Goal: Task Accomplishment & Management: Complete application form

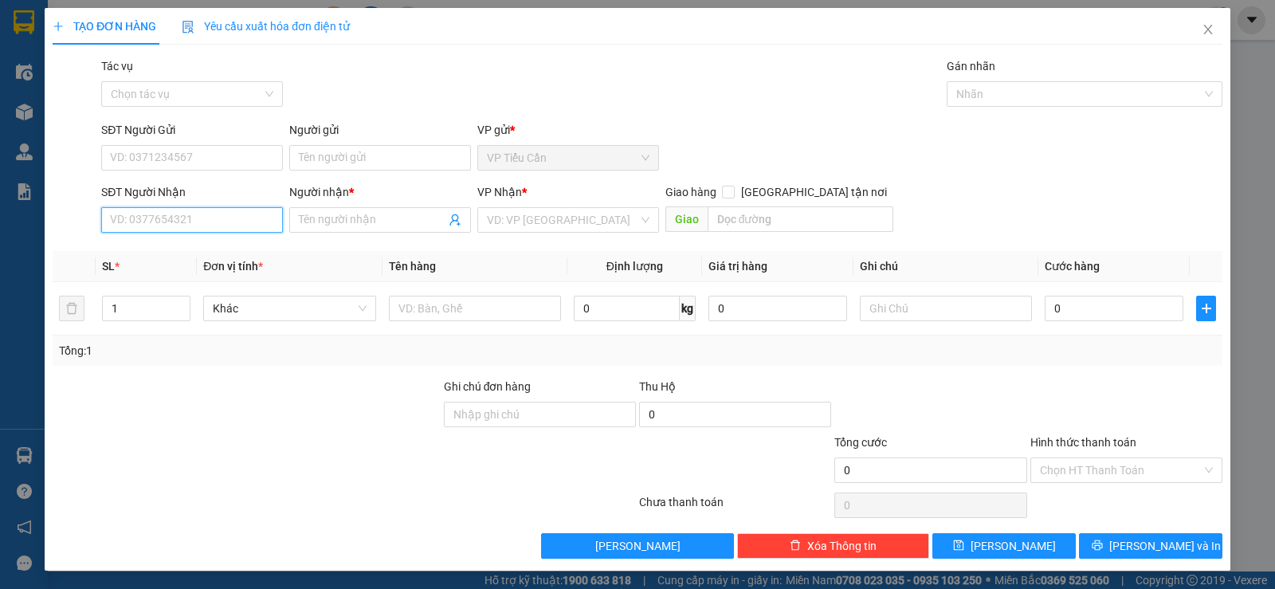
click at [209, 213] on input "SĐT Người Nhận" at bounding box center [192, 220] width 182 height 26
click at [198, 253] on div "0902329296 - CÔ TRINH" at bounding box center [190, 252] width 161 height 18
type input "0902329296"
type input "CÔ TRINH"
type input "50.000"
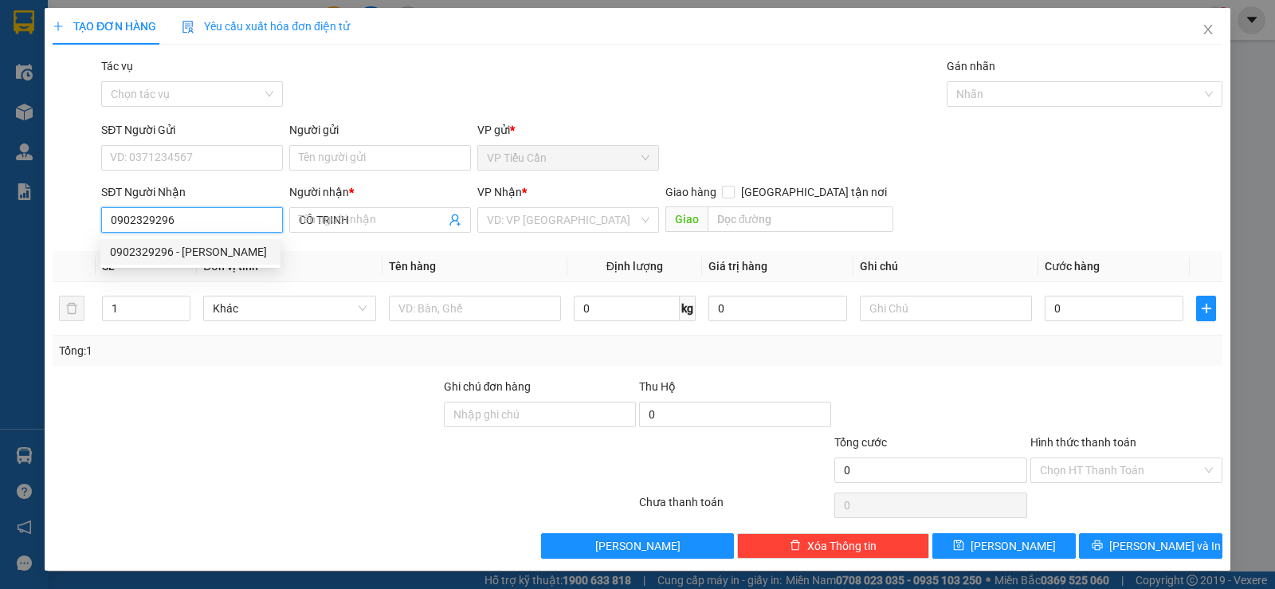
type input "50.000"
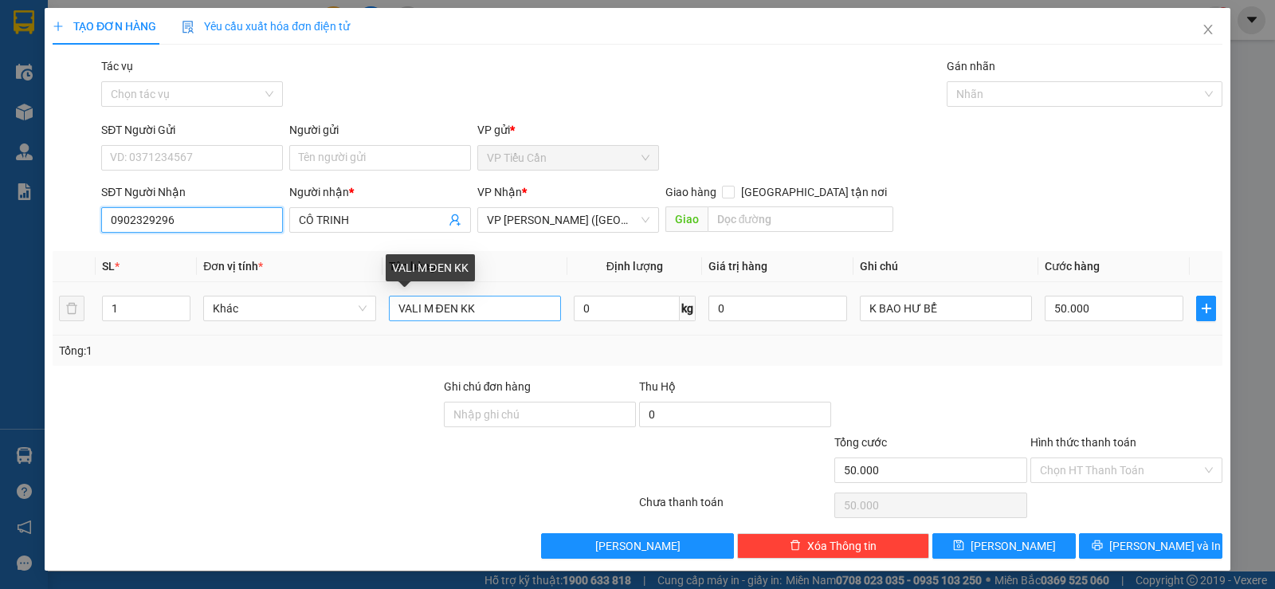
type input "0902329296"
click at [474, 316] on input "VALI M ĐEN KK" at bounding box center [475, 309] width 172 height 26
type input "V"
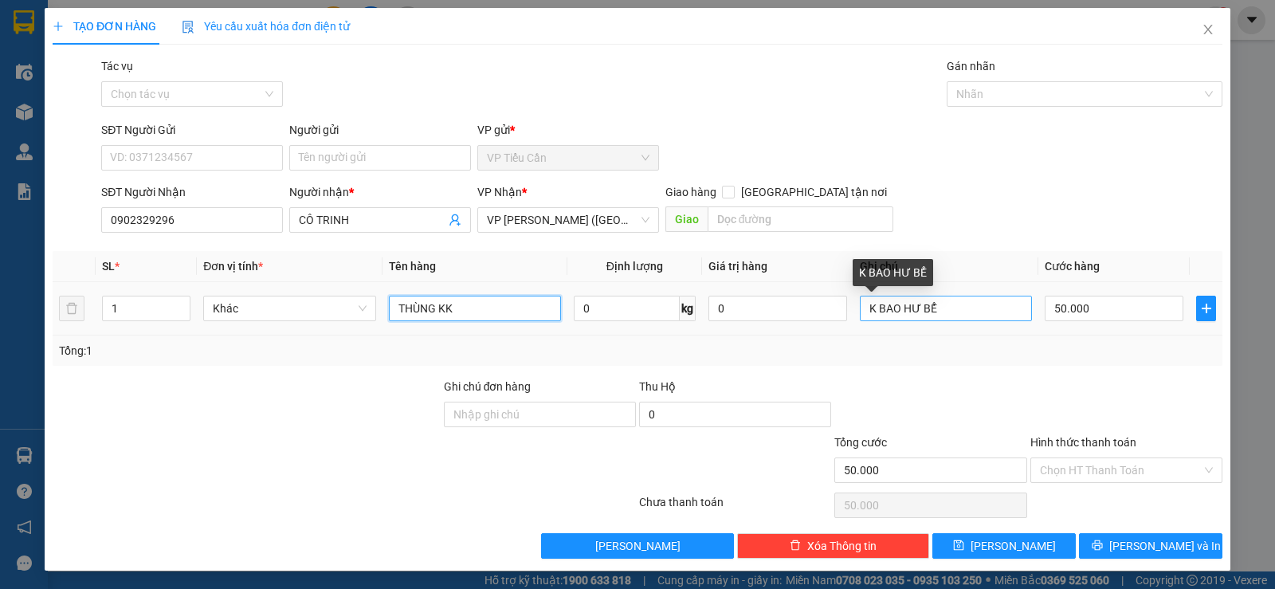
type input "THÙNG KK"
click at [942, 312] on input "K BAO HƯ BỂ" at bounding box center [946, 309] width 172 height 26
type input "K"
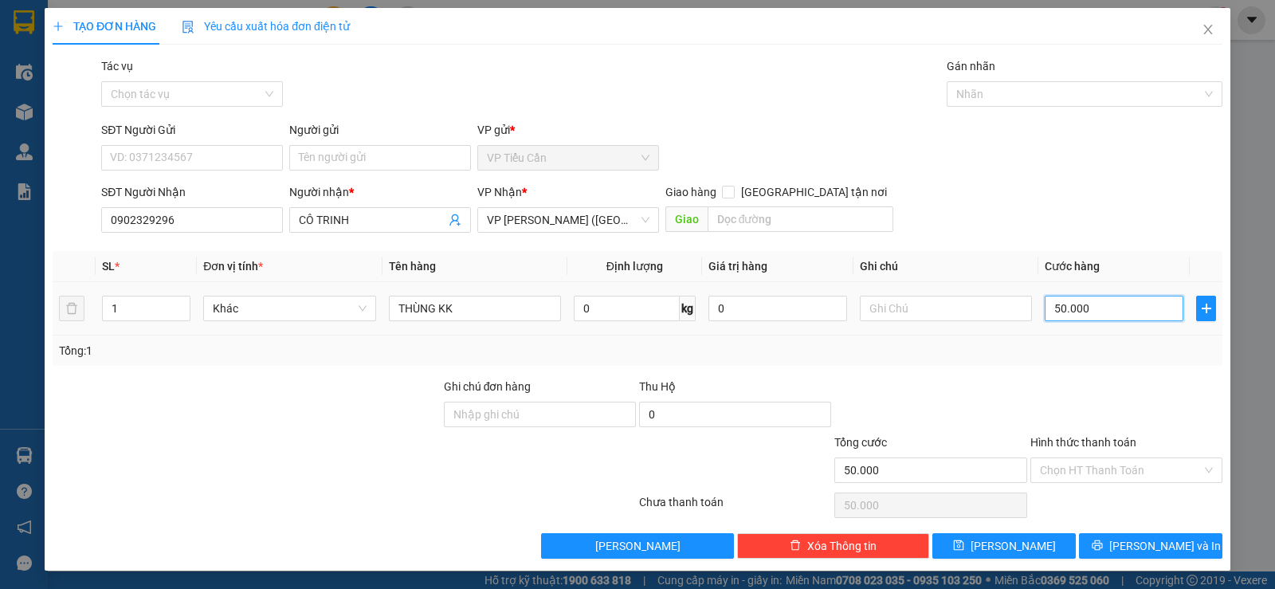
click at [1087, 305] on input "50.000" at bounding box center [1114, 309] width 139 height 26
type input "0"
click at [1045, 309] on input "0" at bounding box center [1114, 309] width 139 height 26
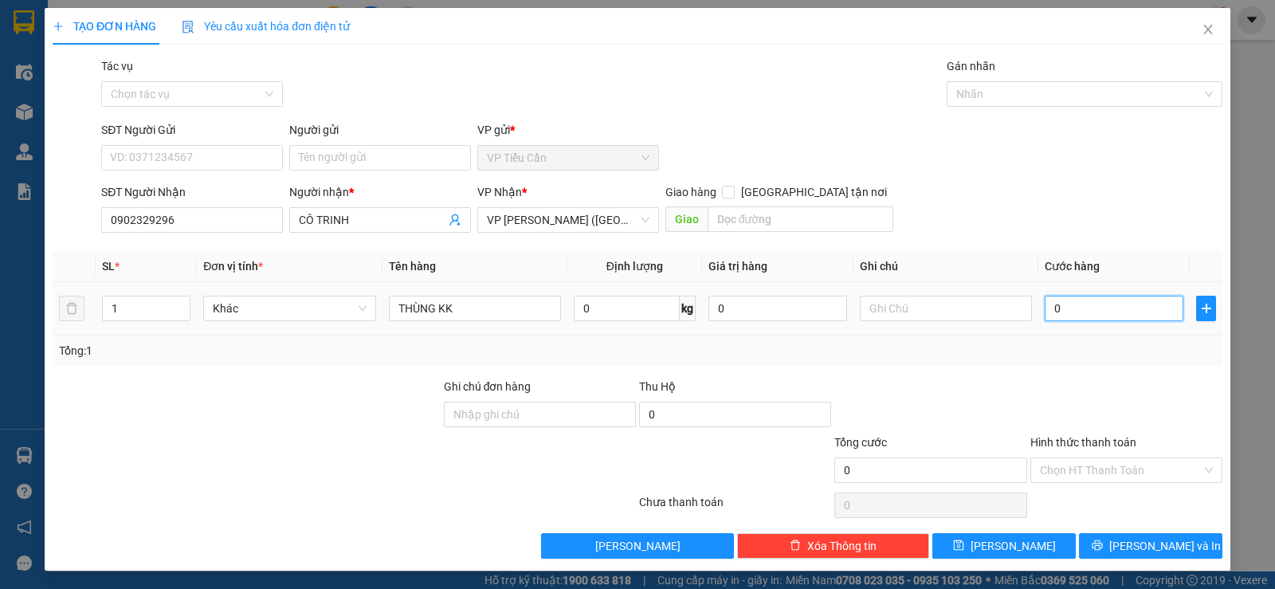
type input "40"
type input "40.000"
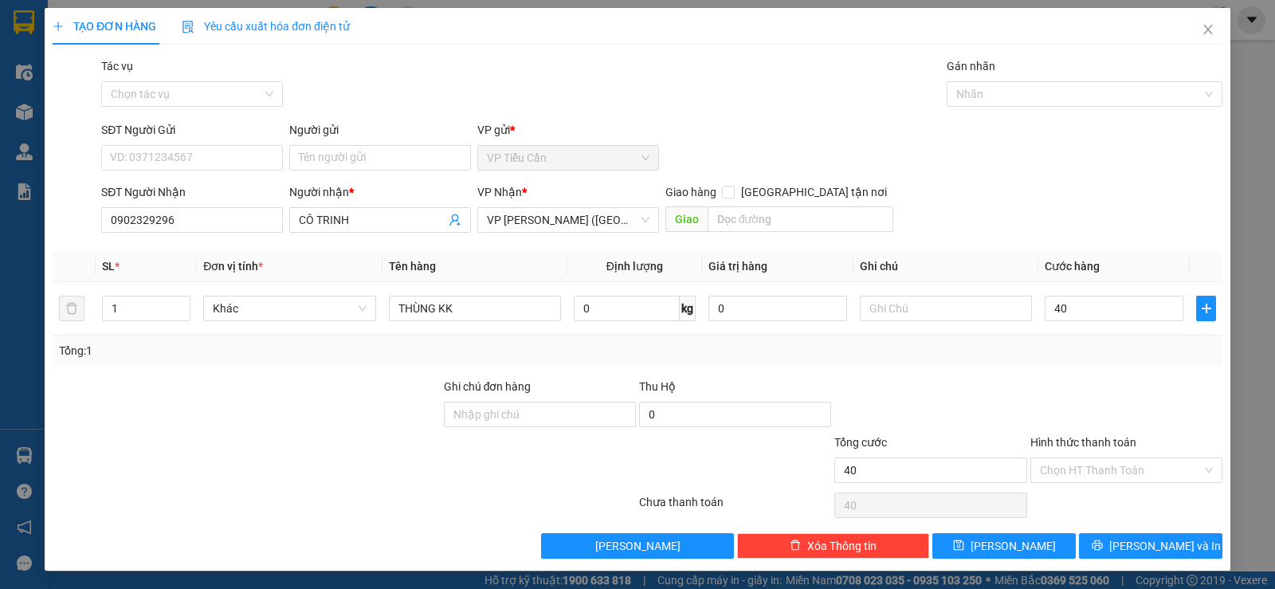
type input "40.000"
click at [1017, 399] on div at bounding box center [930, 406] width 195 height 56
click at [1097, 537] on button "Lưu và In" at bounding box center [1150, 546] width 143 height 26
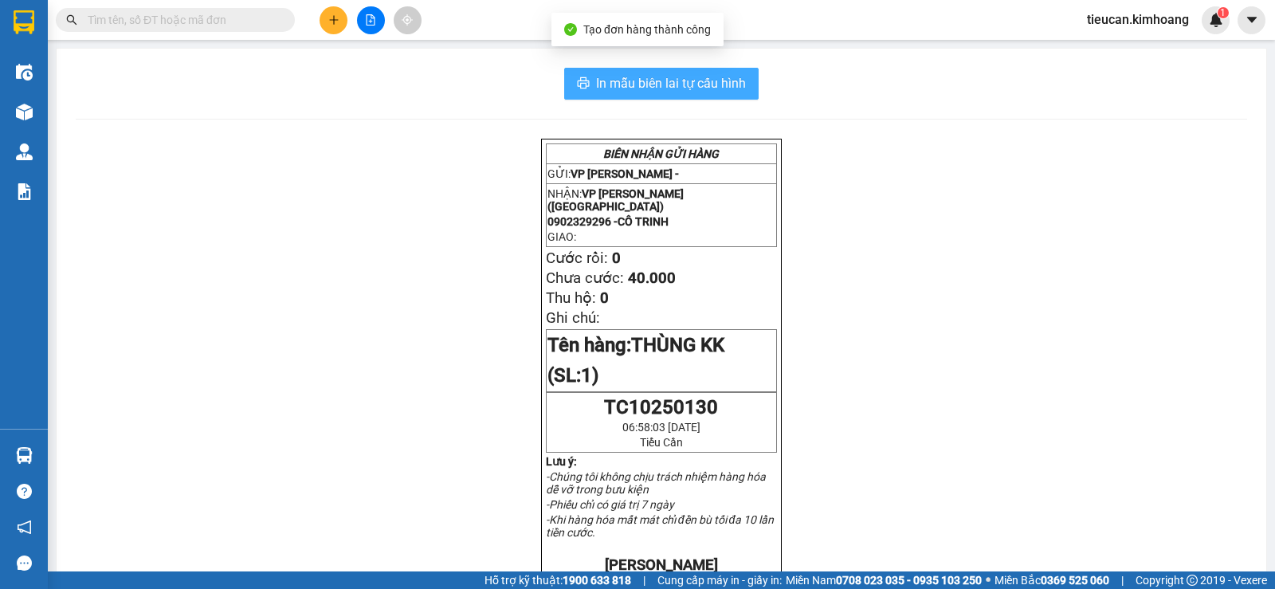
click at [692, 82] on span "In mẫu biên lai tự cấu hình" at bounding box center [671, 83] width 150 height 20
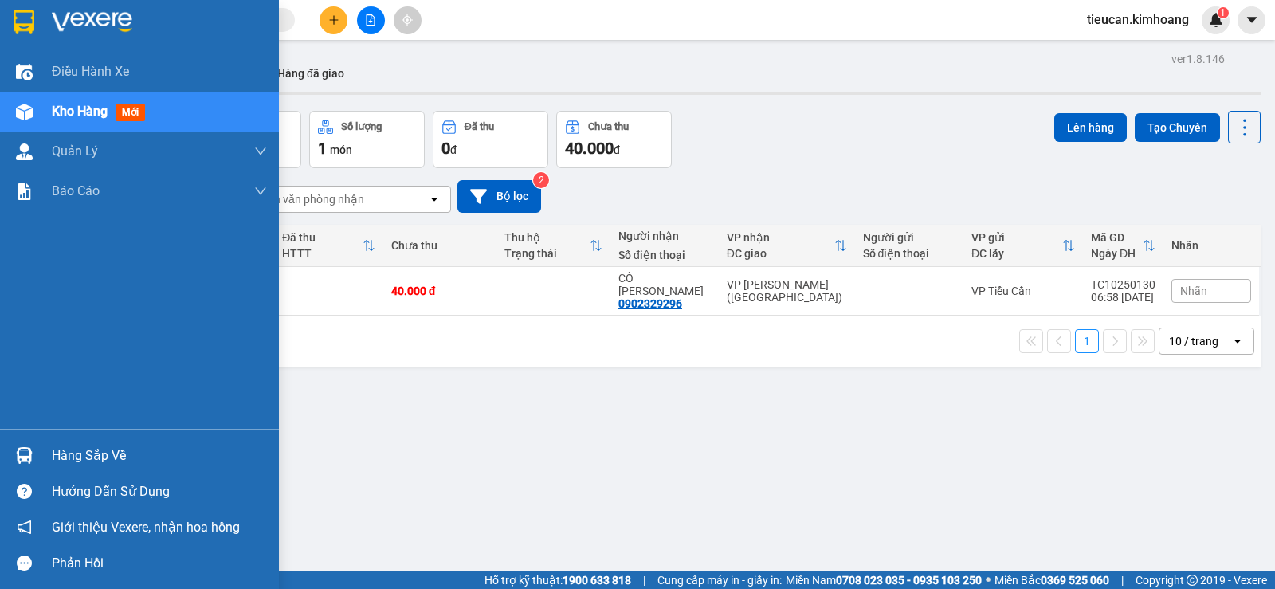
click at [83, 438] on div "Hàng sắp về" at bounding box center [139, 456] width 279 height 36
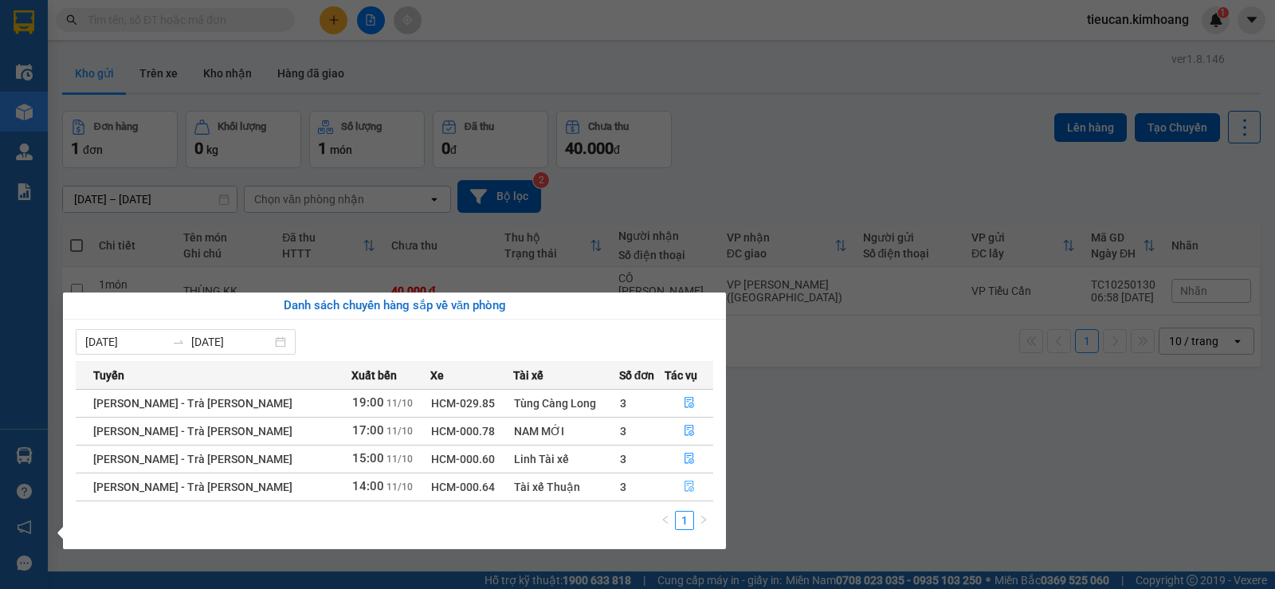
click at [687, 487] on icon "file-done" at bounding box center [690, 486] width 10 height 11
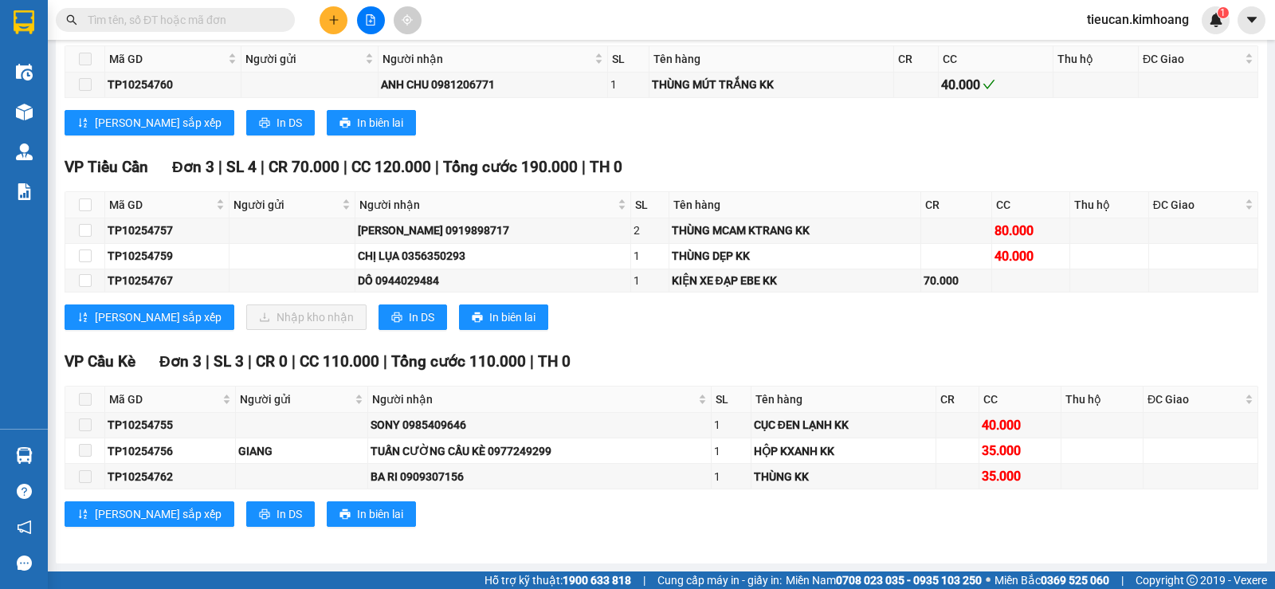
scroll to position [752, 0]
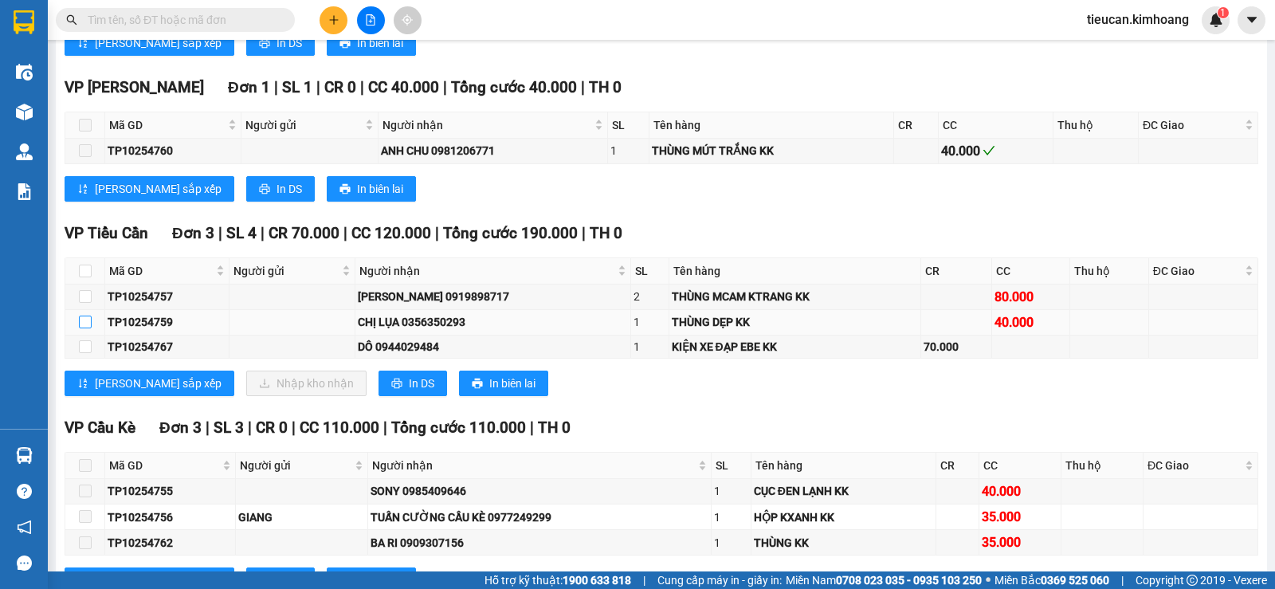
click at [84, 328] on input "checkbox" at bounding box center [85, 322] width 13 height 13
checkbox input "true"
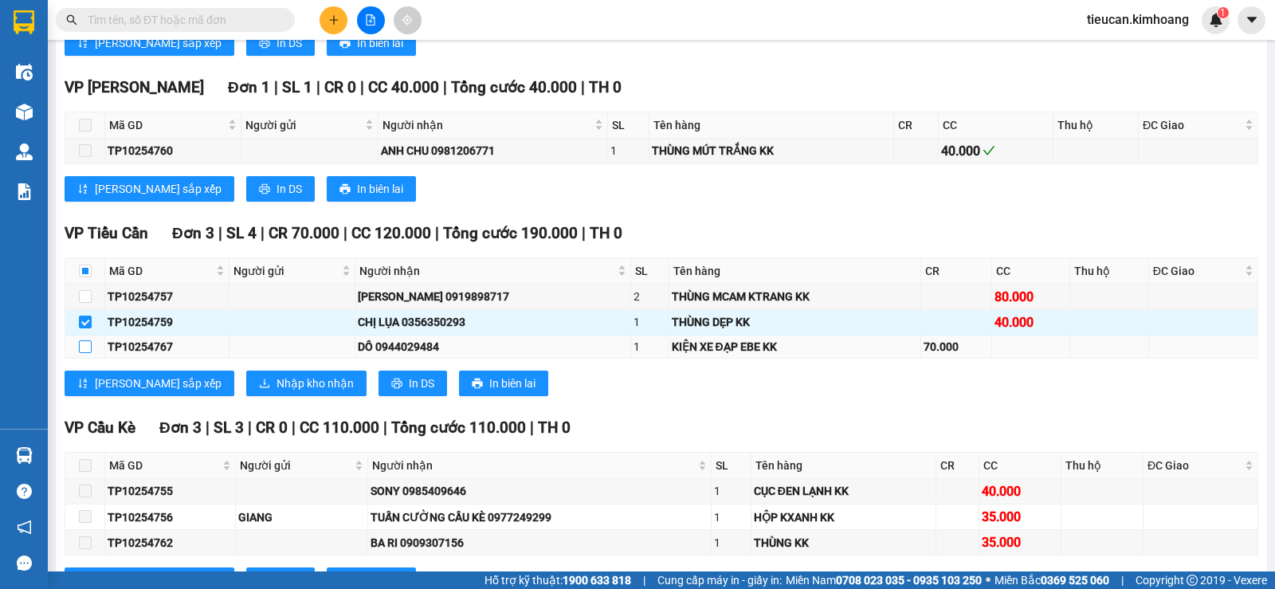
click at [84, 353] on input "checkbox" at bounding box center [85, 346] width 13 height 13
checkbox input "true"
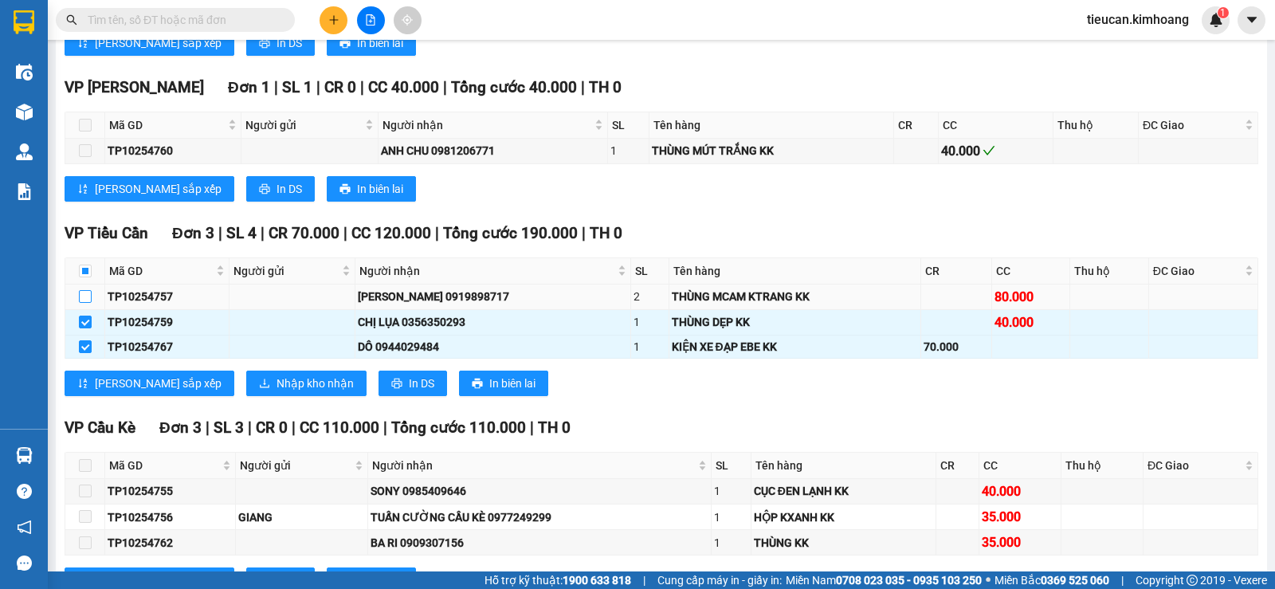
click at [84, 303] on input "checkbox" at bounding box center [85, 296] width 13 height 13
checkbox input "true"
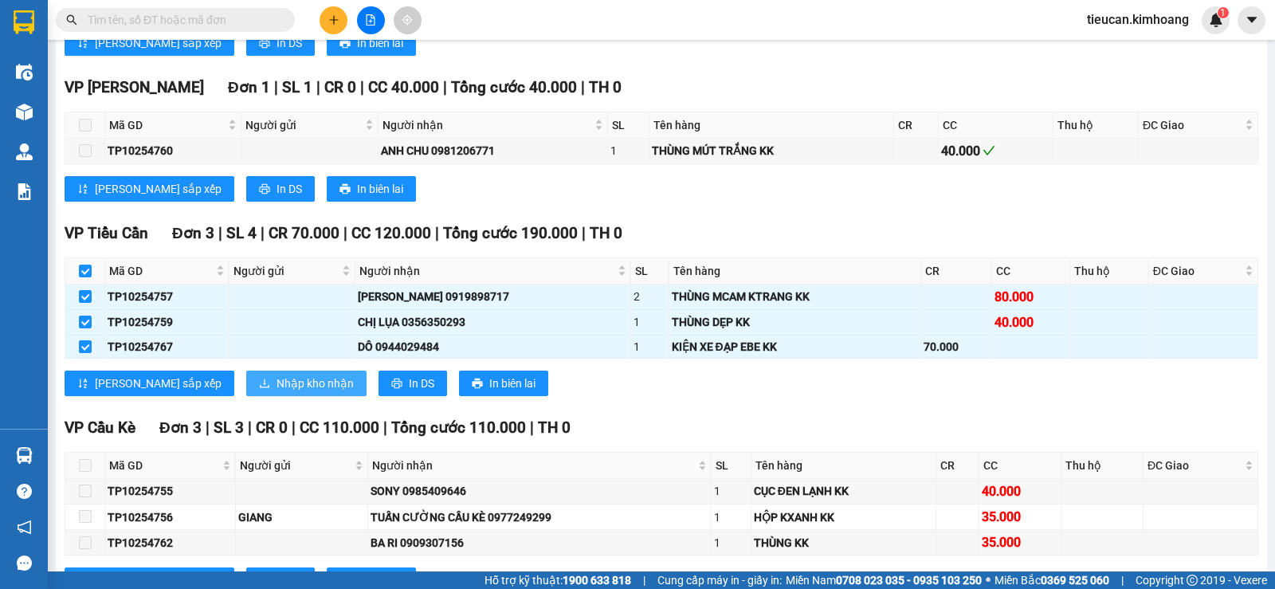
click at [277, 392] on span "Nhập kho nhận" at bounding box center [315, 384] width 77 height 18
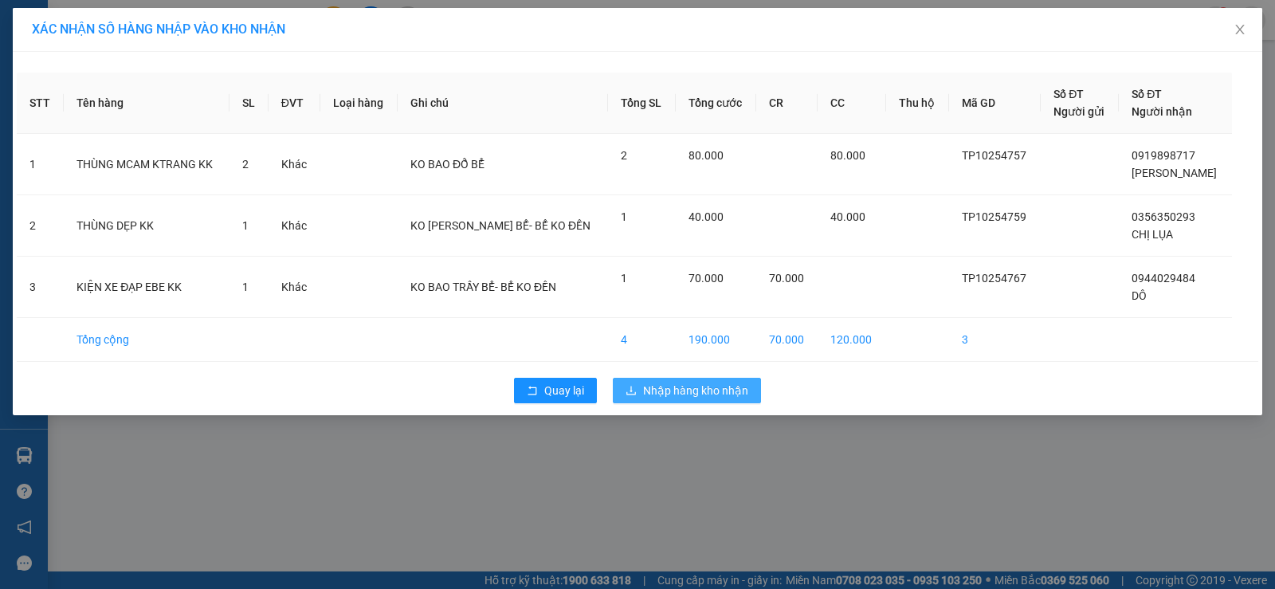
click at [669, 394] on span "Nhập hàng kho nhận" at bounding box center [695, 391] width 105 height 18
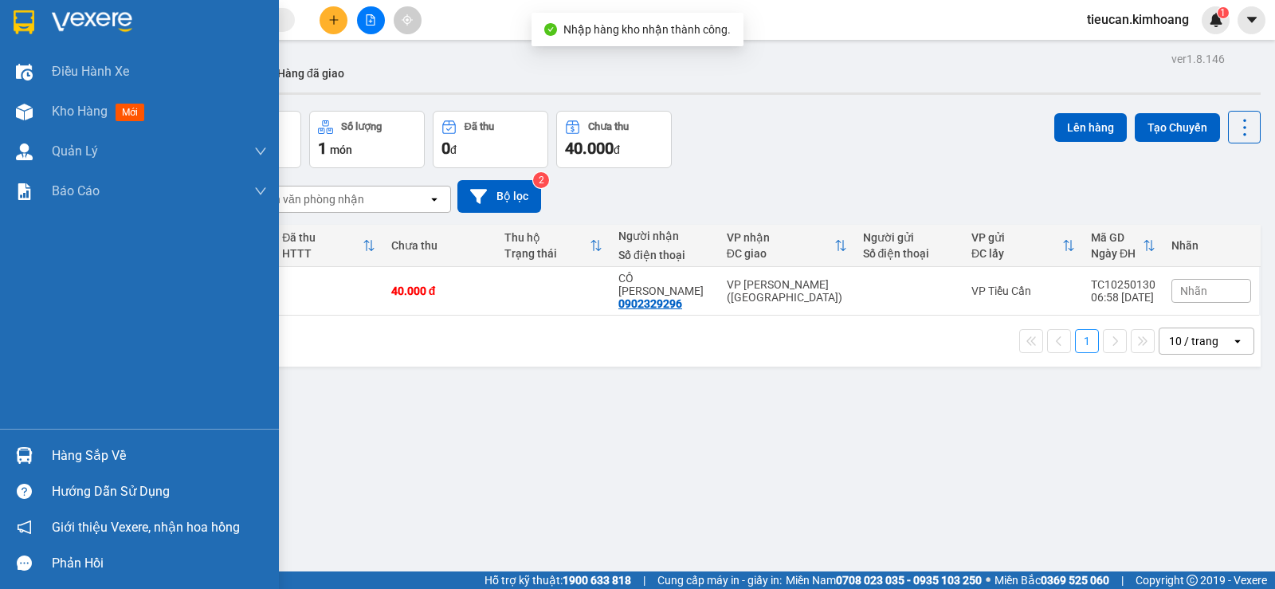
click at [49, 455] on div "Hàng sắp về" at bounding box center [139, 456] width 279 height 36
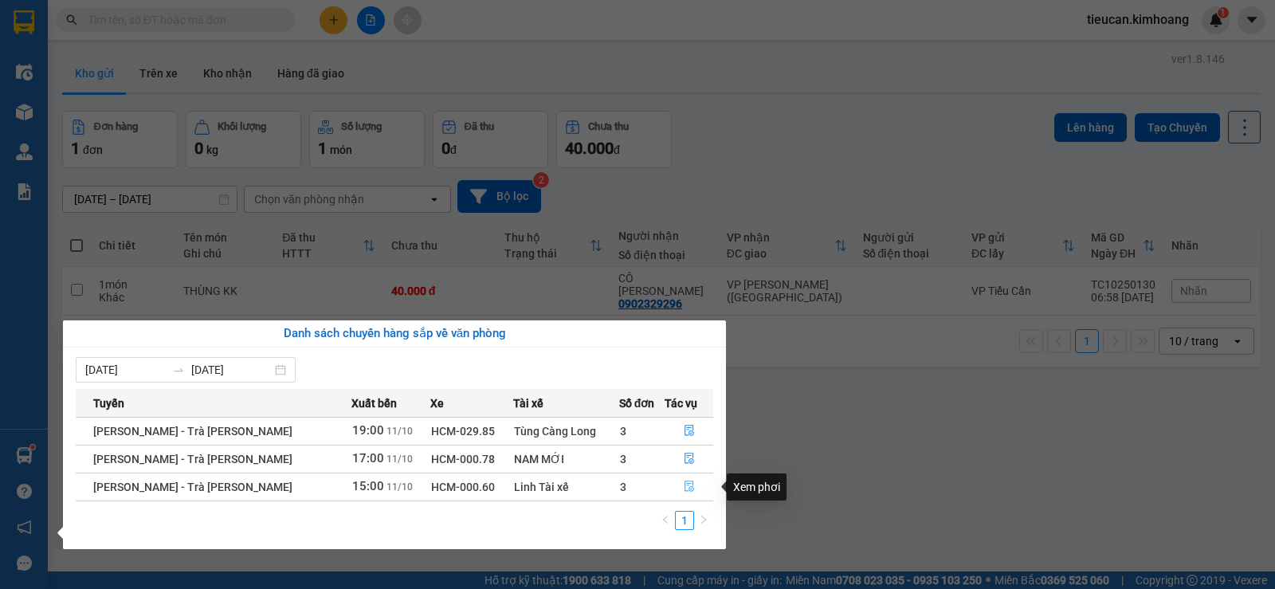
click at [688, 485] on icon "file-done" at bounding box center [690, 486] width 10 height 11
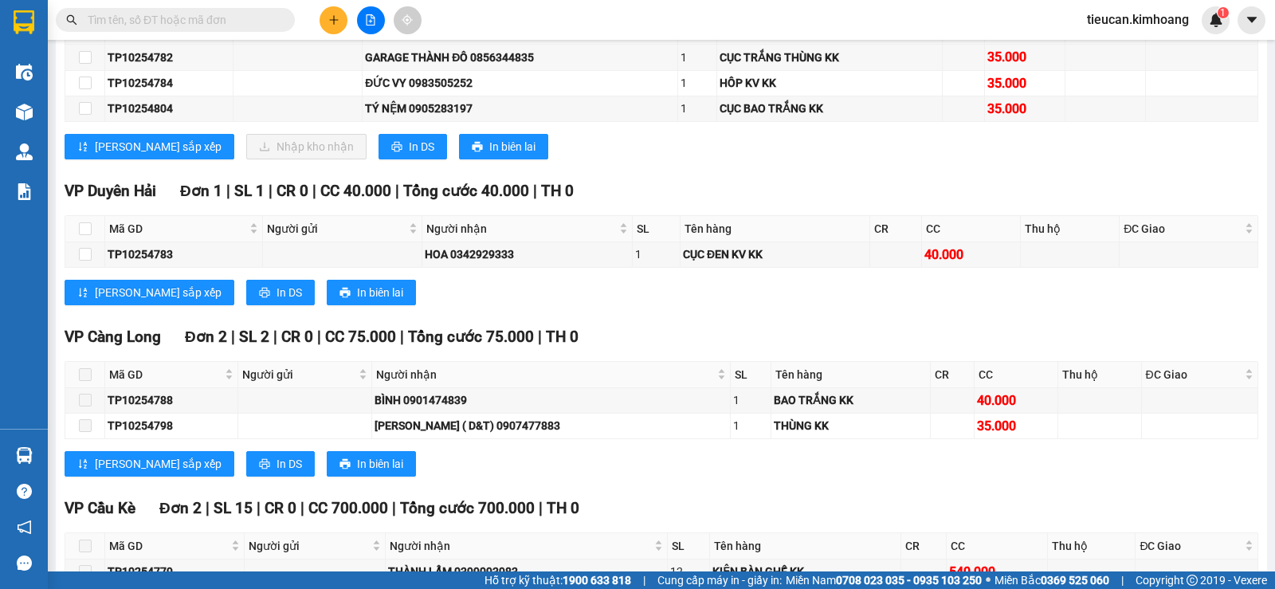
scroll to position [877, 0]
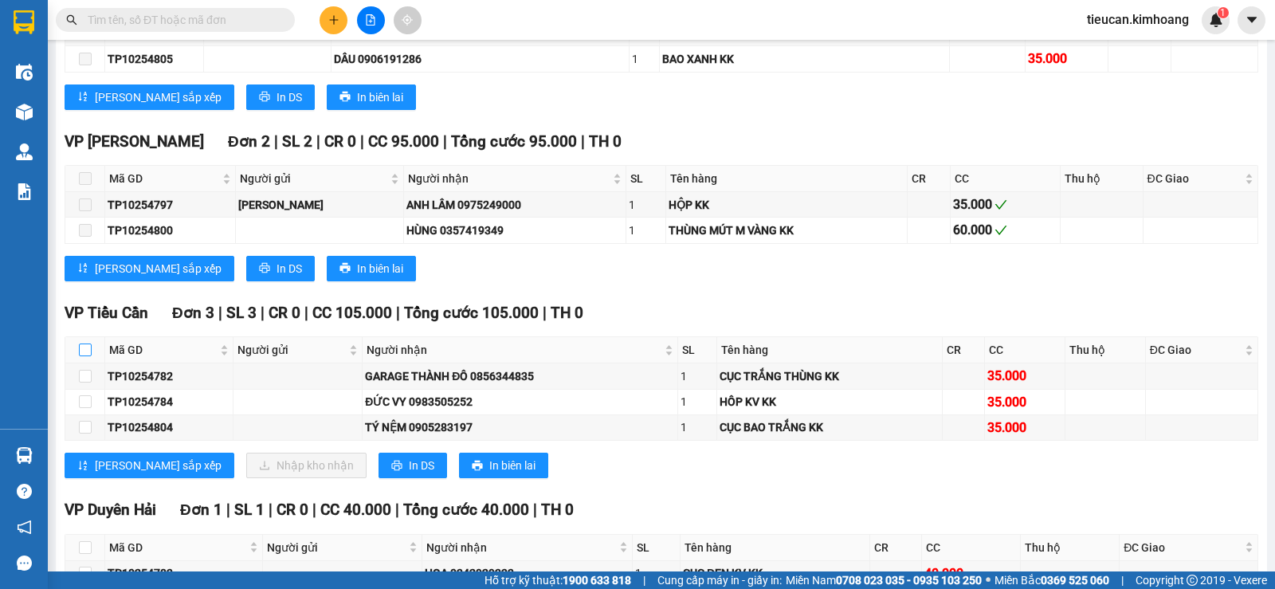
click at [84, 356] on input "checkbox" at bounding box center [85, 350] width 13 height 13
checkbox input "true"
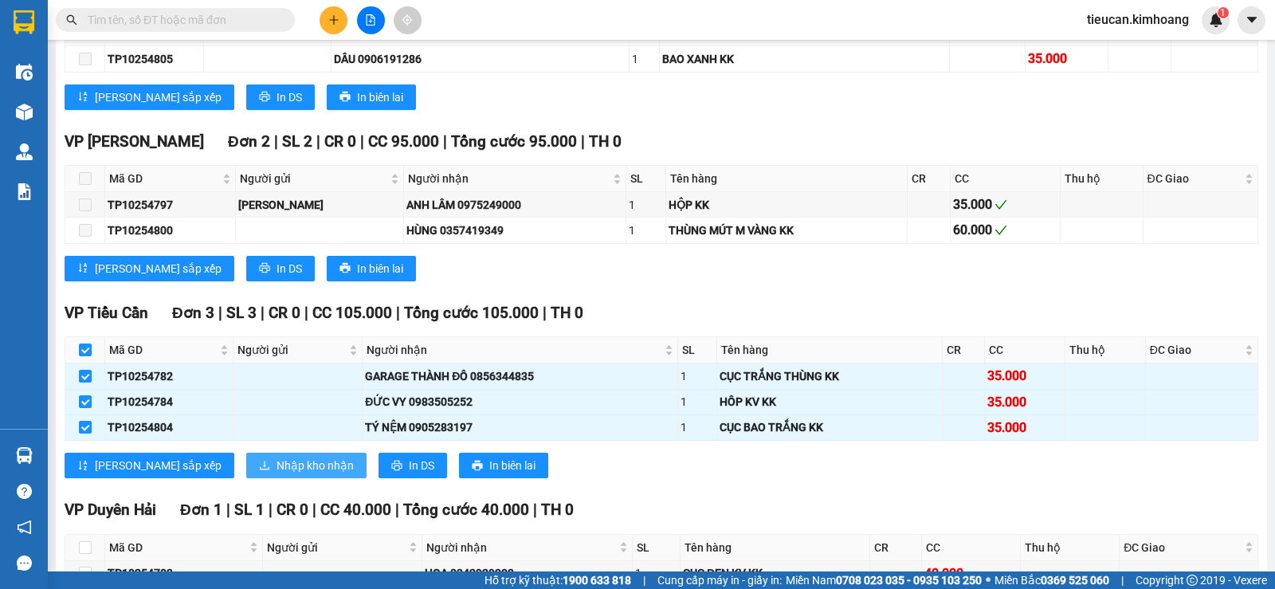
click at [277, 474] on span "Nhập kho nhận" at bounding box center [315, 466] width 77 height 18
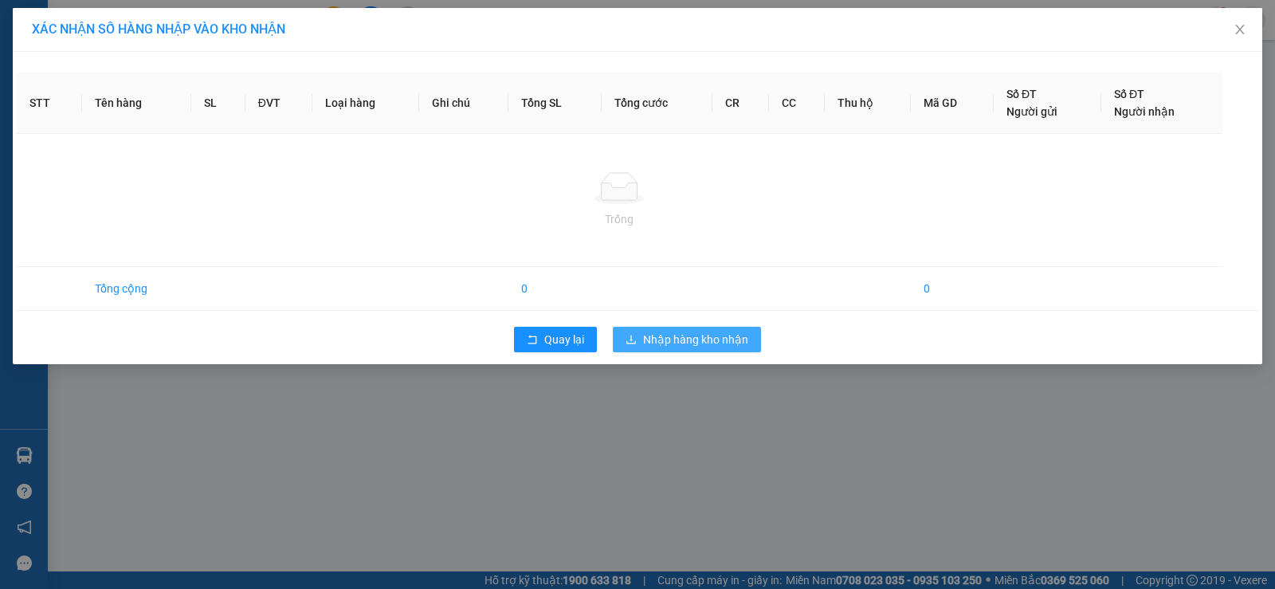
click at [691, 341] on span "Nhập hàng kho nhận" at bounding box center [695, 340] width 105 height 18
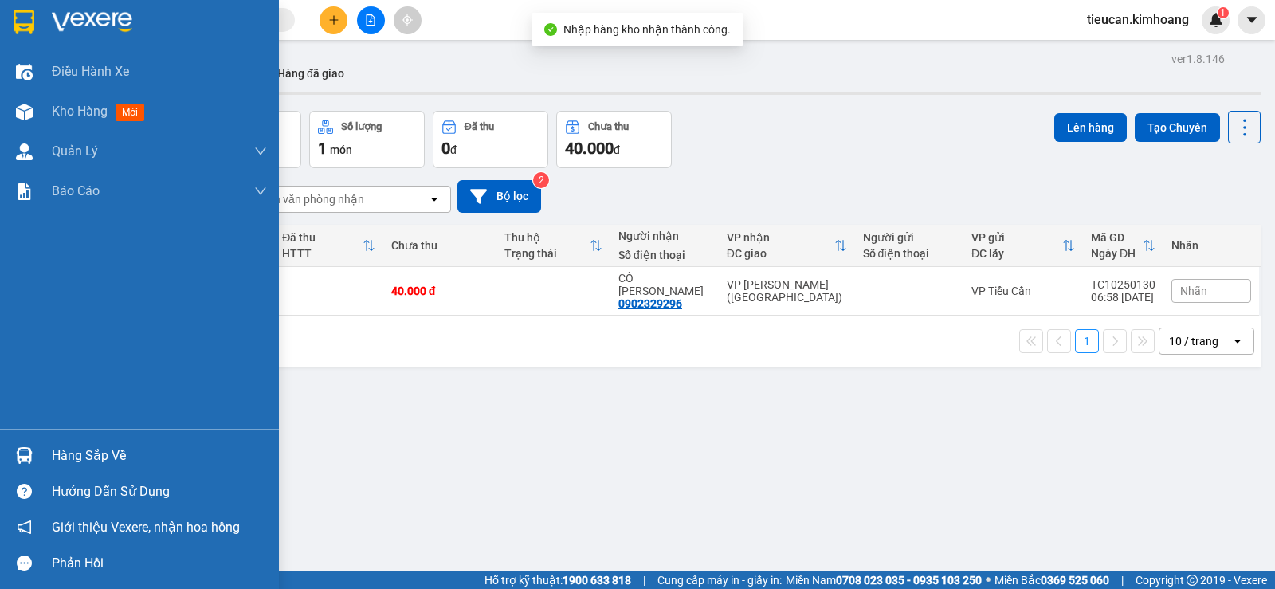
click at [66, 448] on div "Hàng sắp về" at bounding box center [159, 456] width 215 height 24
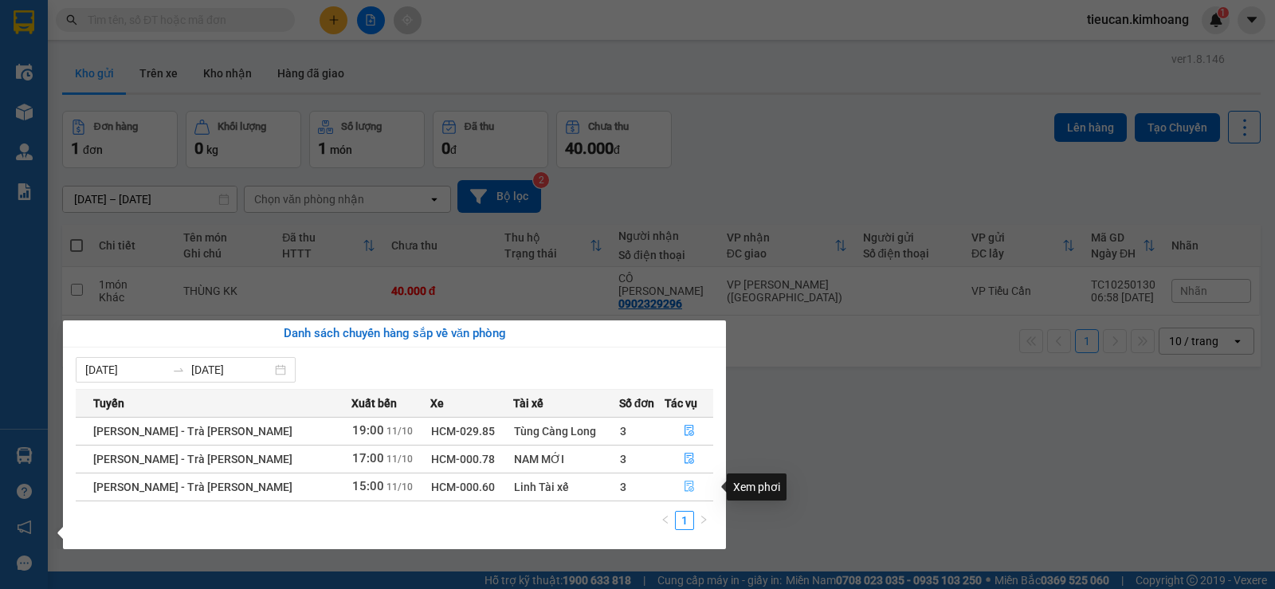
click at [684, 485] on icon "file-done" at bounding box center [689, 486] width 11 height 11
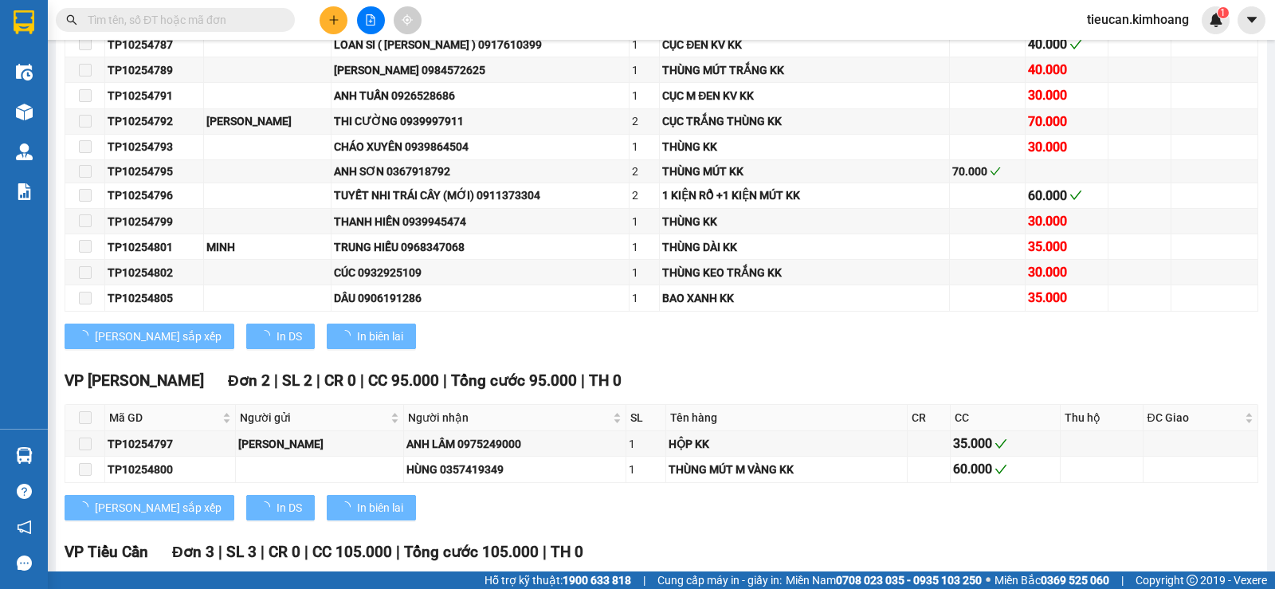
scroll to position [1036, 0]
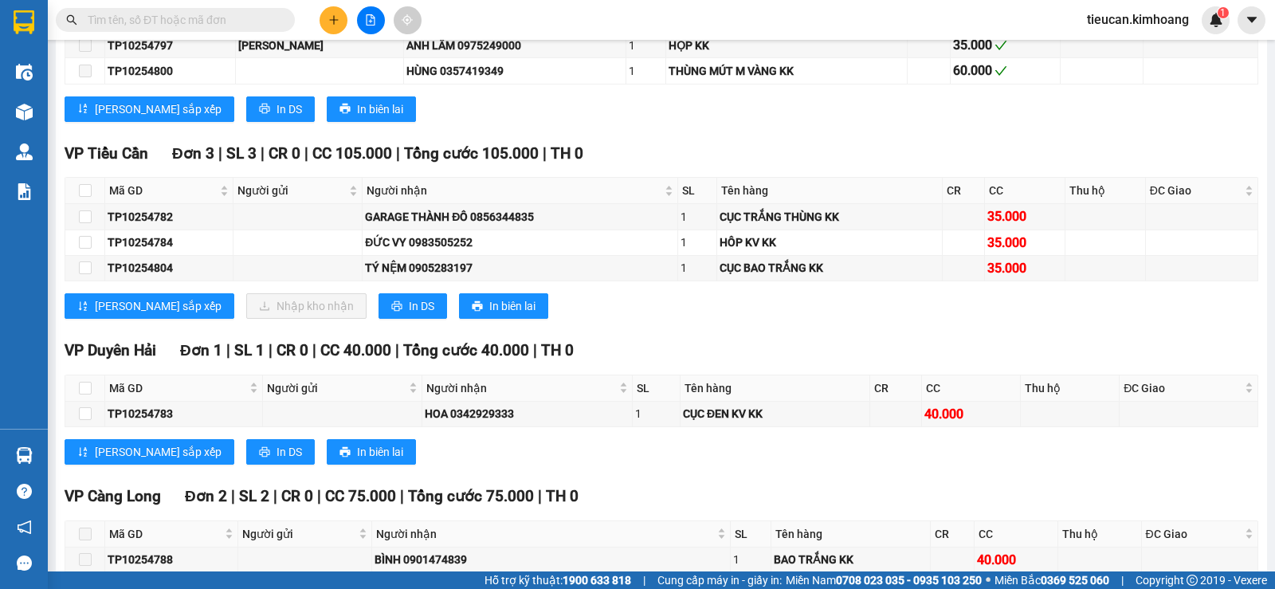
click at [87, 194] on th at bounding box center [85, 191] width 40 height 26
click at [86, 197] on input "checkbox" at bounding box center [85, 190] width 13 height 13
checkbox input "true"
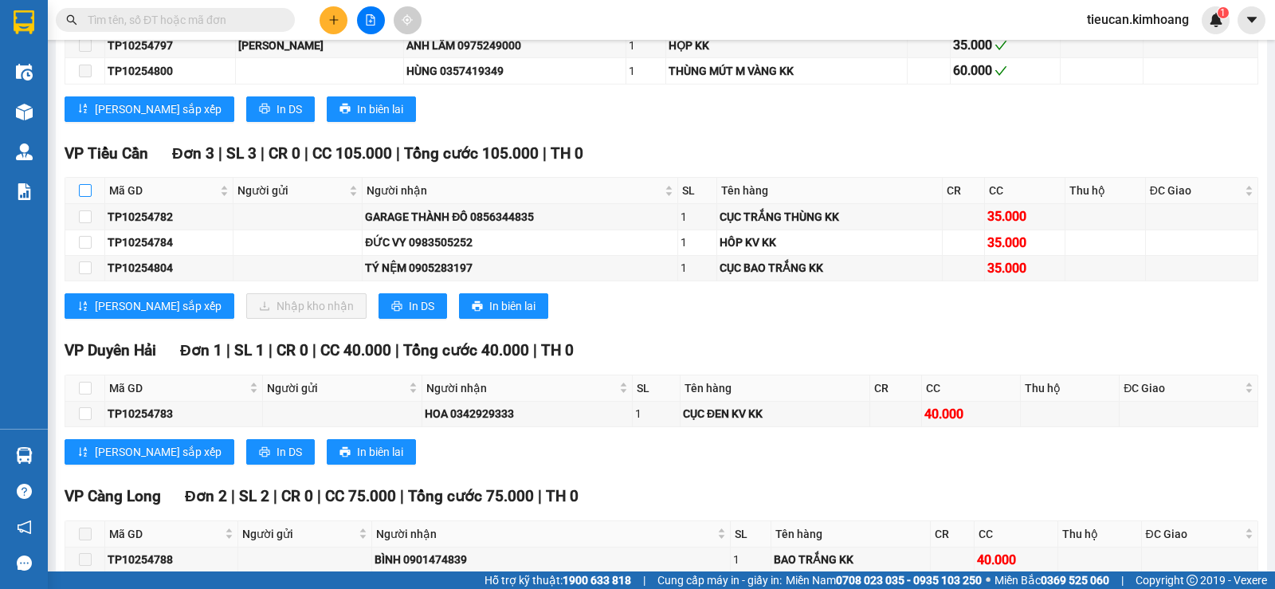
checkbox input "true"
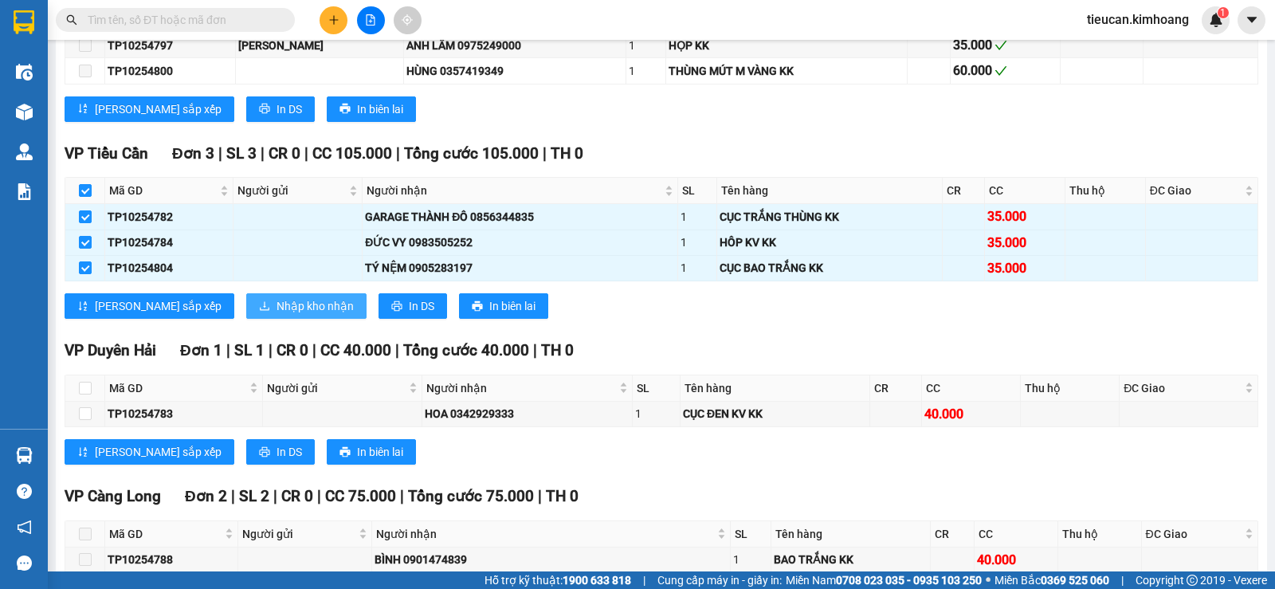
click at [277, 315] on span "Nhập kho nhận" at bounding box center [315, 306] width 77 height 18
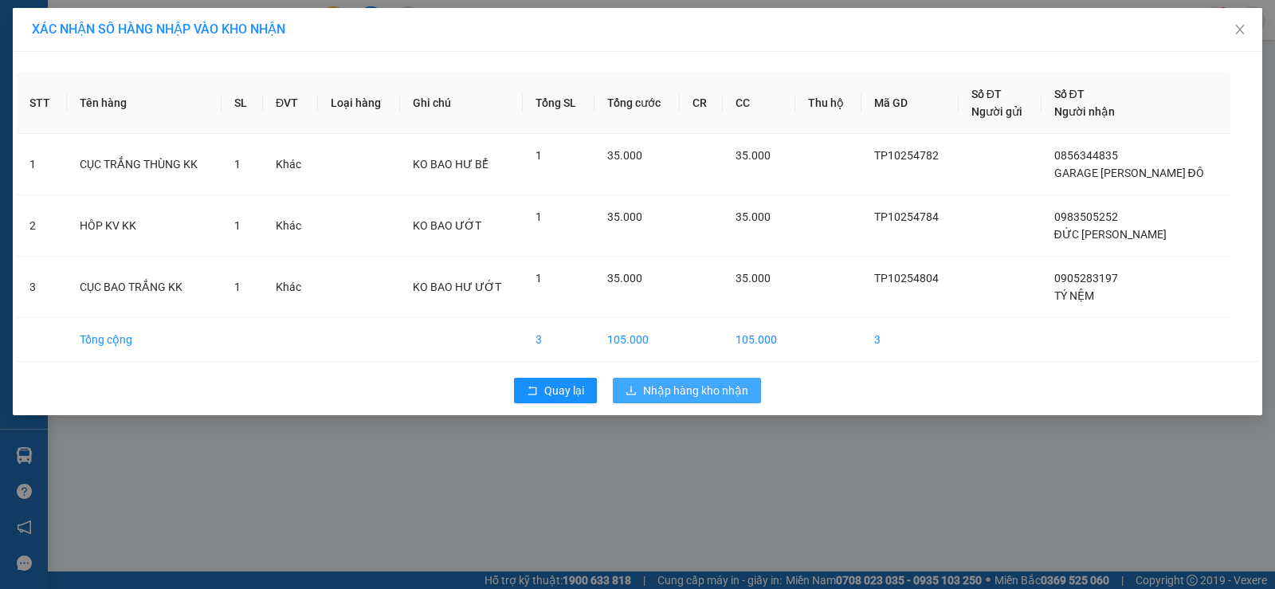
click at [659, 391] on span "Nhập hàng kho nhận" at bounding box center [695, 391] width 105 height 18
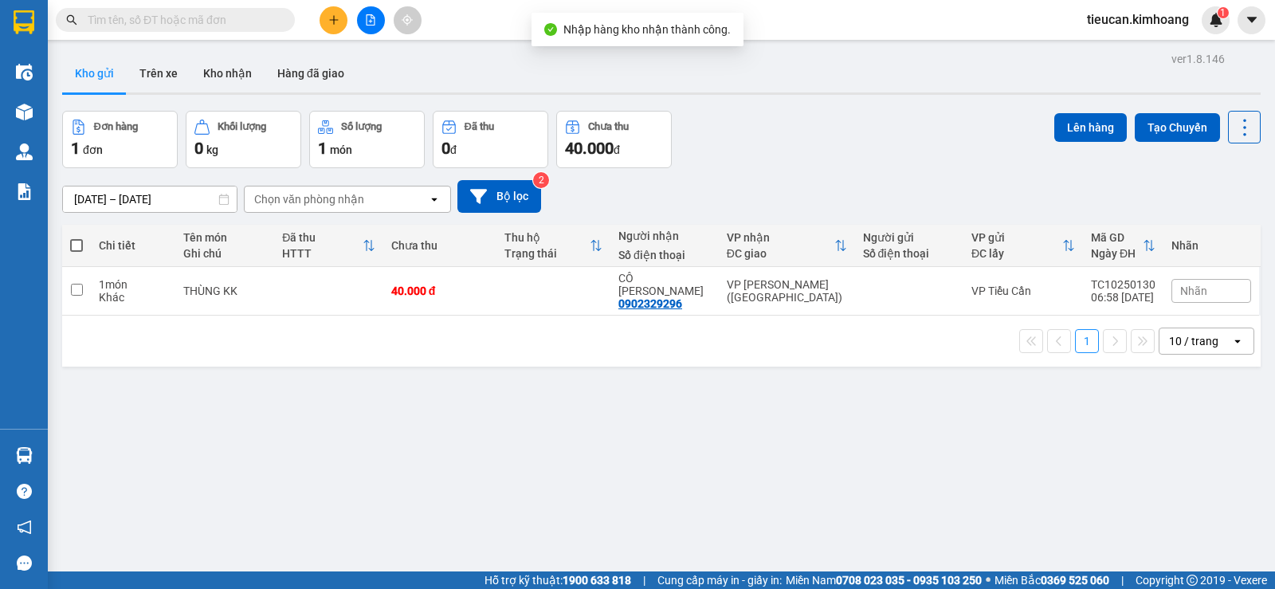
click at [54, 450] on main "ver 1.8.146 Kho gửi Trên xe Kho nhận Hàng đã giao Đơn hàng 1 đơn Khối lượng 0 k…" at bounding box center [637, 285] width 1275 height 571
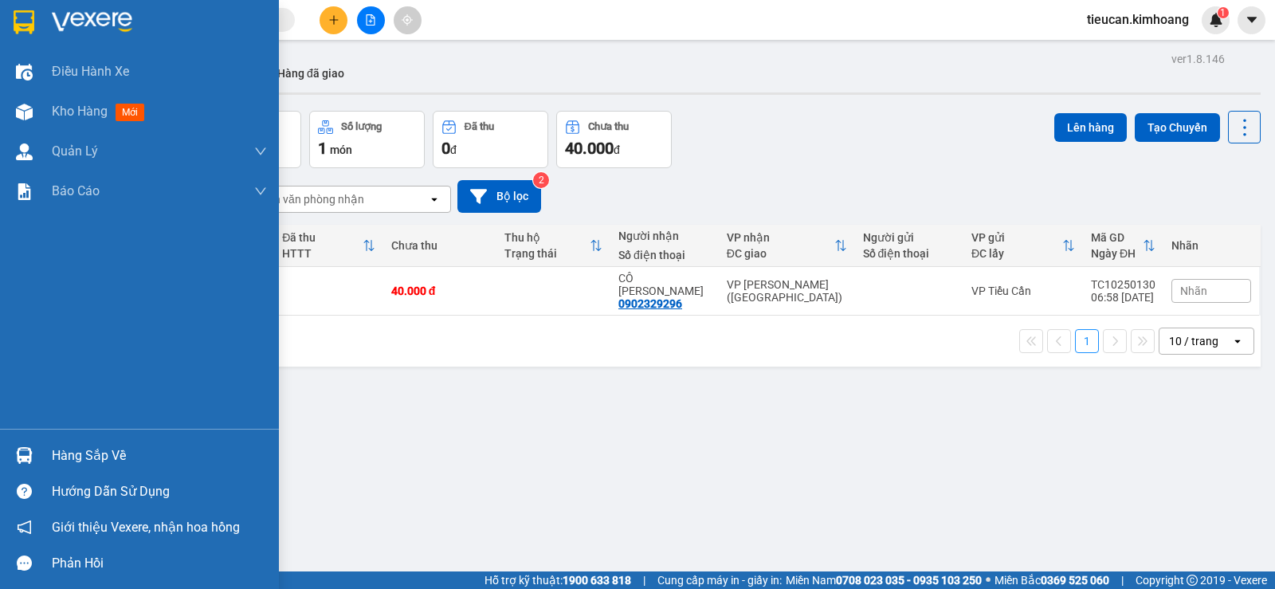
click at [35, 452] on div at bounding box center [24, 456] width 28 height 28
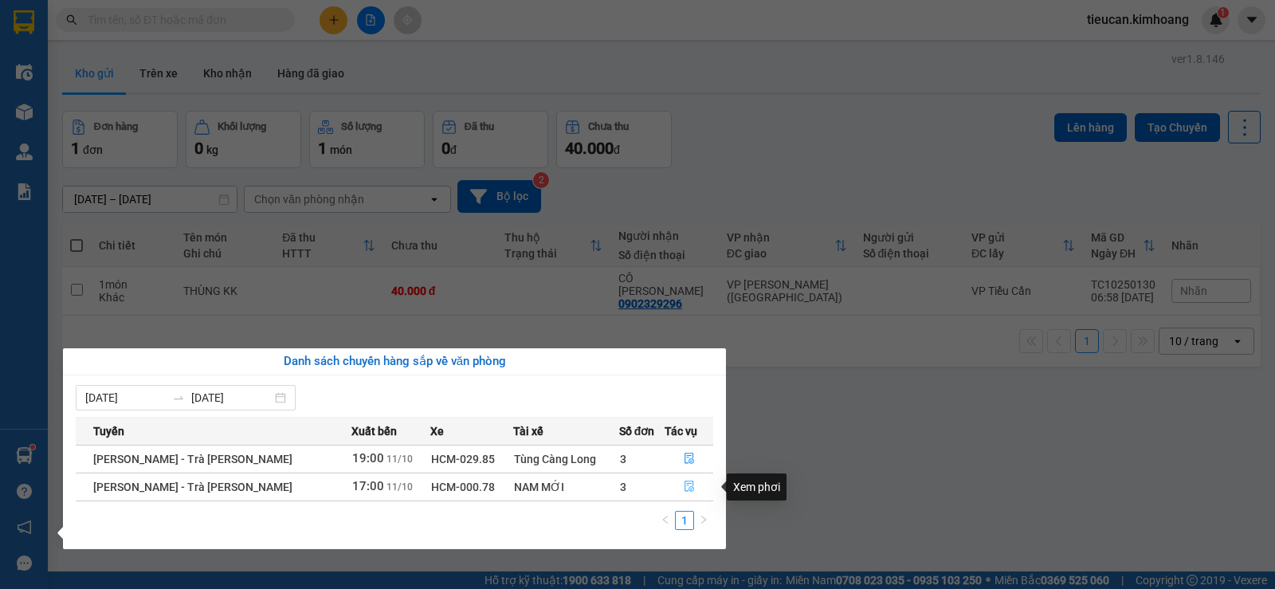
click at [686, 478] on button "button" at bounding box center [689, 487] width 47 height 26
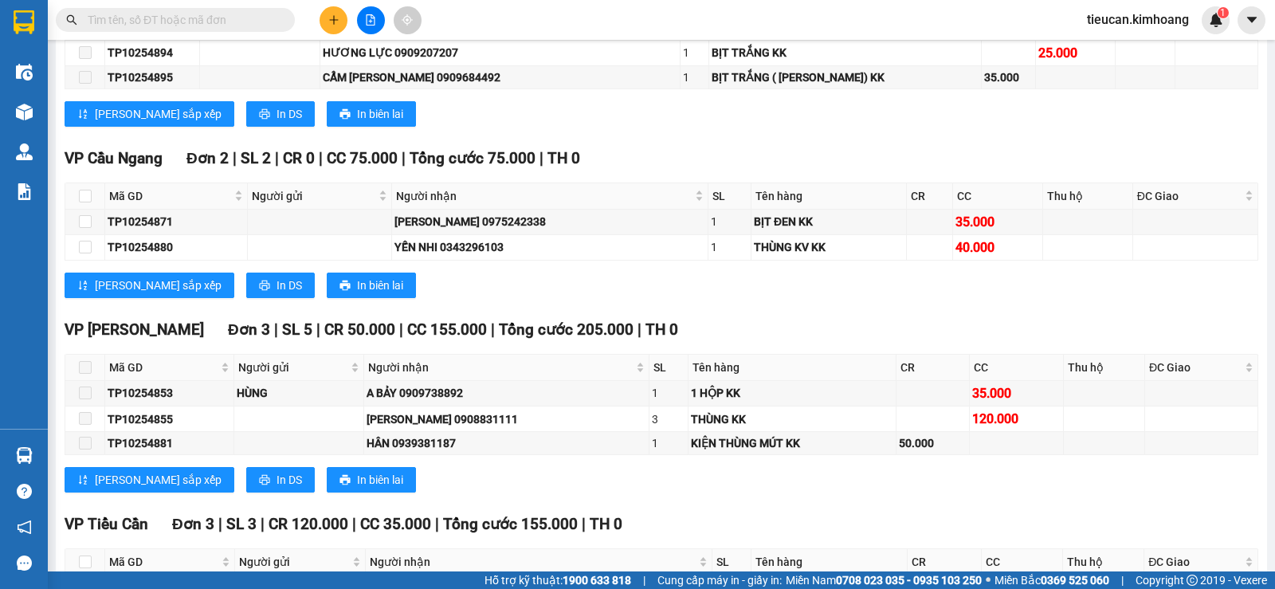
scroll to position [1514, 0]
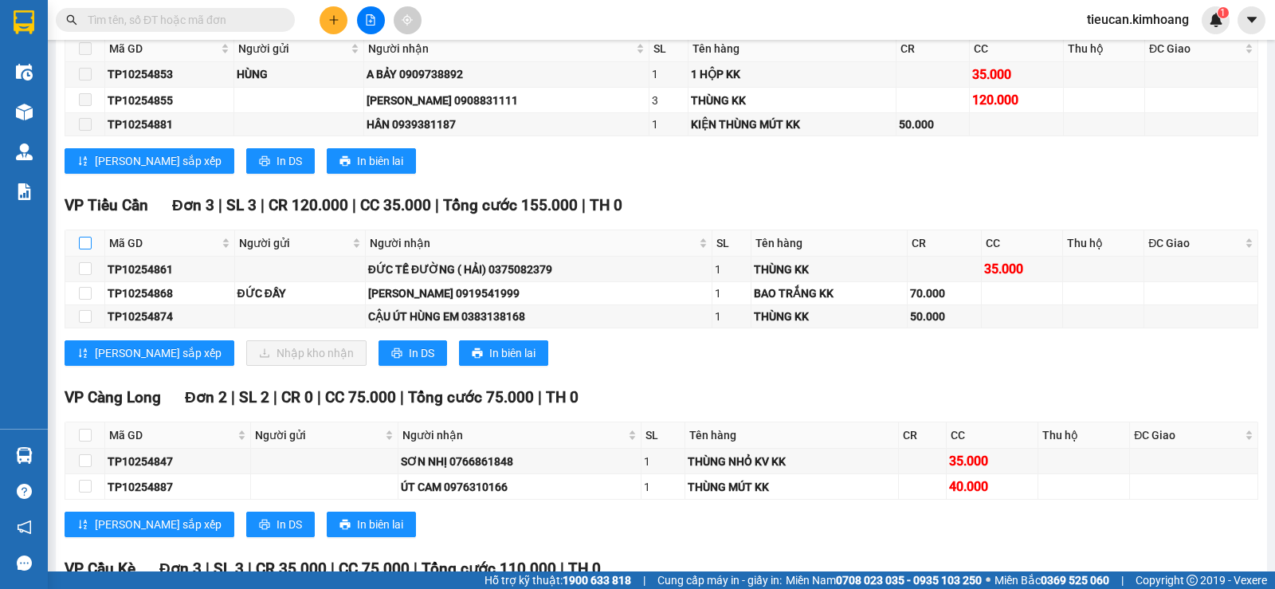
click at [84, 249] on input "checkbox" at bounding box center [85, 243] width 13 height 13
checkbox input "true"
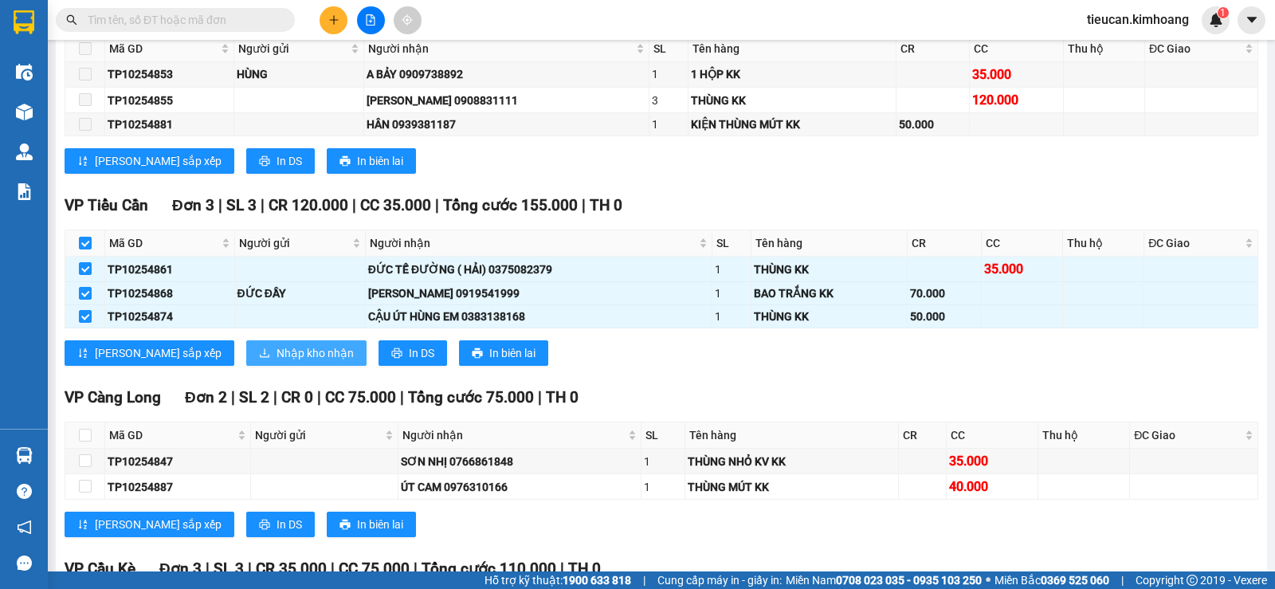
click at [246, 355] on button "Nhập kho nhận" at bounding box center [306, 353] width 120 height 26
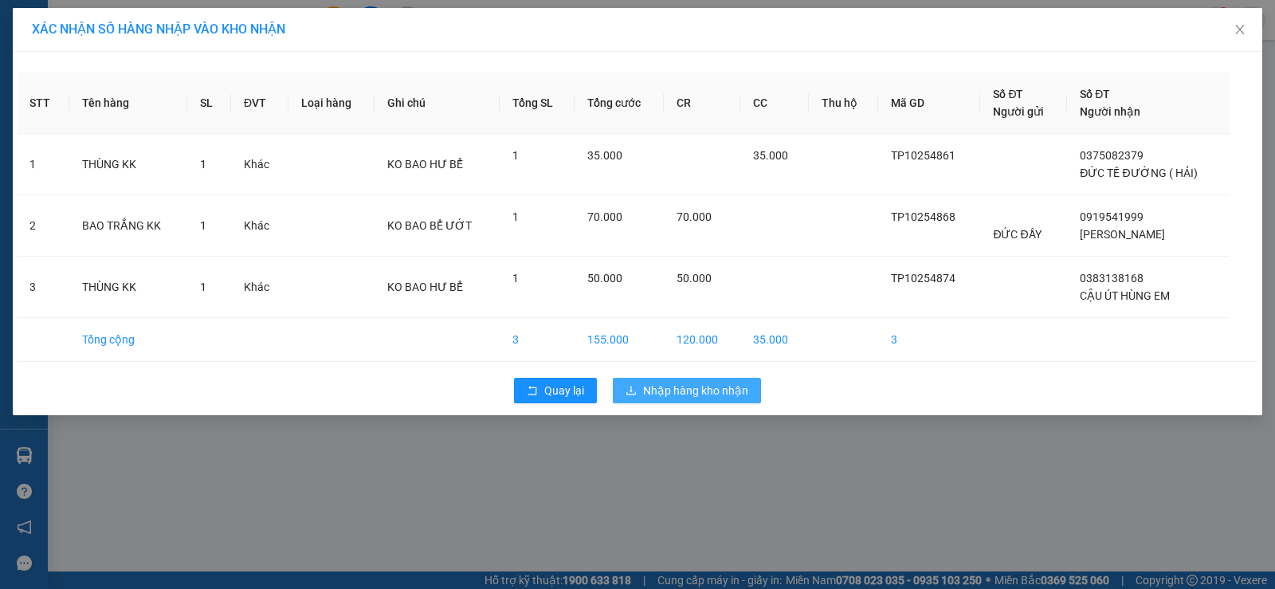
click at [671, 379] on button "Nhập hàng kho nhận" at bounding box center [687, 391] width 148 height 26
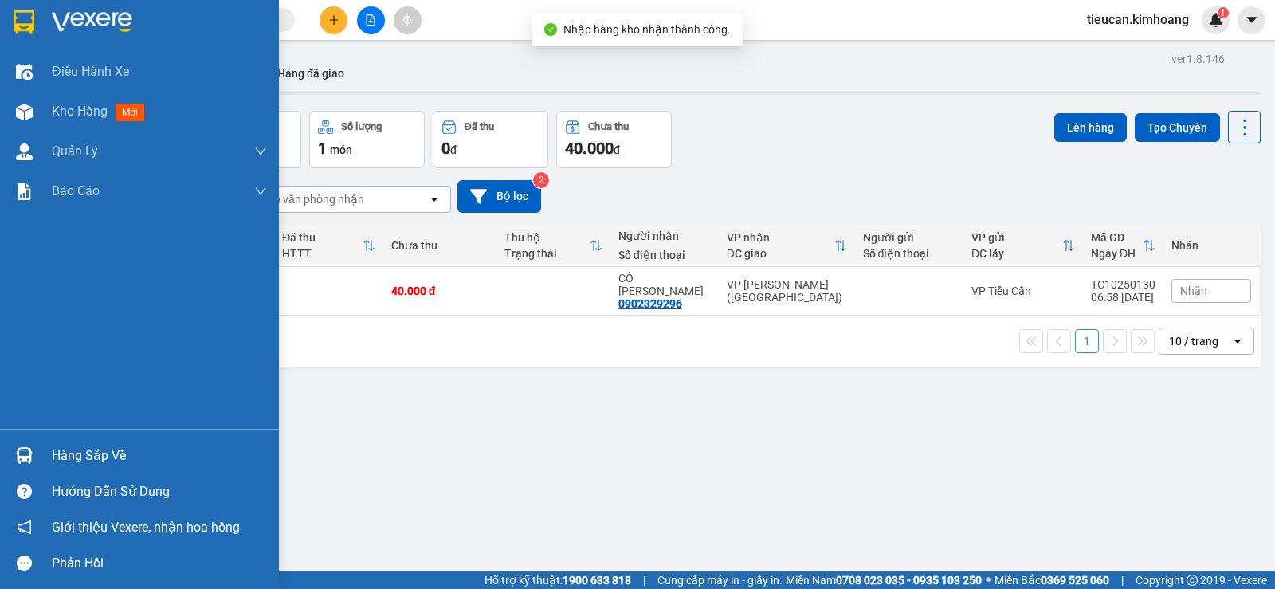
click at [70, 450] on div "Hàng sắp về" at bounding box center [159, 456] width 215 height 24
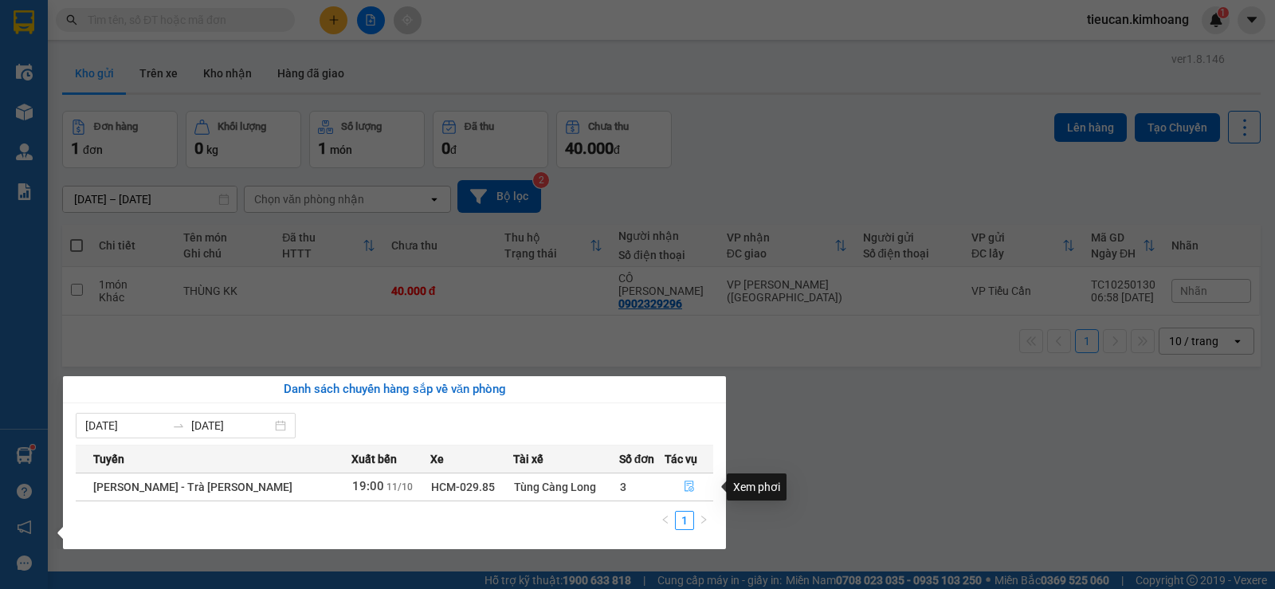
click at [684, 488] on icon "file-done" at bounding box center [689, 486] width 11 height 11
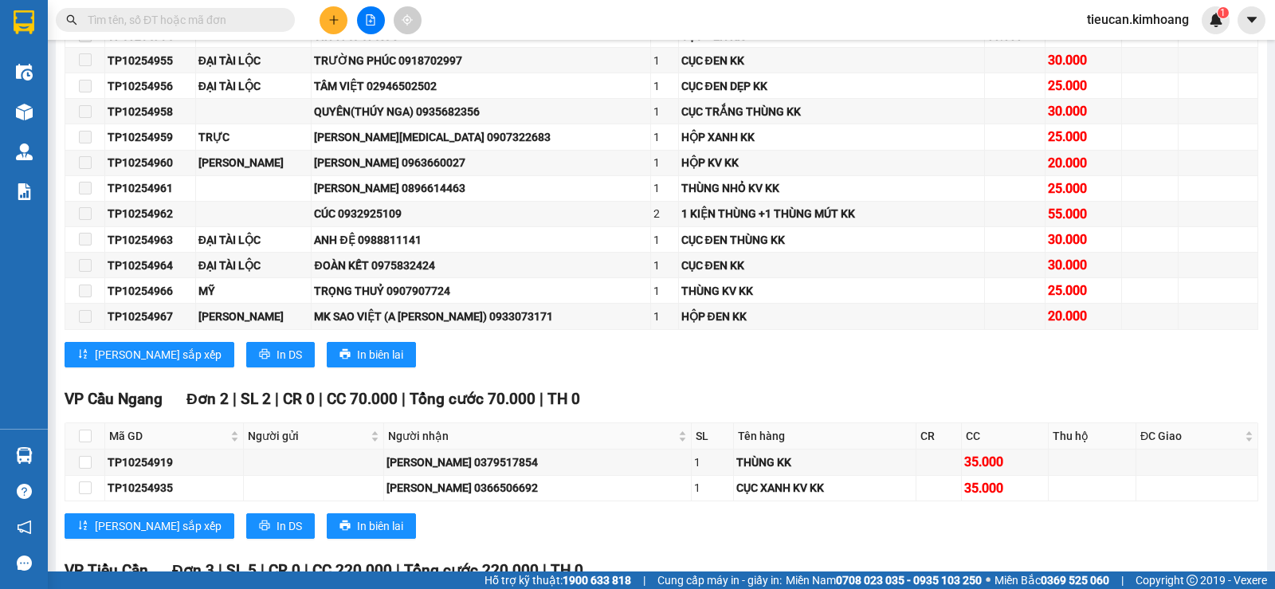
scroll to position [1899, 0]
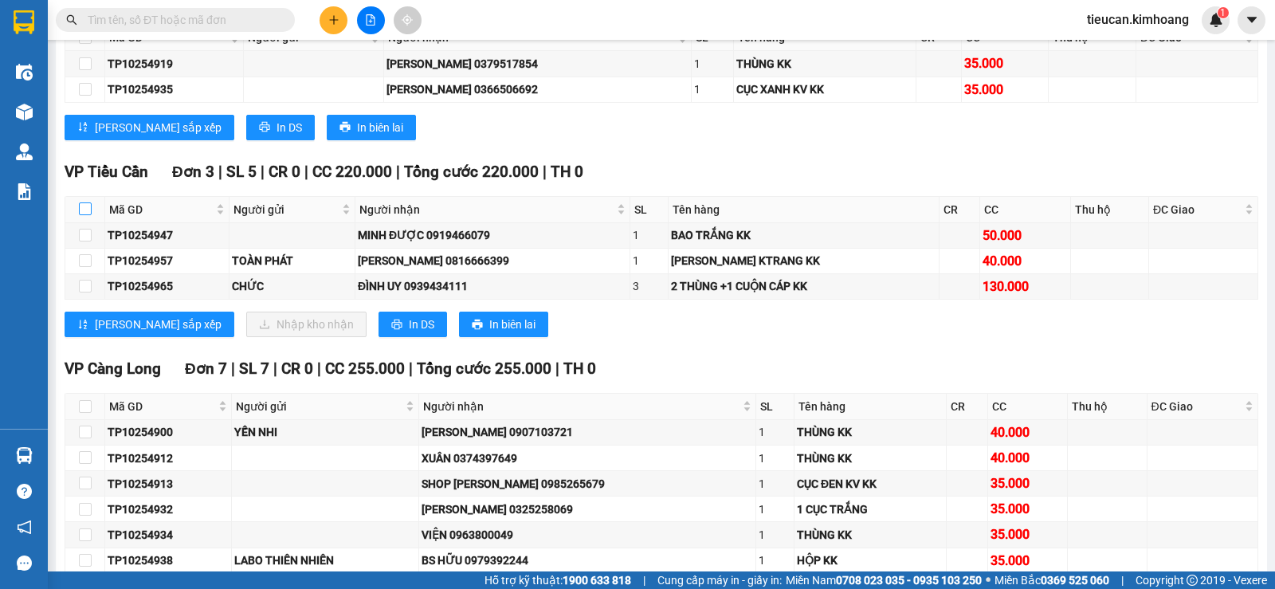
click at [81, 215] on input "checkbox" at bounding box center [85, 208] width 13 height 13
checkbox input "true"
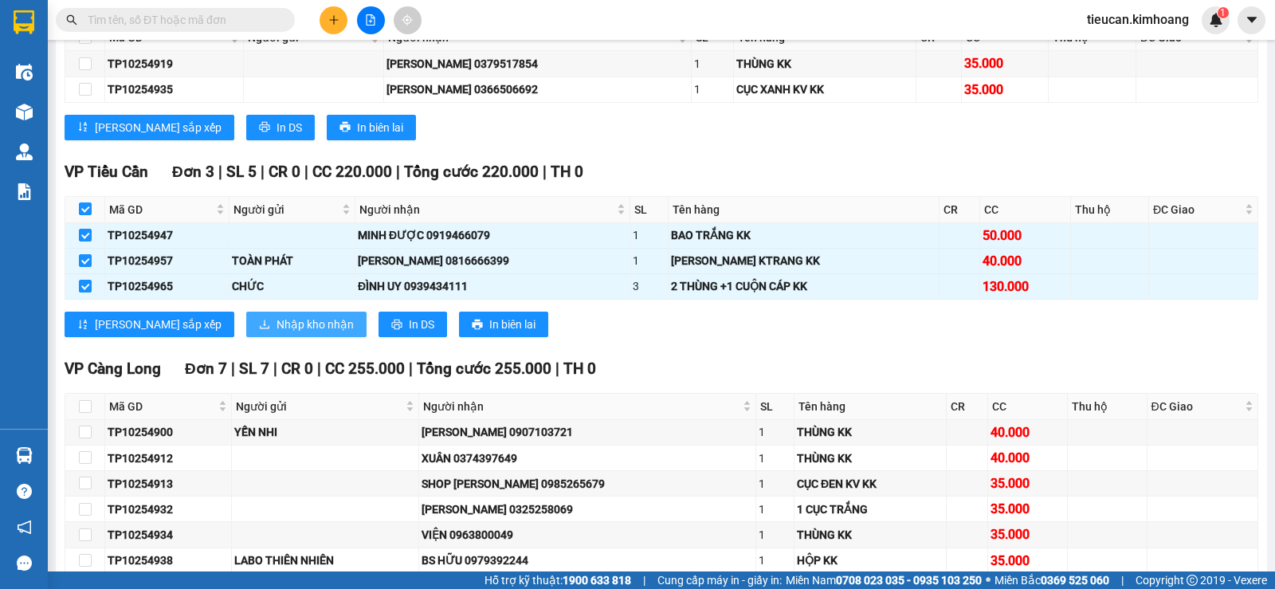
click at [259, 330] on icon "download" at bounding box center [264, 324] width 11 height 11
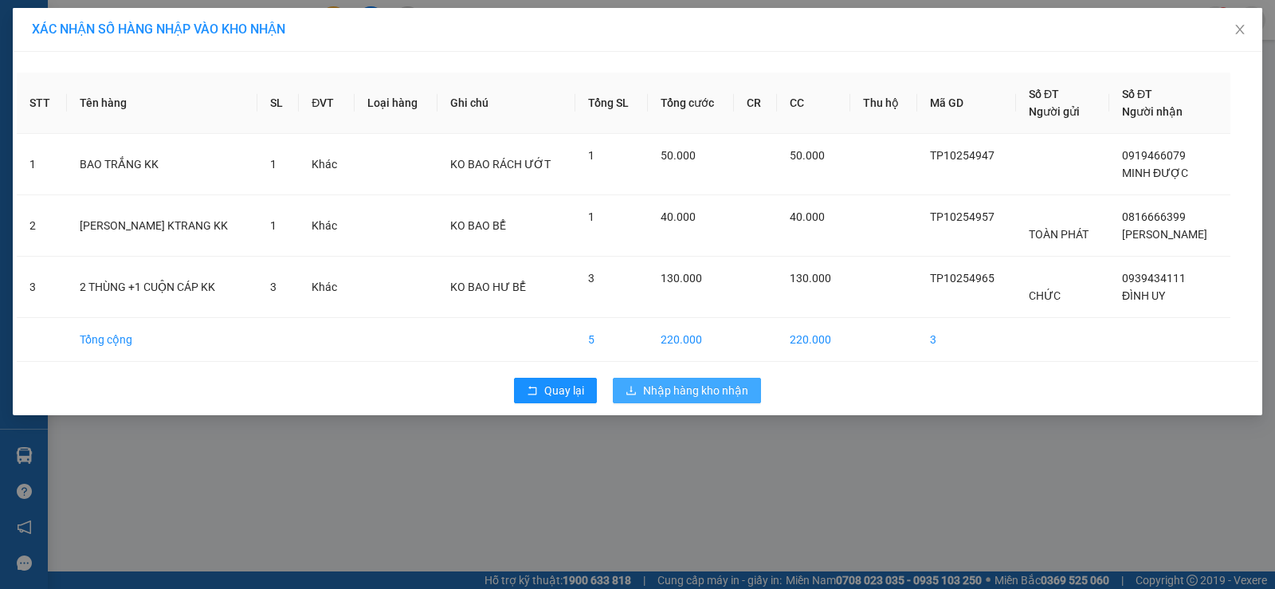
click at [648, 393] on span "Nhập hàng kho nhận" at bounding box center [695, 391] width 105 height 18
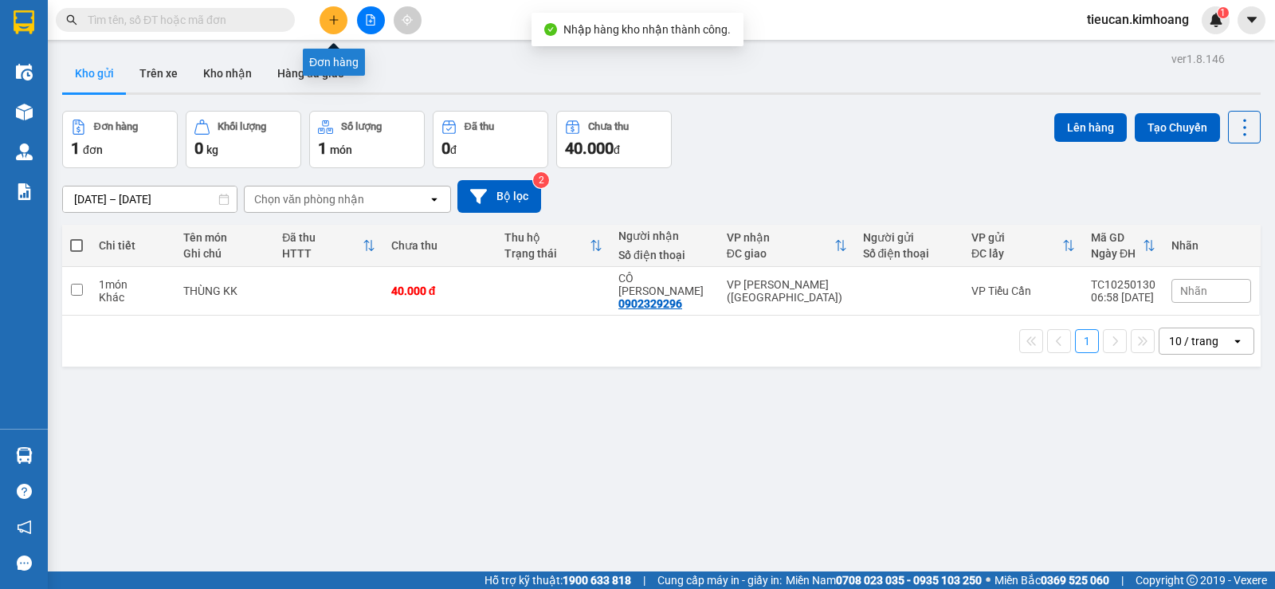
click at [340, 17] on button at bounding box center [334, 20] width 28 height 28
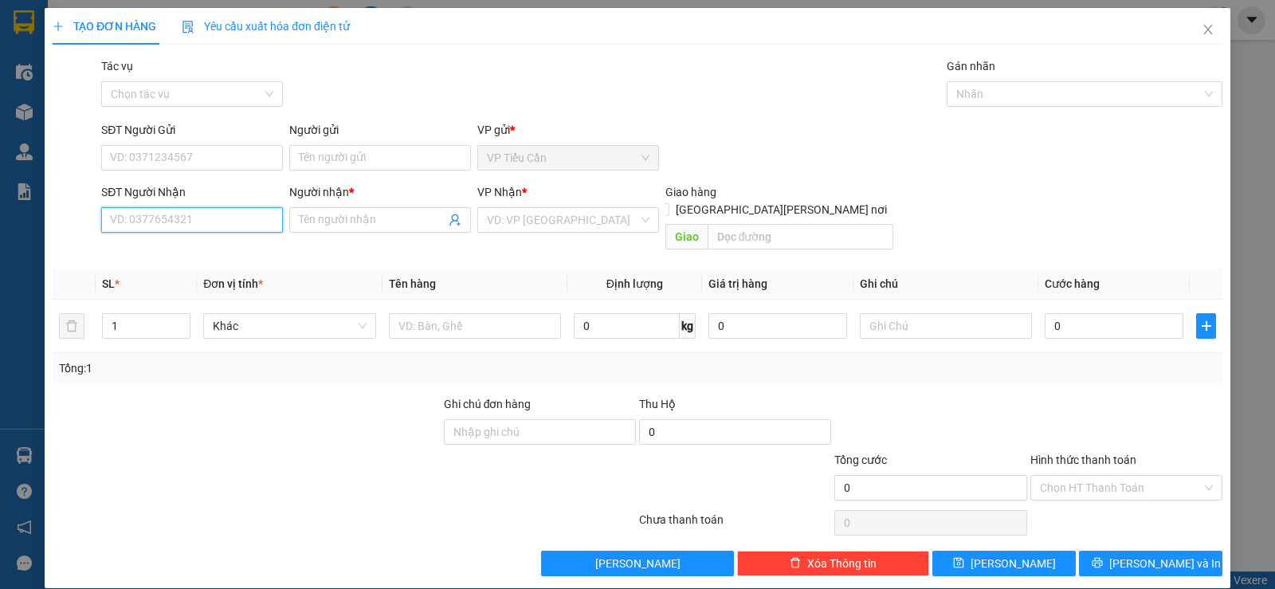
click at [233, 223] on input "SĐT Người Nhận" at bounding box center [192, 220] width 182 height 26
click at [167, 252] on div "0934845706 - CÔNG" at bounding box center [190, 252] width 161 height 18
type input "0934845706"
type input "CÔNG"
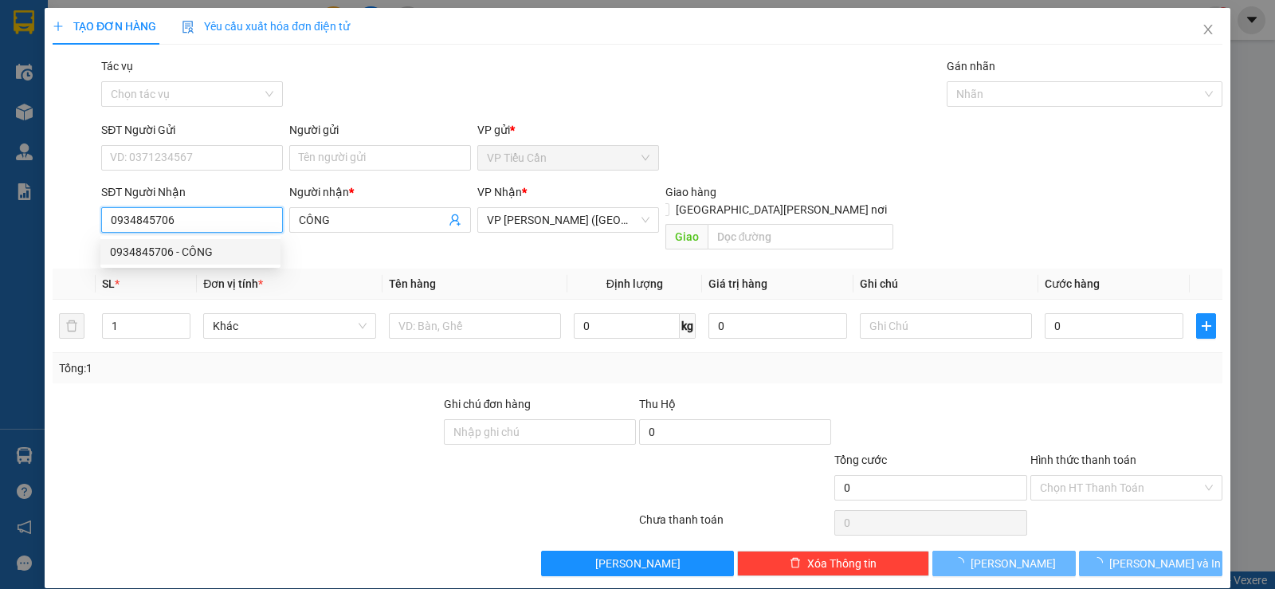
type input "40.000"
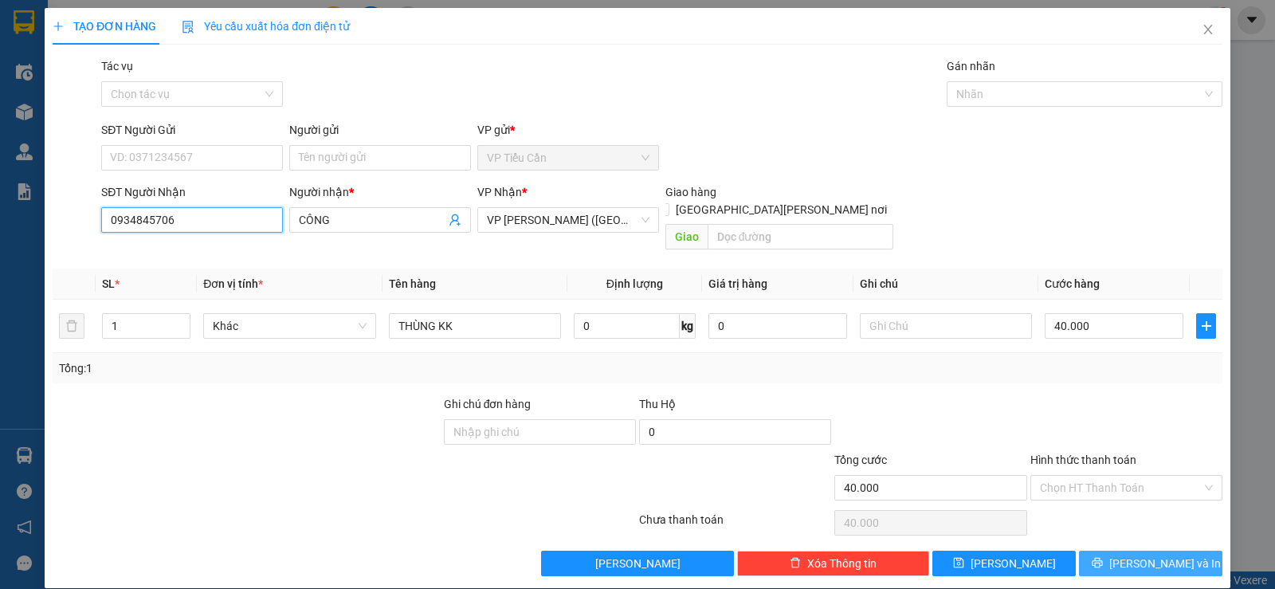
type input "0934845706"
click at [1145, 555] on span "Lưu và In" at bounding box center [1165, 564] width 112 height 18
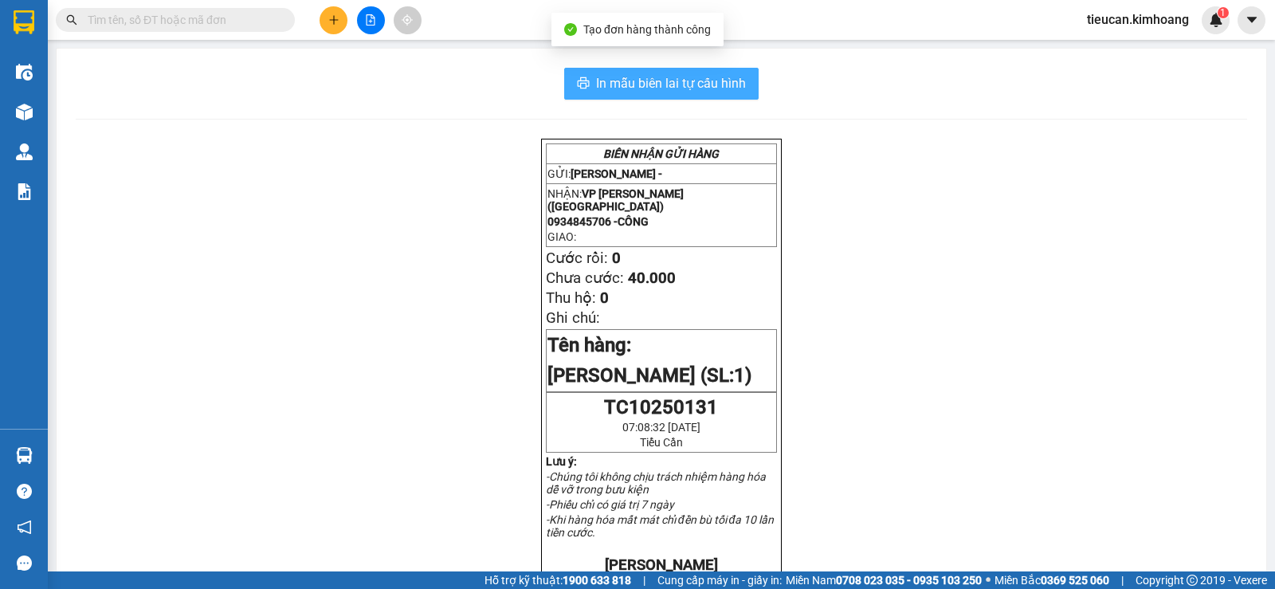
click at [727, 78] on span "In mẫu biên lai tự cấu hình" at bounding box center [671, 83] width 150 height 20
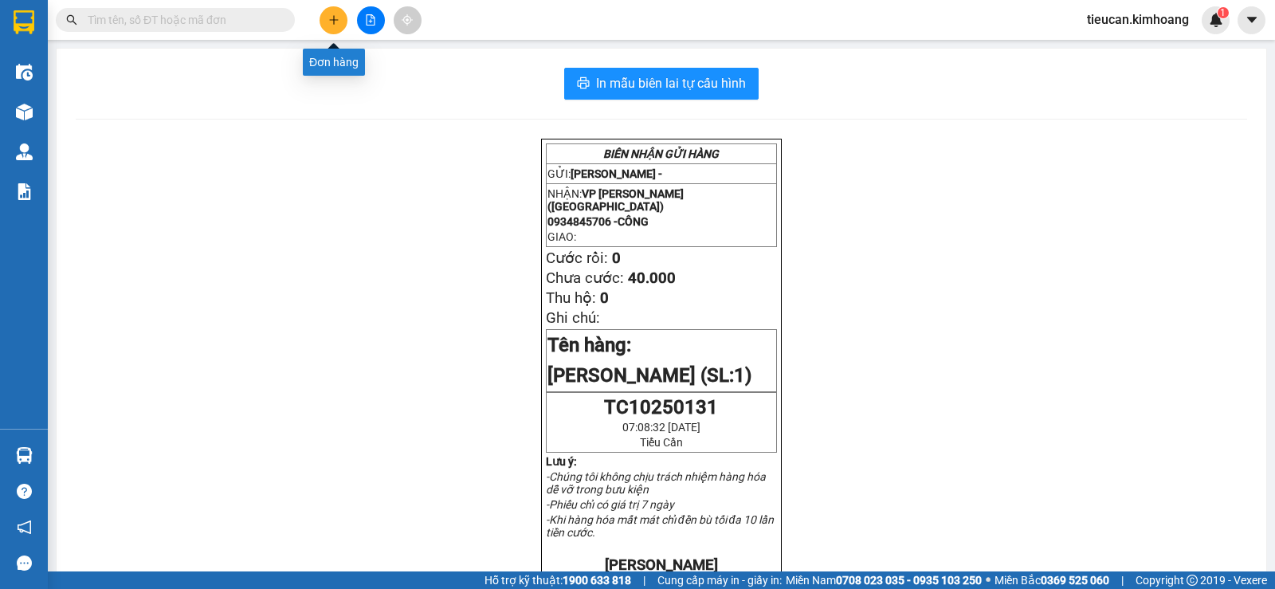
click at [324, 21] on button at bounding box center [334, 20] width 28 height 28
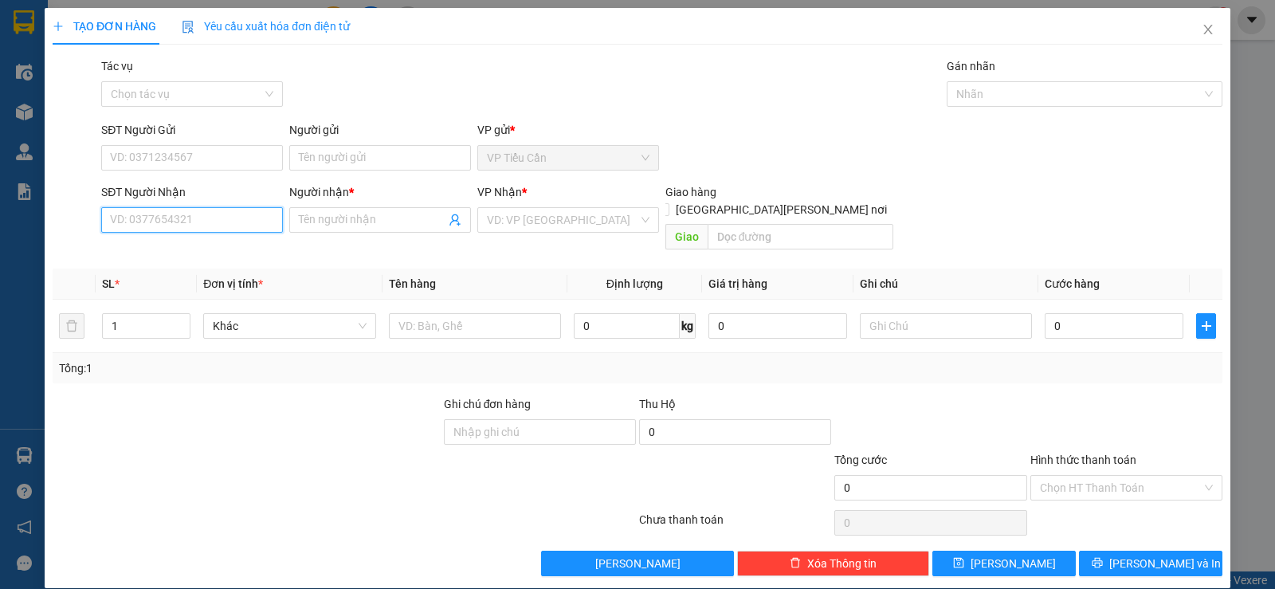
click at [214, 219] on input "SĐT Người Nhận" at bounding box center [192, 220] width 182 height 26
click at [194, 249] on div "0363654984 - tâm" at bounding box center [190, 252] width 161 height 18
type input "0363654984"
type input "tâm"
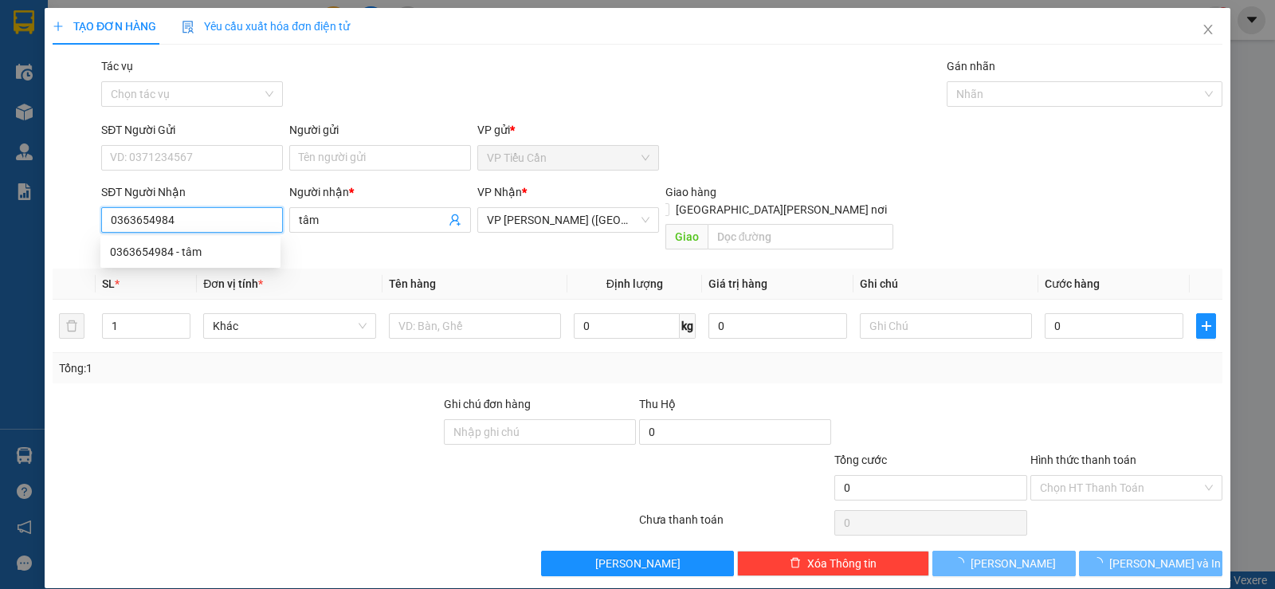
type input "40.000"
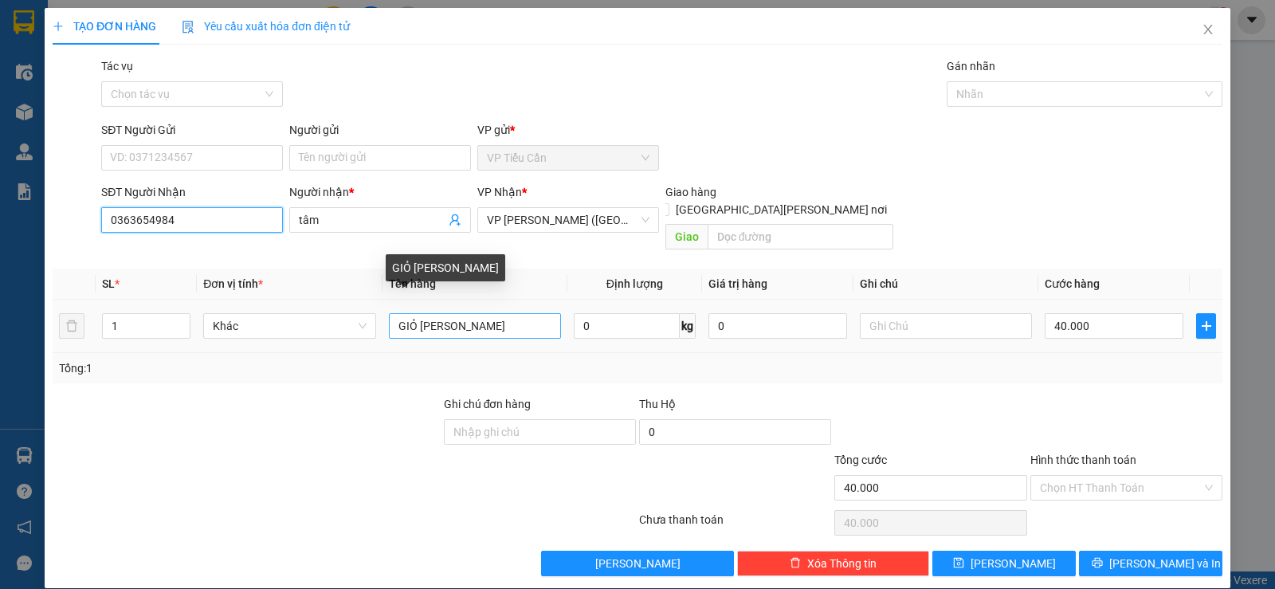
type input "0363654984"
click at [415, 313] on input "GIỎ TRẮNG KK" at bounding box center [475, 326] width 172 height 26
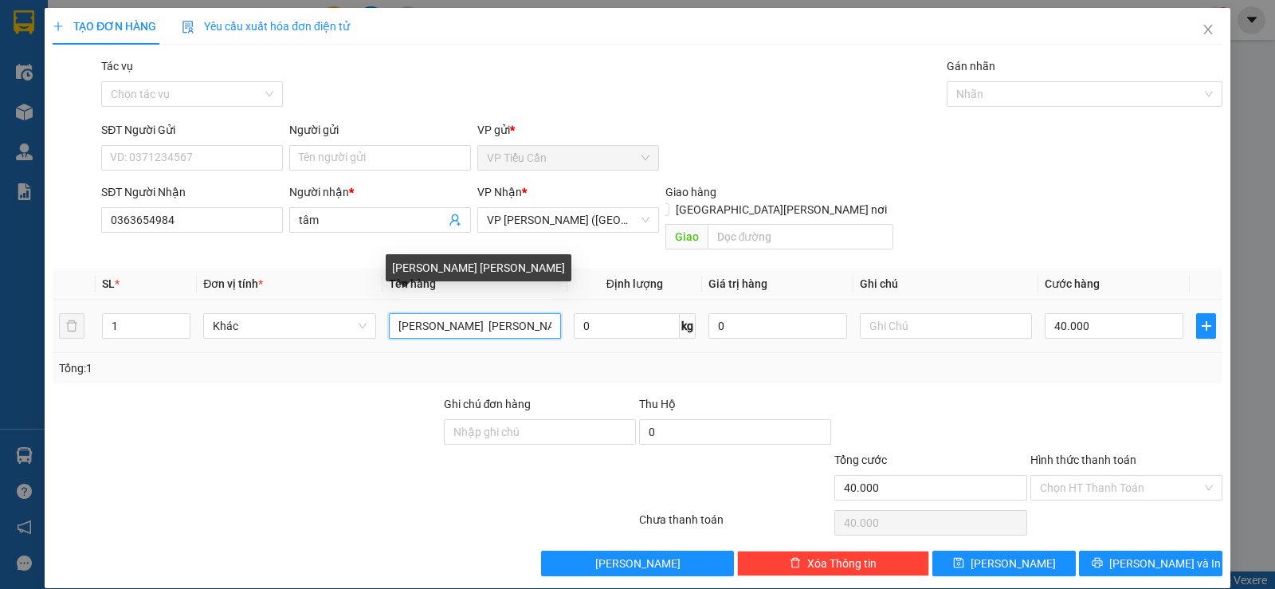
click at [490, 313] on input "KHÚC BAO TRẮNG KK" at bounding box center [475, 326] width 172 height 26
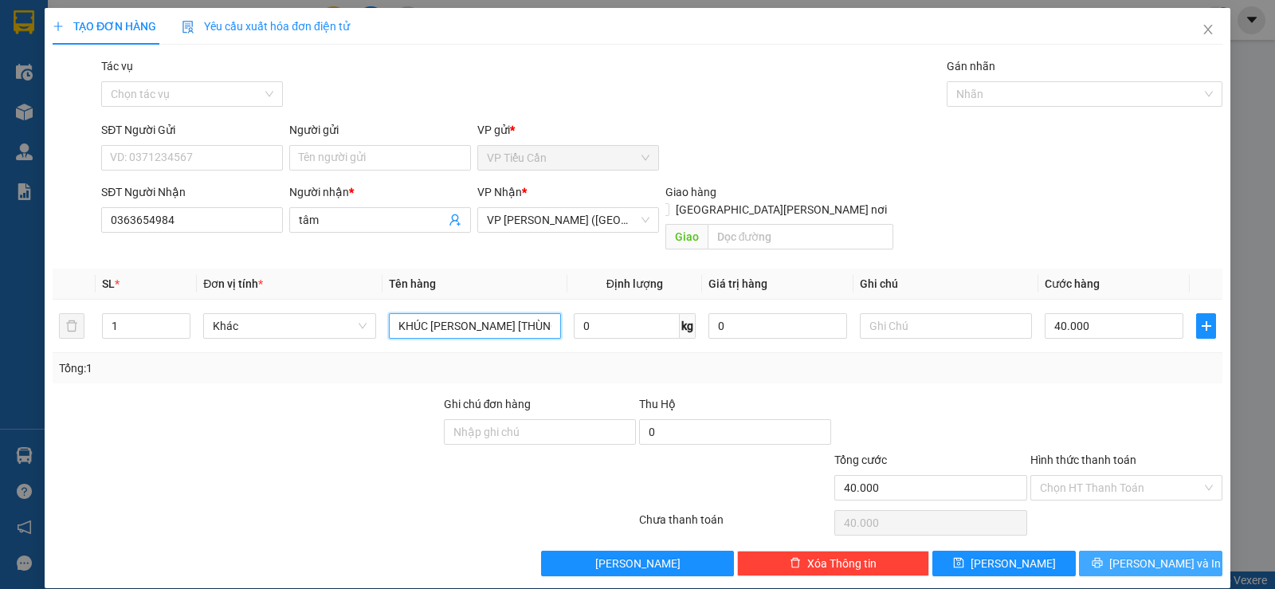
type input "KHÚC BAO TRẮNG [THÙNG ] KK"
click at [1148, 551] on button "Lưu và In" at bounding box center [1150, 564] width 143 height 26
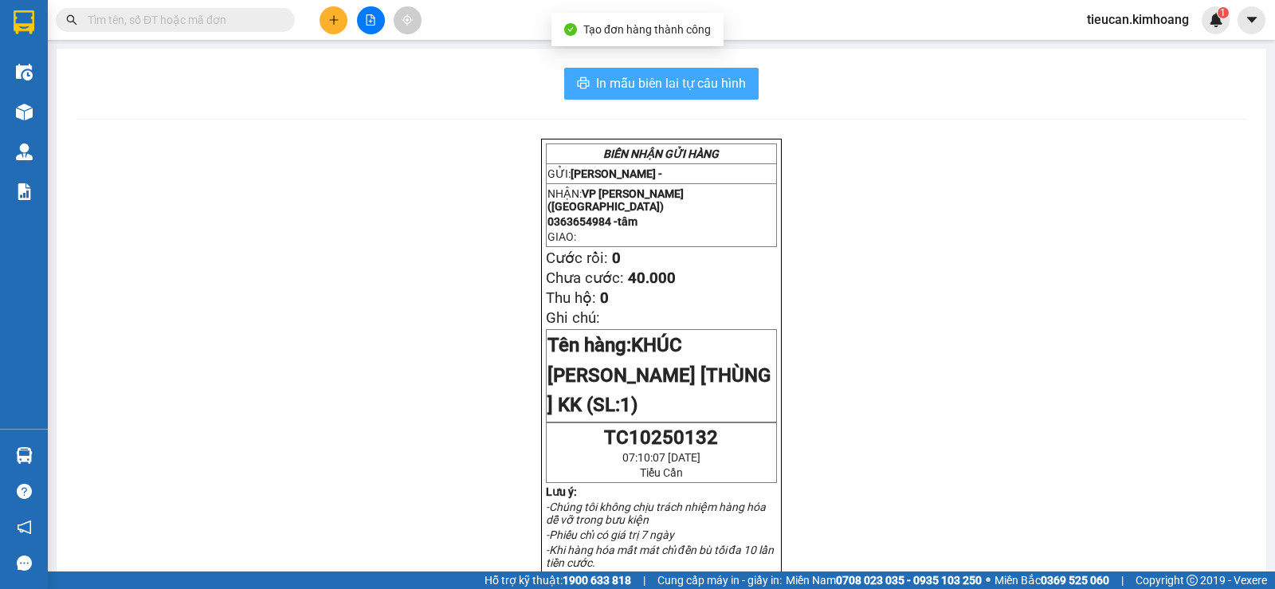
click at [658, 74] on span "In mẫu biên lai tự cấu hình" at bounding box center [671, 83] width 150 height 20
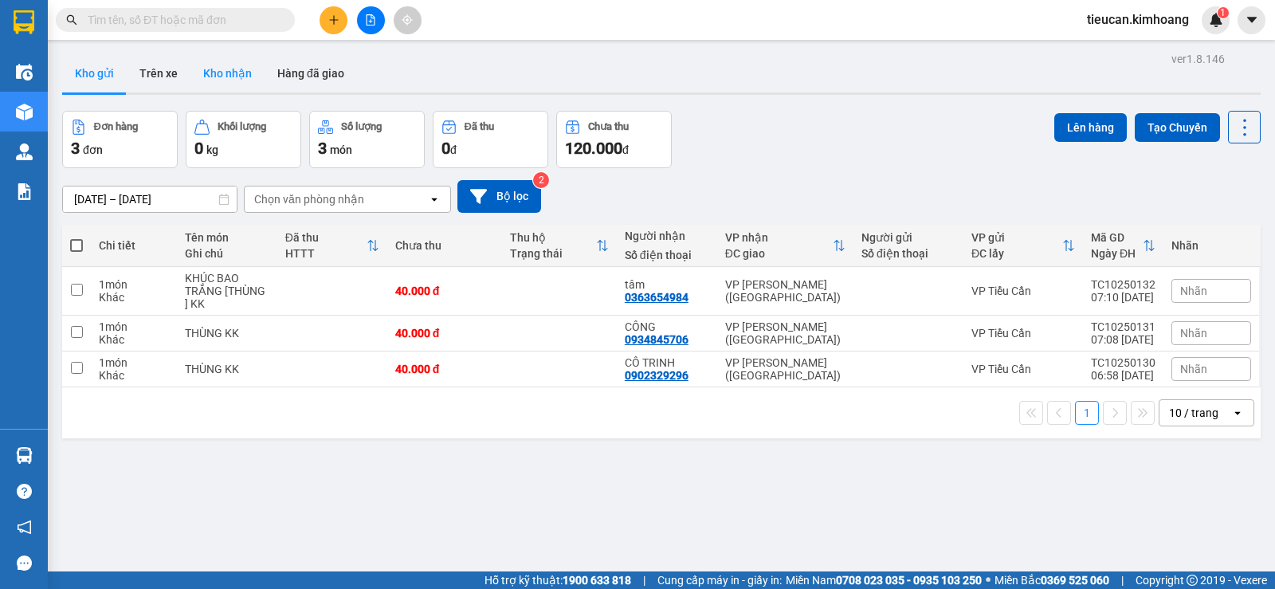
click at [237, 78] on button "Kho nhận" at bounding box center [227, 73] width 74 height 38
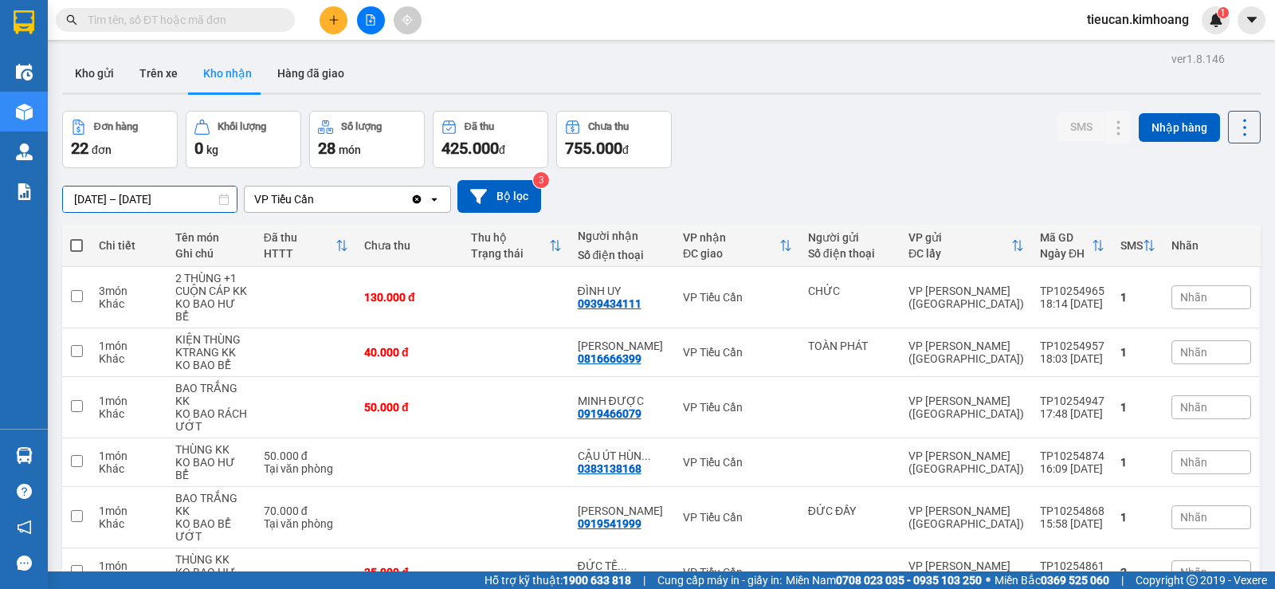
click at [70, 202] on input "[DATE] – [DATE]" at bounding box center [150, 200] width 174 height 26
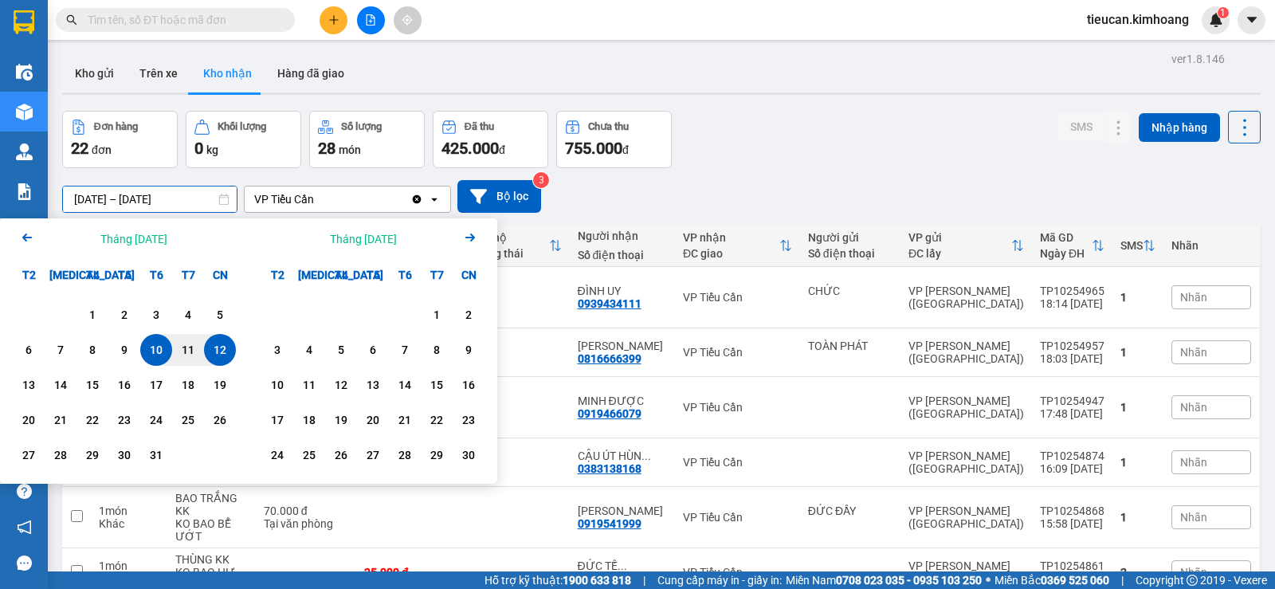
click at [17, 233] on div "Arrow Left Tháng Mười 2025" at bounding box center [124, 238] width 249 height 41
click at [27, 238] on icon "Previous month." at bounding box center [27, 238] width 10 height 8
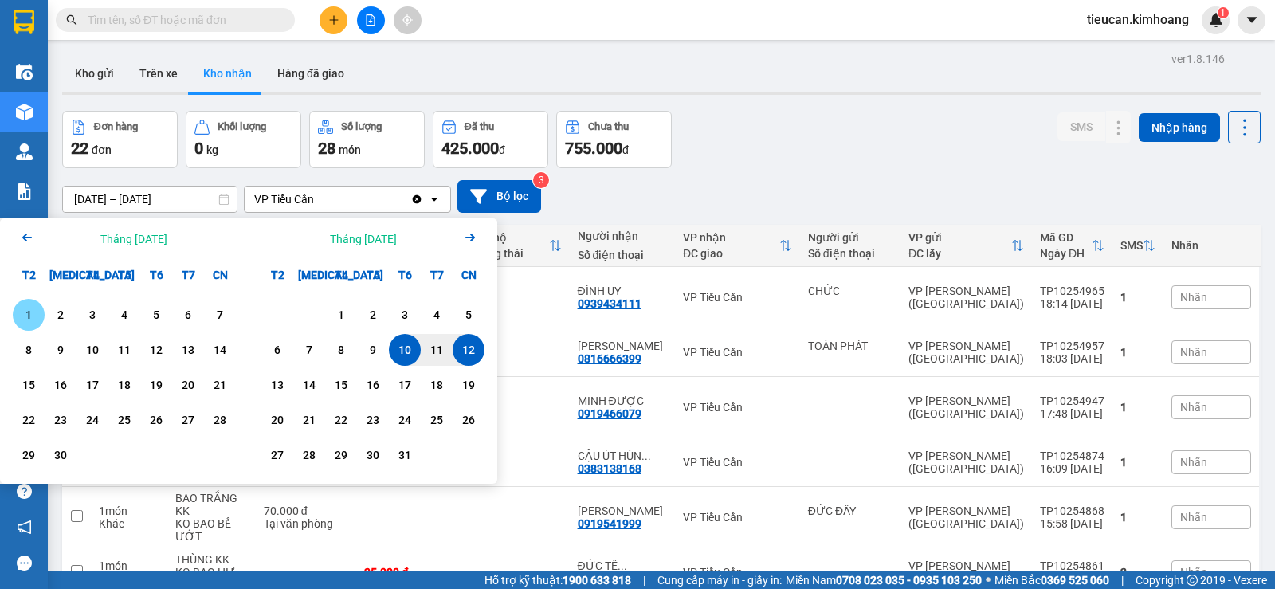
click at [33, 318] on div "1" at bounding box center [29, 314] width 22 height 19
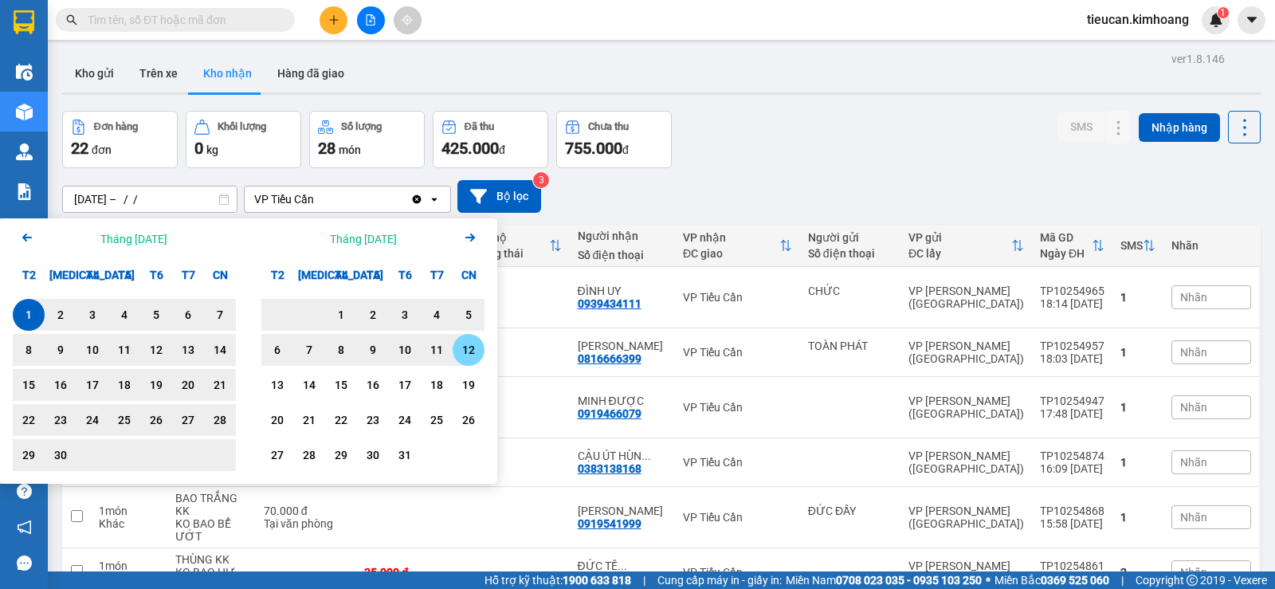
click at [477, 350] on div "12" at bounding box center [469, 349] width 22 height 19
type input "01/09/2025 – 12/10/2025"
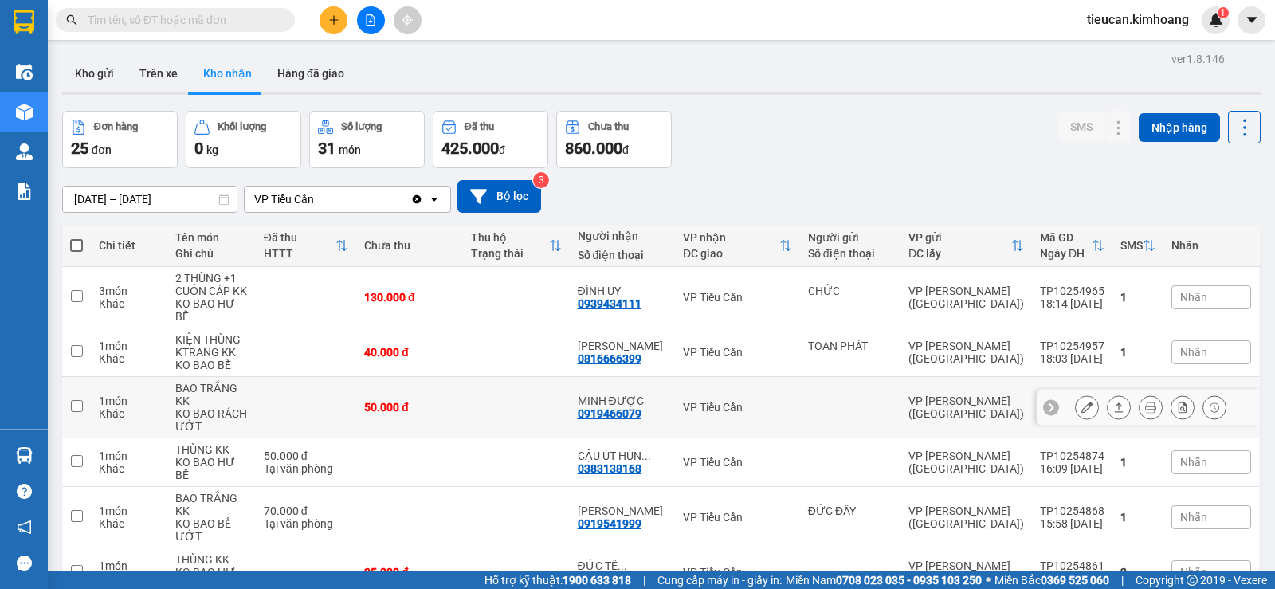
scroll to position [260, 0]
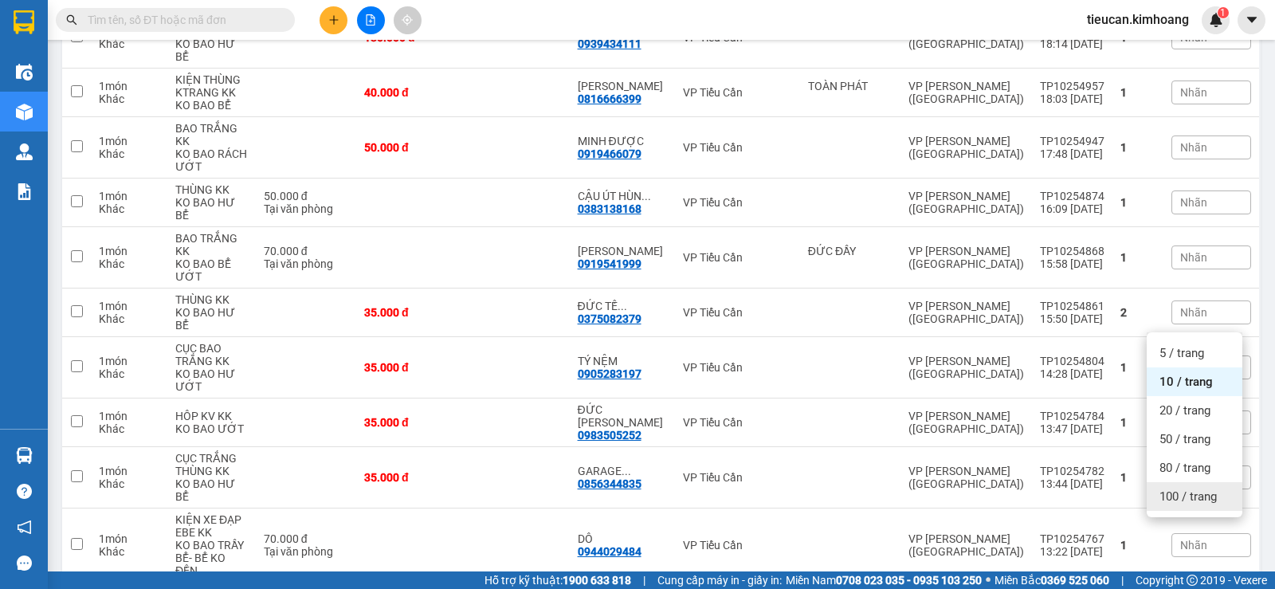
click at [1186, 495] on span "100 / trang" at bounding box center [1188, 497] width 57 height 16
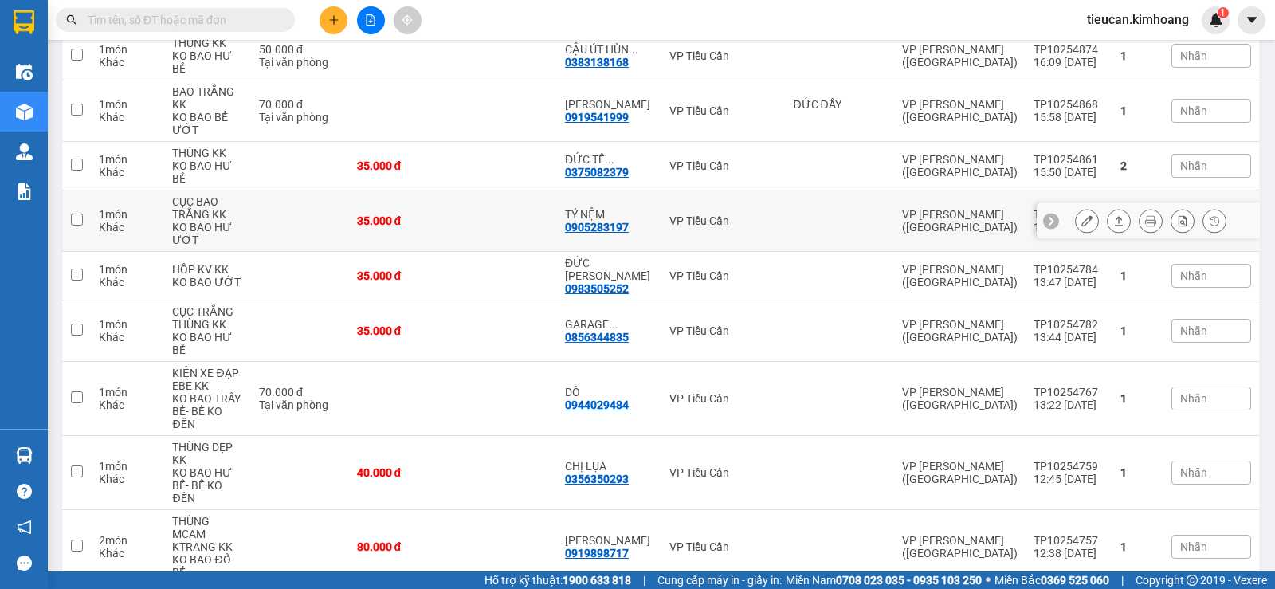
scroll to position [499, 0]
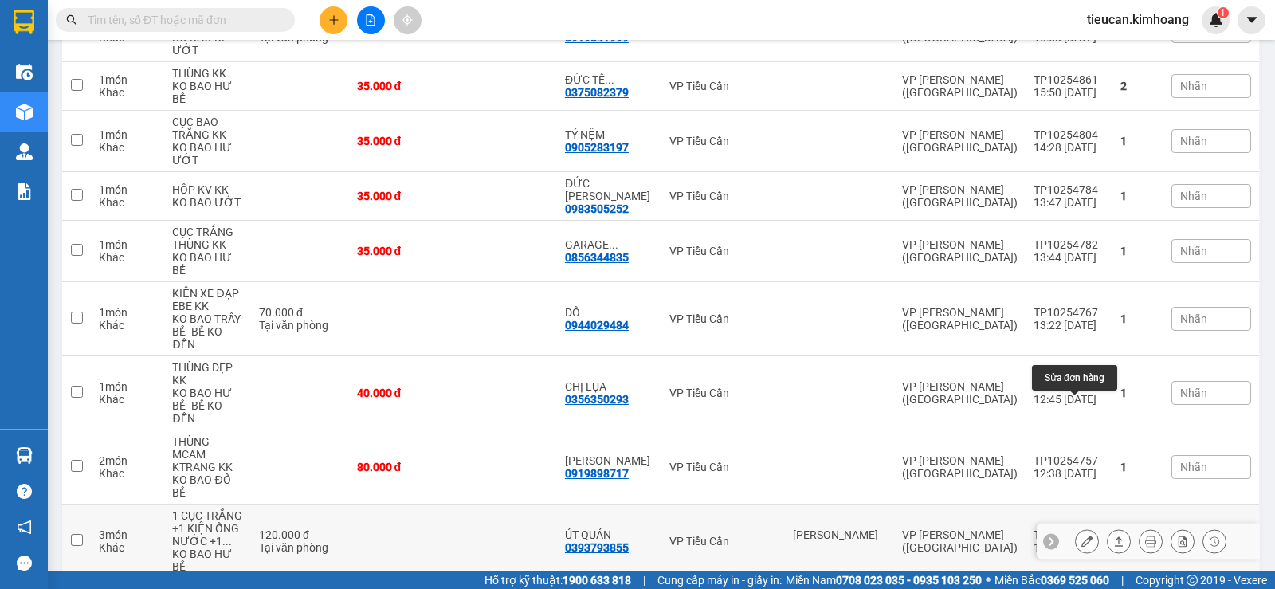
click at [1082, 536] on icon at bounding box center [1087, 541] width 11 height 11
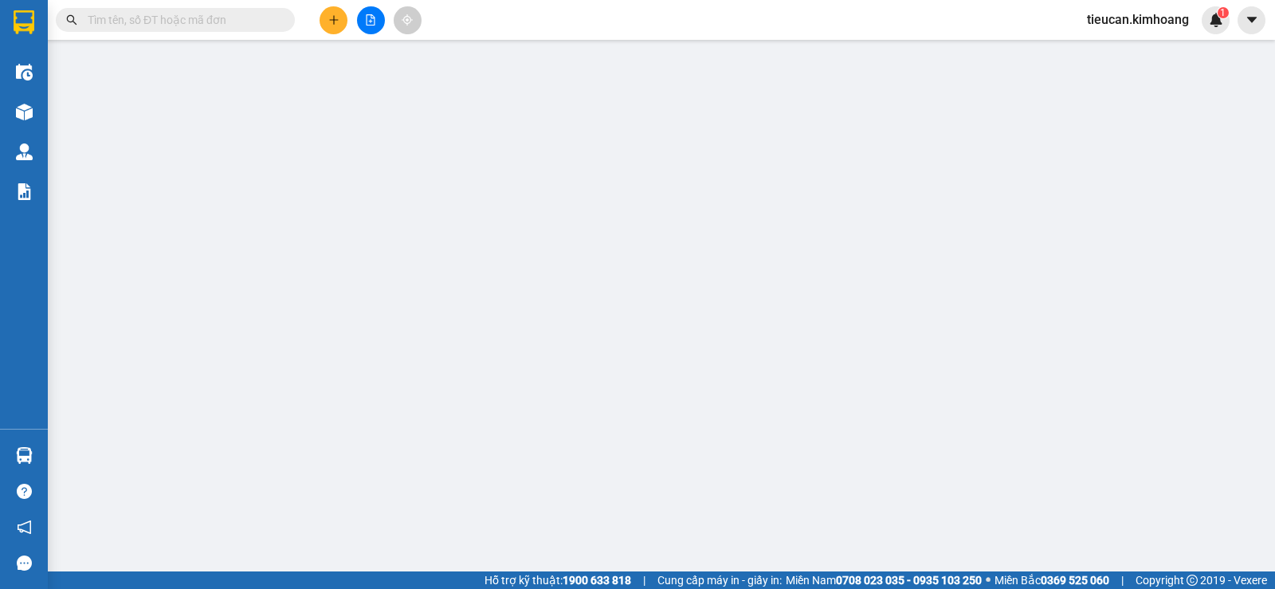
type input "LƯU ANH"
type input "0393793855"
type input "ÚT QUÁN"
type input "120.000"
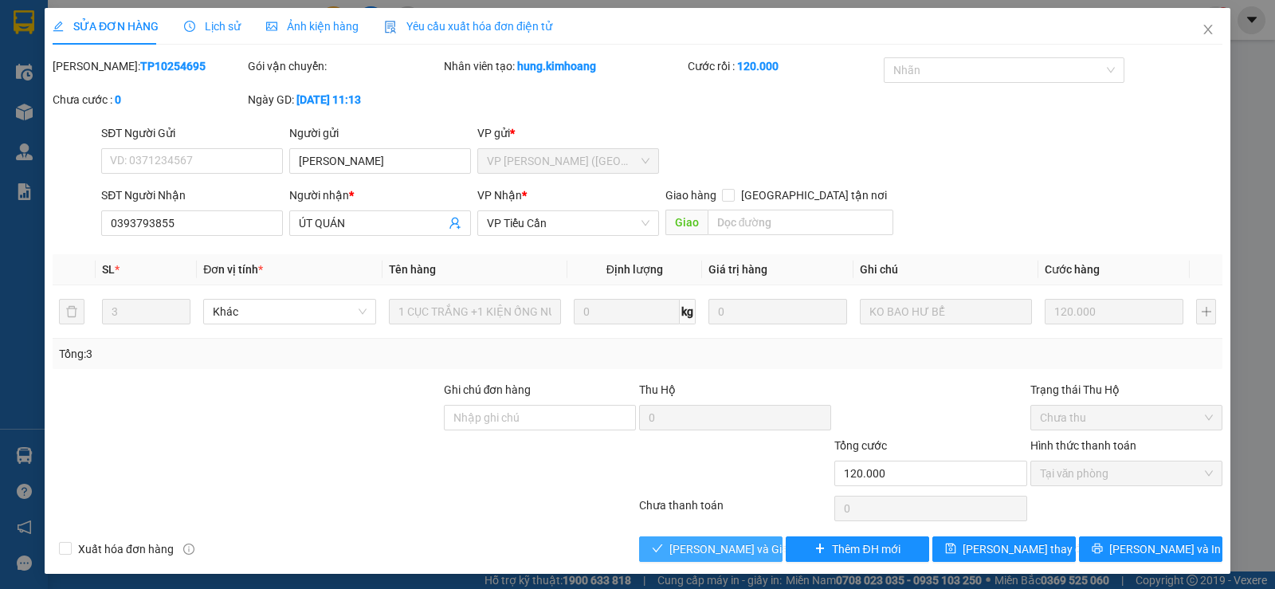
click at [750, 556] on span "Lưu và Giao hàng" at bounding box center [746, 549] width 153 height 18
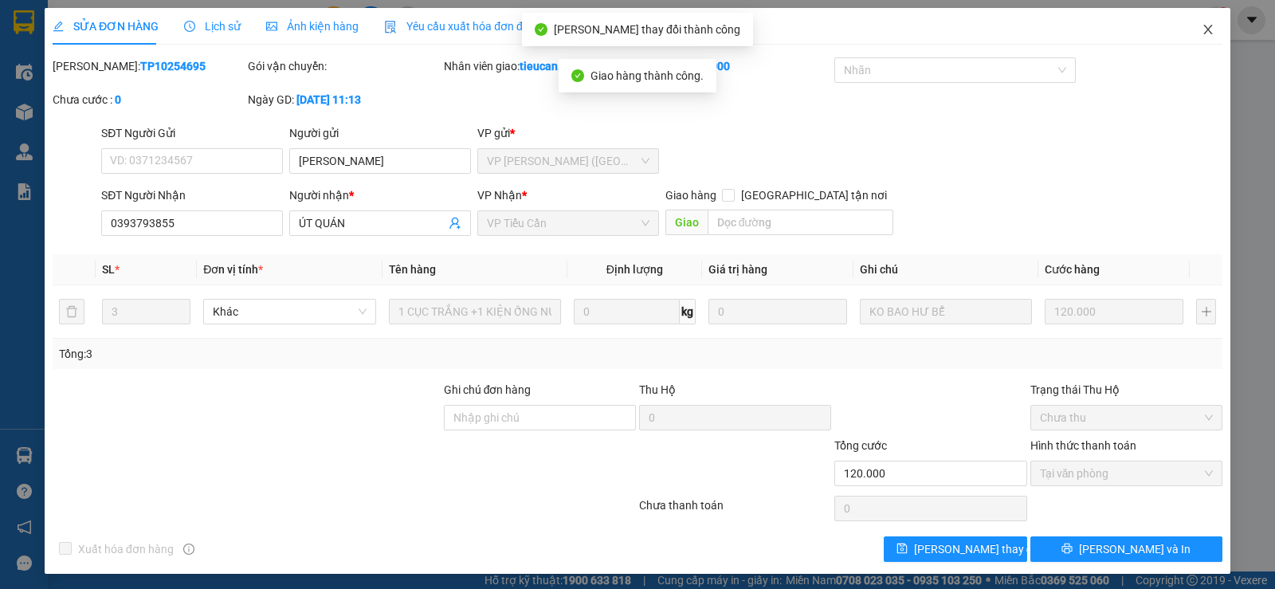
click at [1202, 26] on icon "close" at bounding box center [1208, 29] width 13 height 13
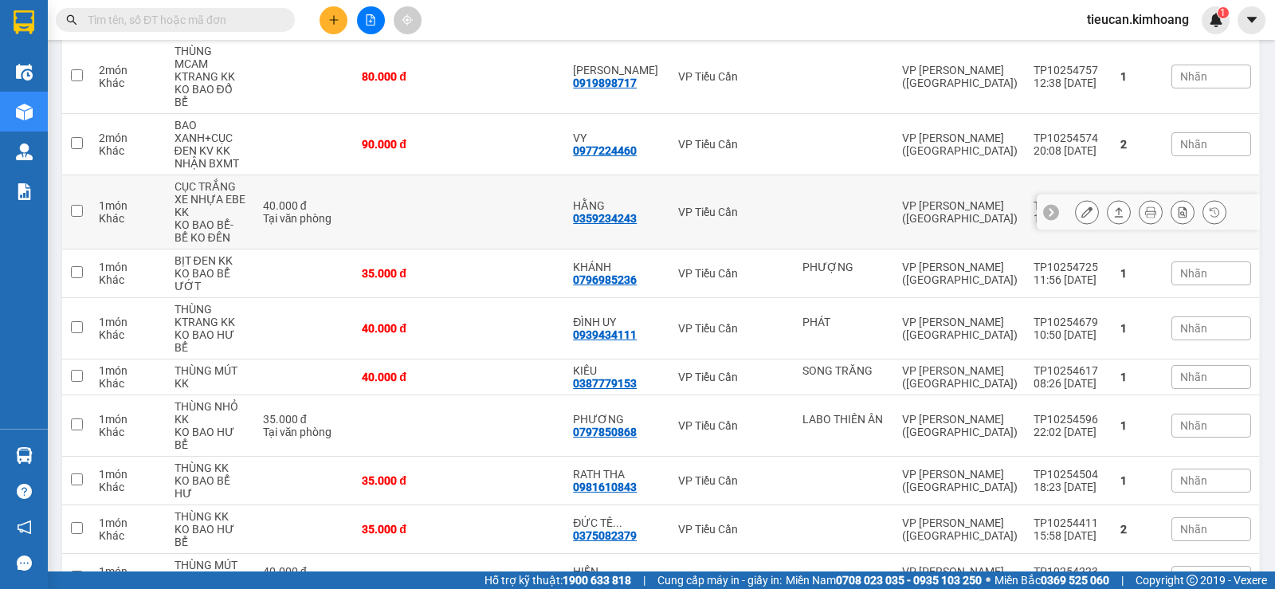
scroll to position [902, 0]
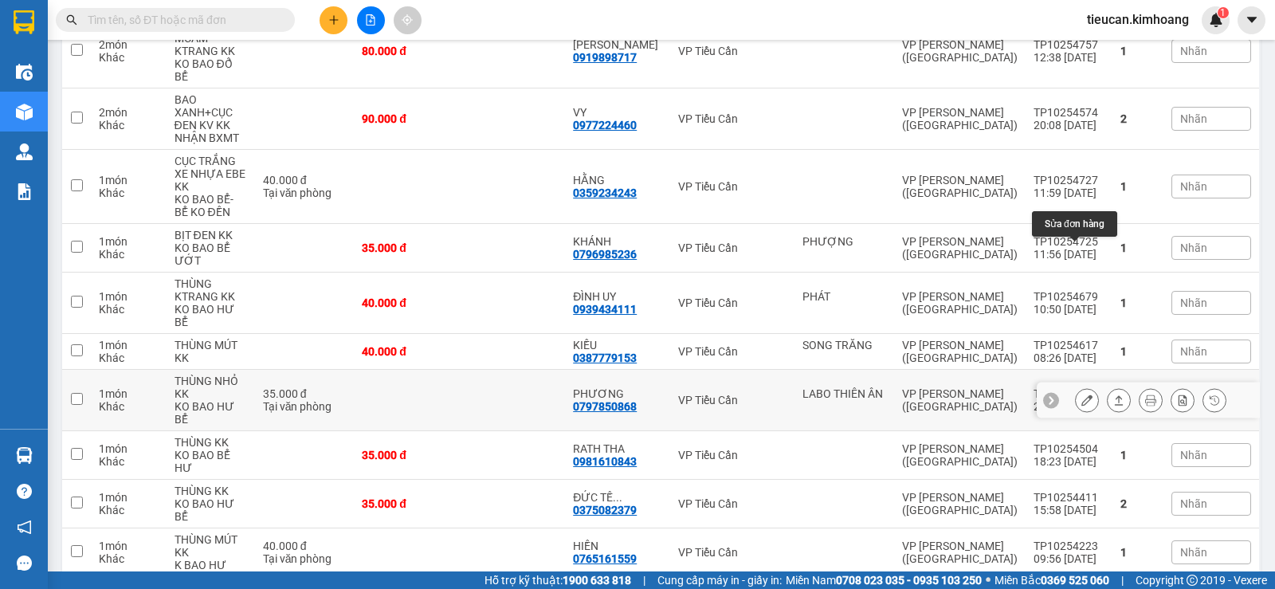
click at [1082, 395] on icon at bounding box center [1087, 400] width 11 height 11
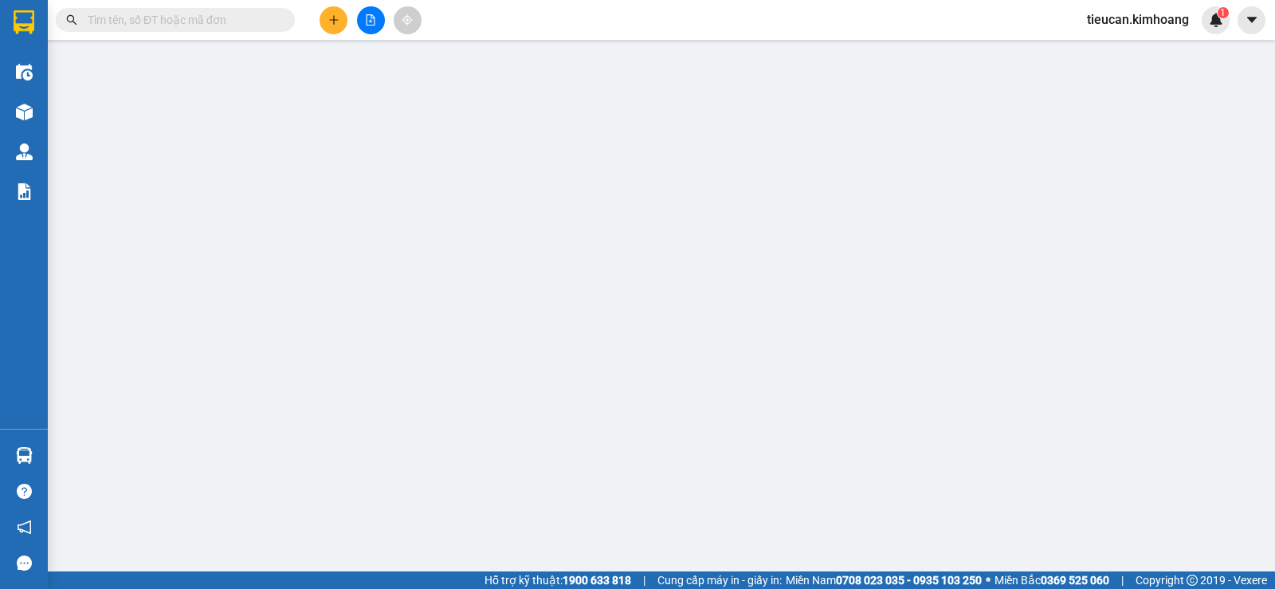
type input "LABO THIÊN ÂN"
type input "0797850868"
type input "PHƯƠNG"
type input "35.000"
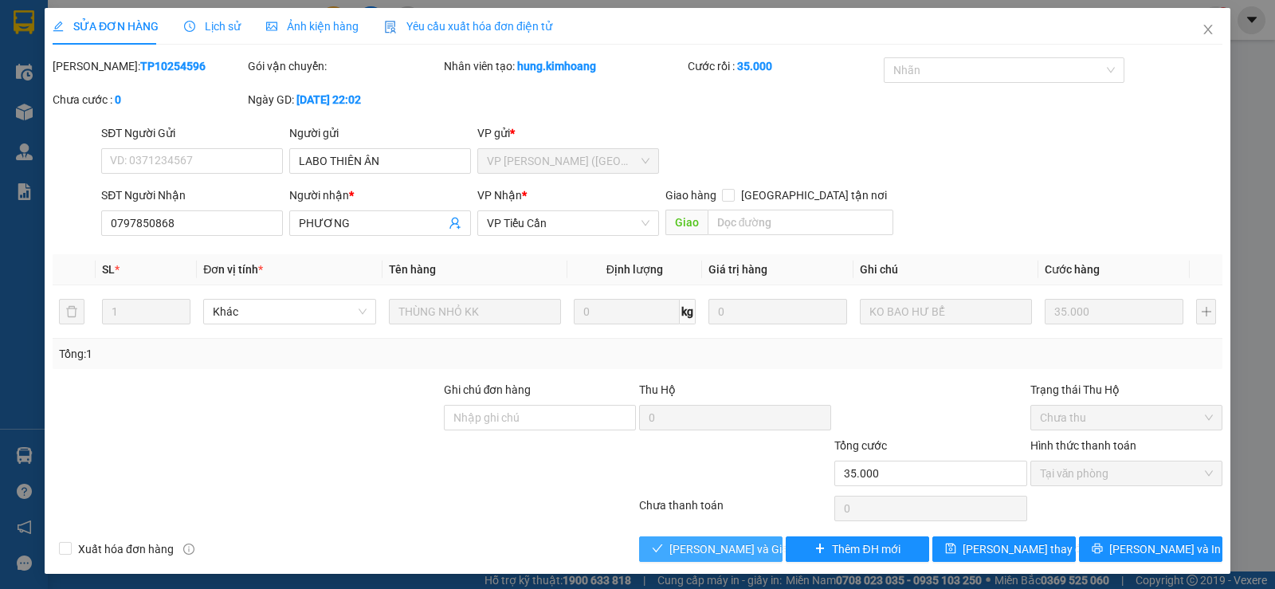
click at [753, 540] on span "Lưu và Giao hàng" at bounding box center [746, 549] width 153 height 18
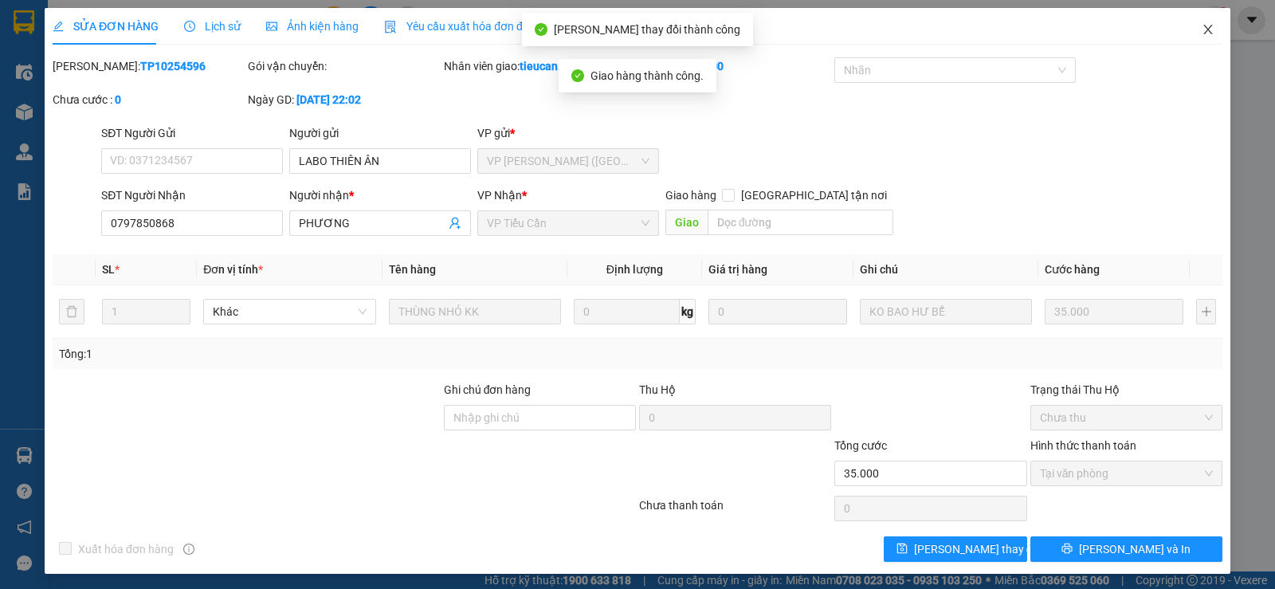
click at [1202, 26] on icon "close" at bounding box center [1208, 29] width 13 height 13
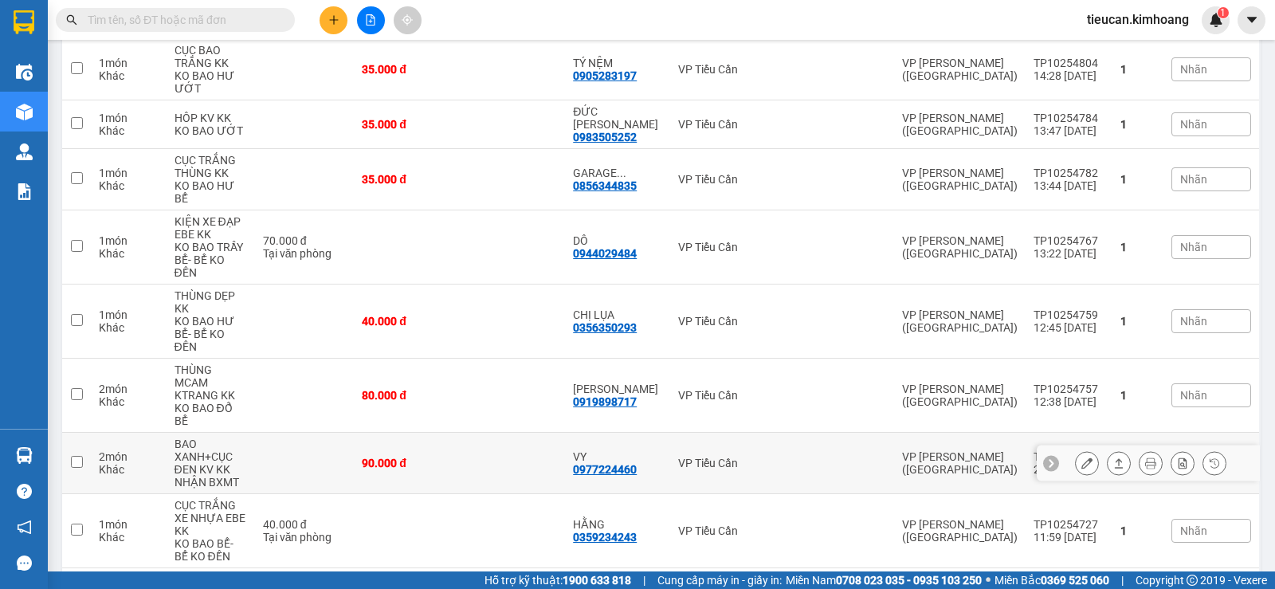
scroll to position [717, 0]
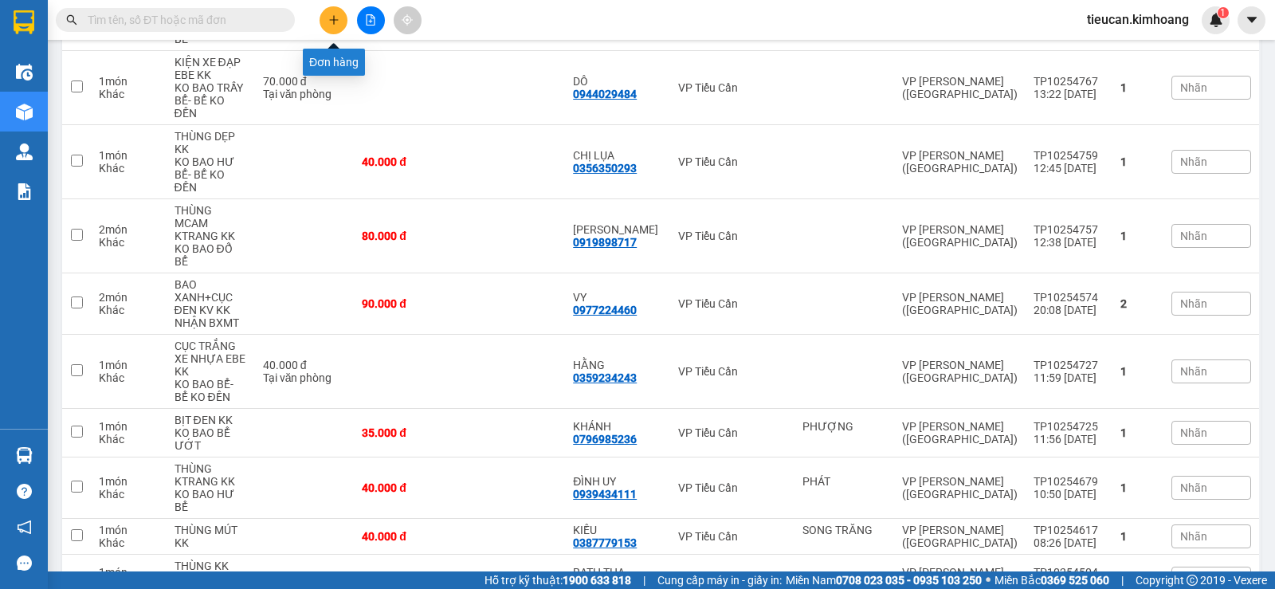
click at [328, 23] on icon "plus" at bounding box center [333, 19] width 11 height 11
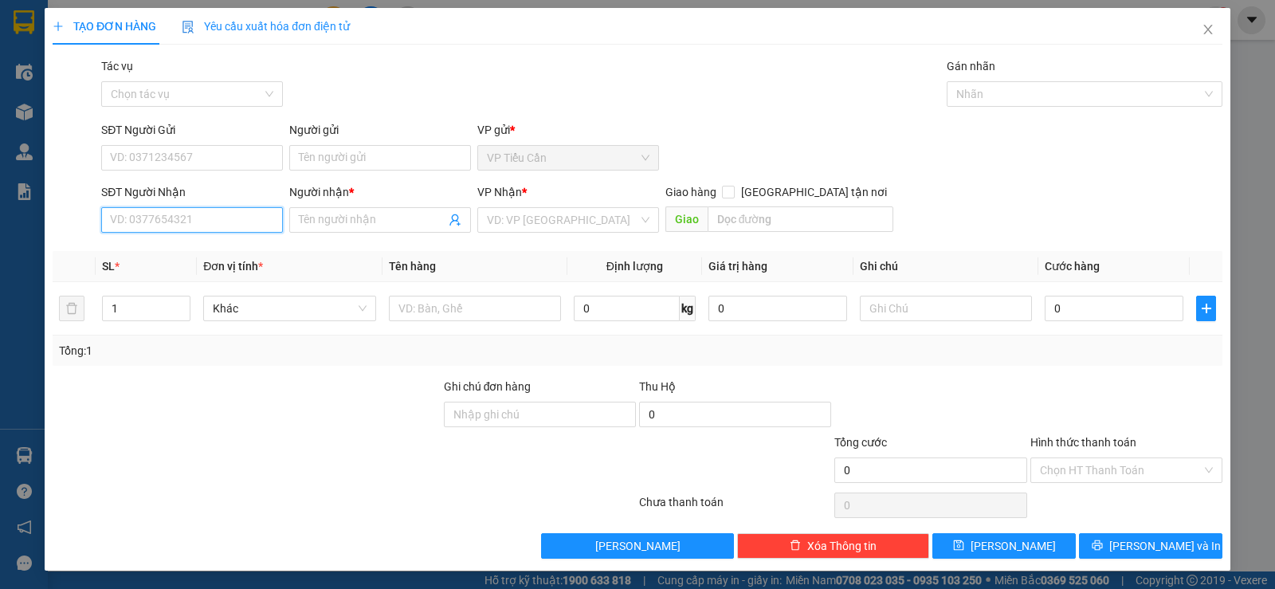
click at [224, 223] on input "SĐT Người Nhận" at bounding box center [192, 220] width 182 height 26
click at [214, 253] on div "0906306141 - XUÂN THẢO" at bounding box center [190, 252] width 161 height 18
type input "0906306141"
type input "[PERSON_NAME]"
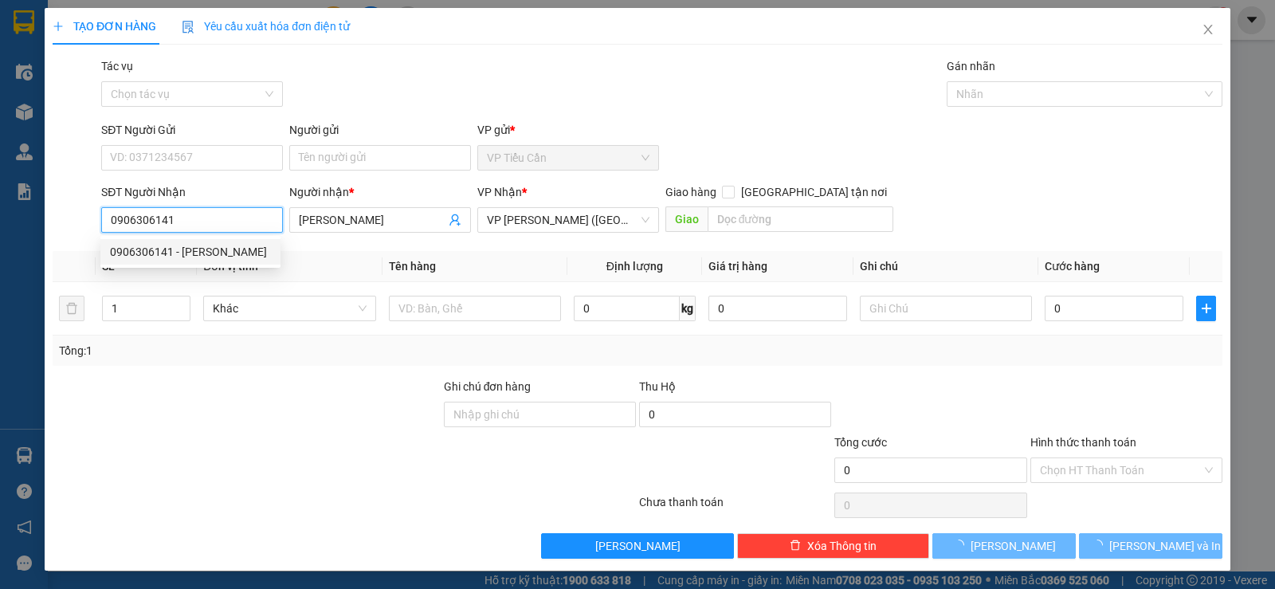
type input "40.000"
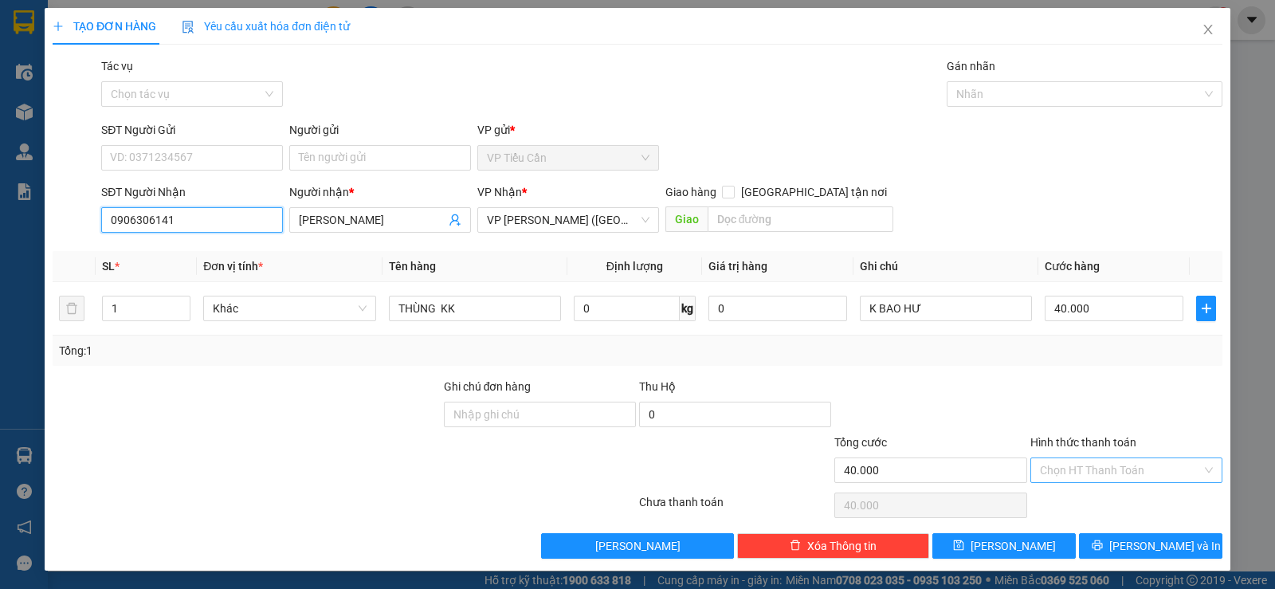
type input "0906306141"
click at [1153, 465] on input "Hình thức thanh toán" at bounding box center [1121, 470] width 162 height 24
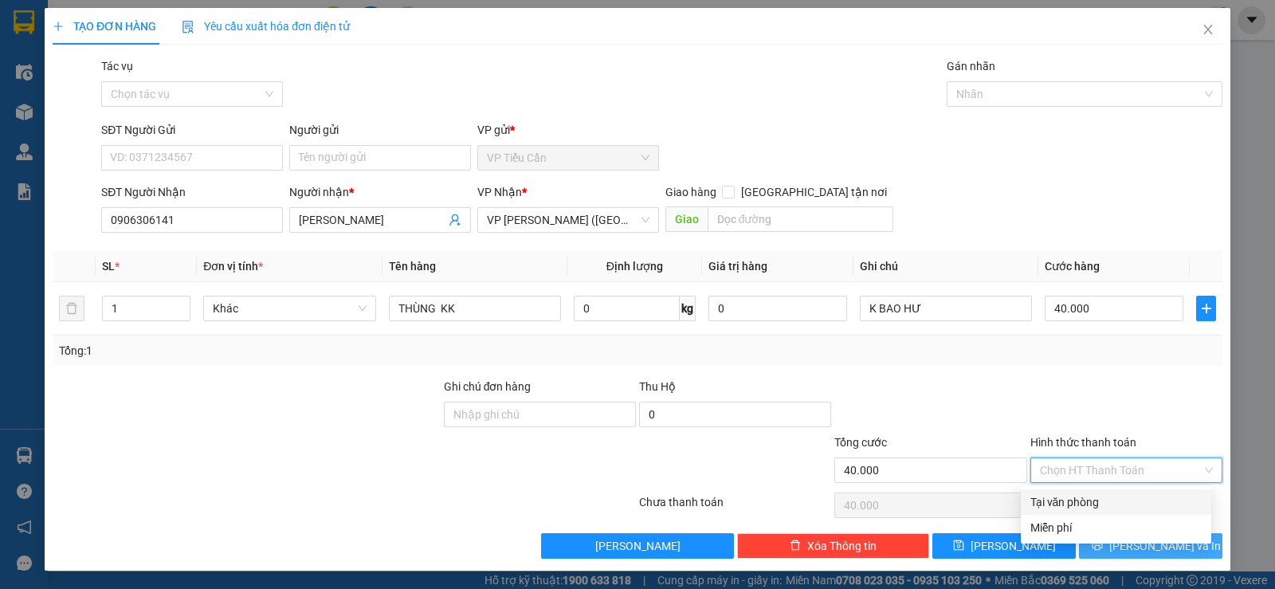
drag, startPoint x: 1104, startPoint y: 498, endPoint x: 1113, endPoint y: 540, distance: 43.3
click at [1102, 501] on div "Tại văn phòng" at bounding box center [1116, 502] width 171 height 18
type input "0"
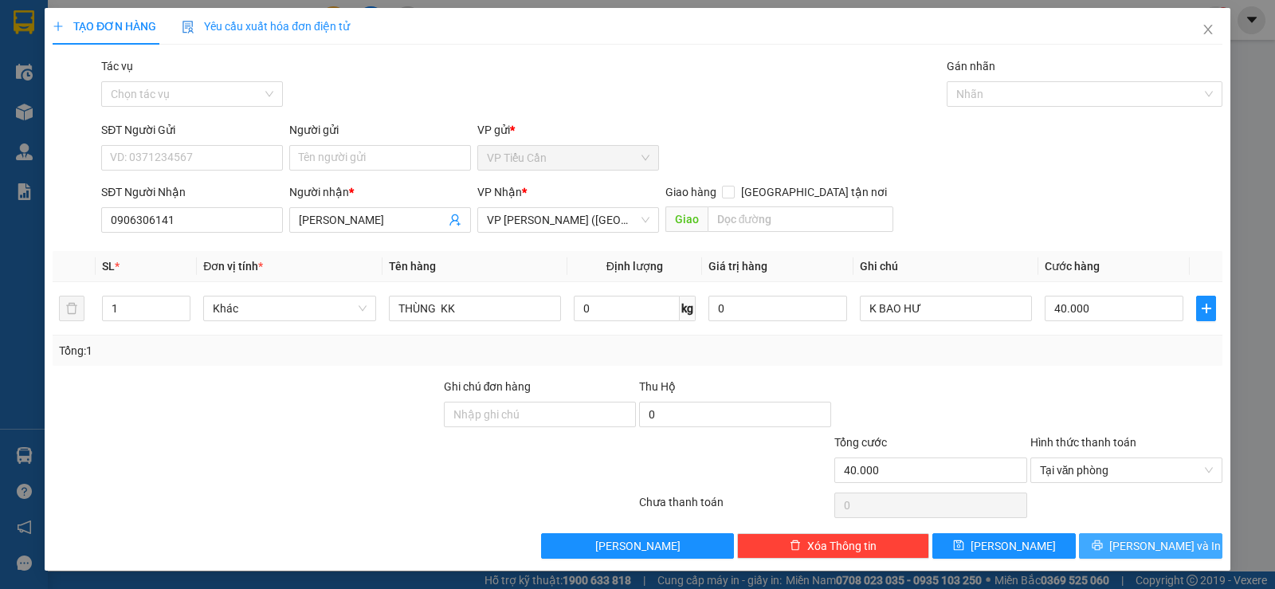
click at [1158, 556] on button "Lưu và In" at bounding box center [1150, 546] width 143 height 26
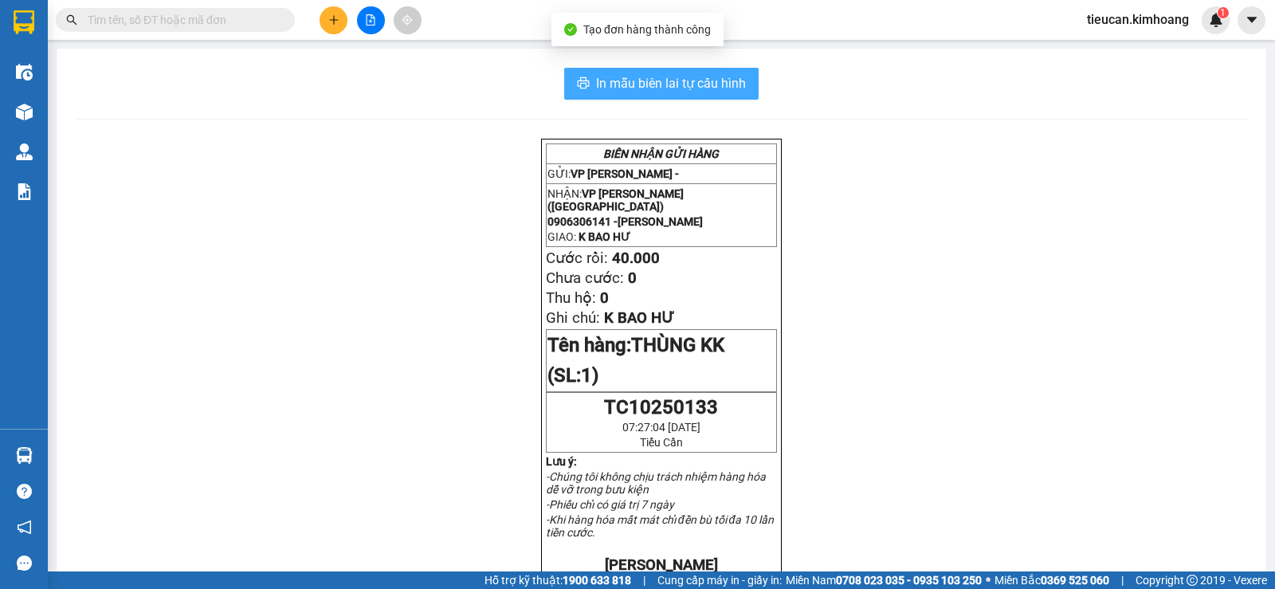
click at [719, 82] on span "In mẫu biên lai tự cấu hình" at bounding box center [671, 83] width 150 height 20
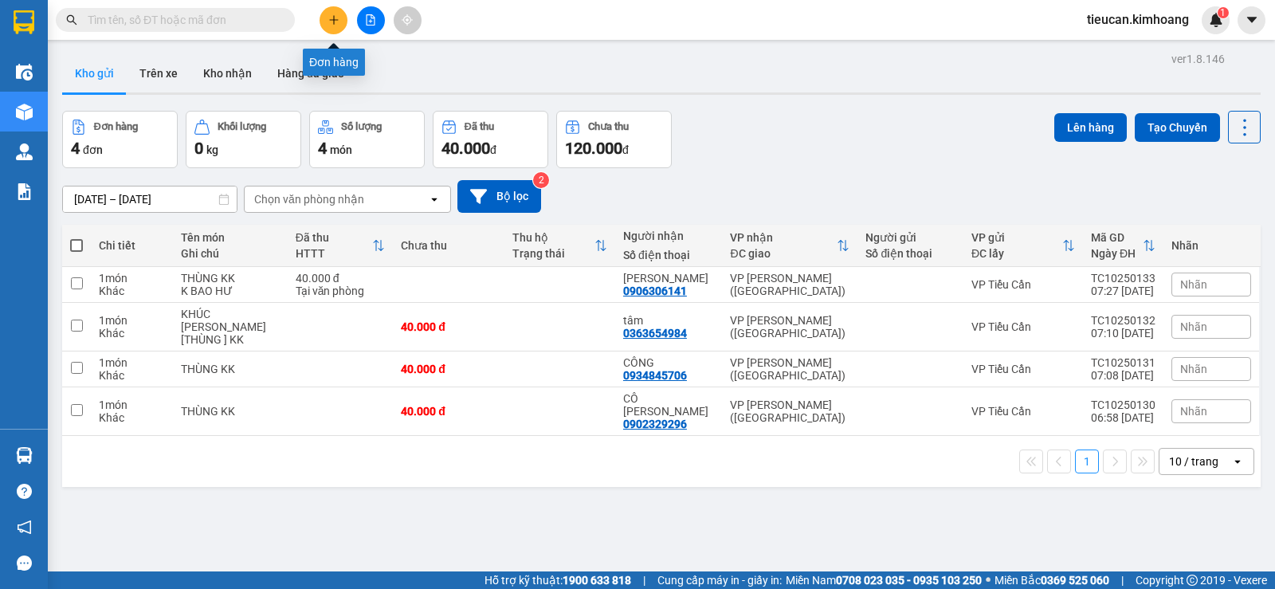
click at [341, 31] on button at bounding box center [334, 20] width 28 height 28
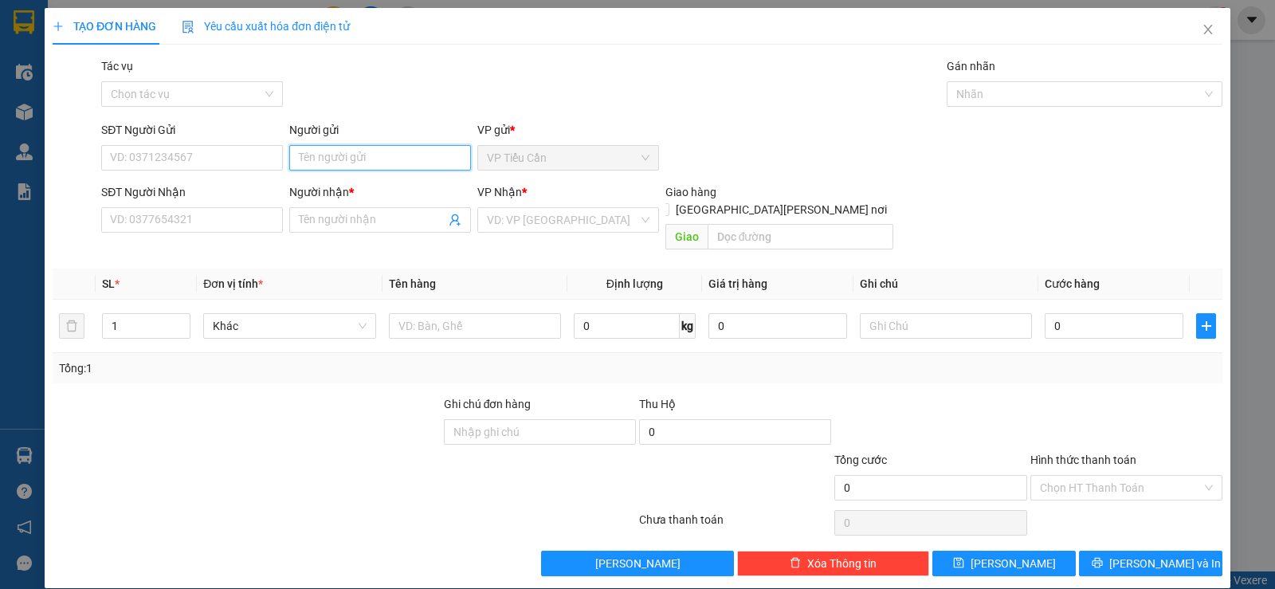
click at [356, 158] on input "Người gửi" at bounding box center [380, 158] width 182 height 26
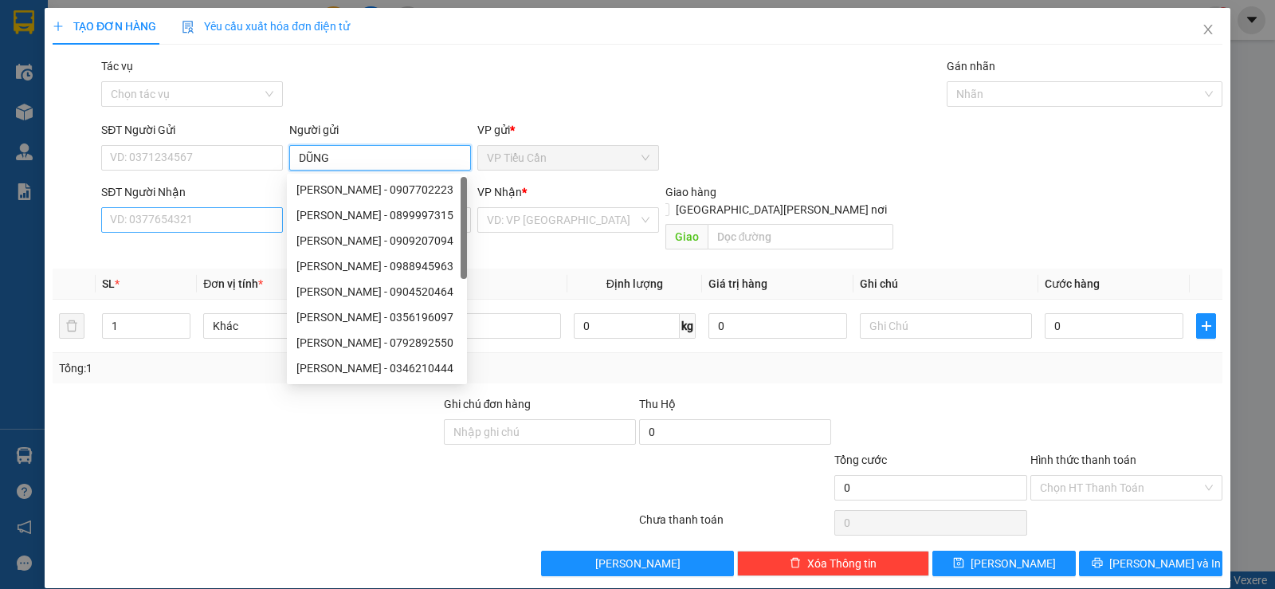
type input "DŨNG"
click at [209, 217] on input "SĐT Người Nhận" at bounding box center [192, 220] width 182 height 26
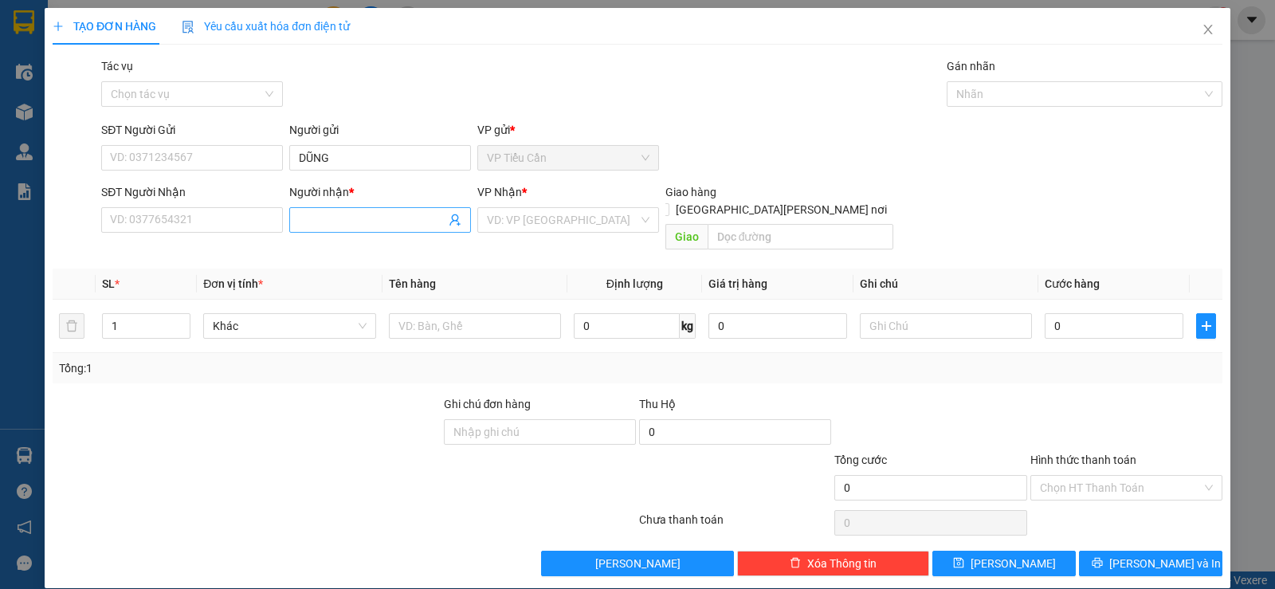
click at [304, 218] on input "Người nhận *" at bounding box center [372, 220] width 147 height 18
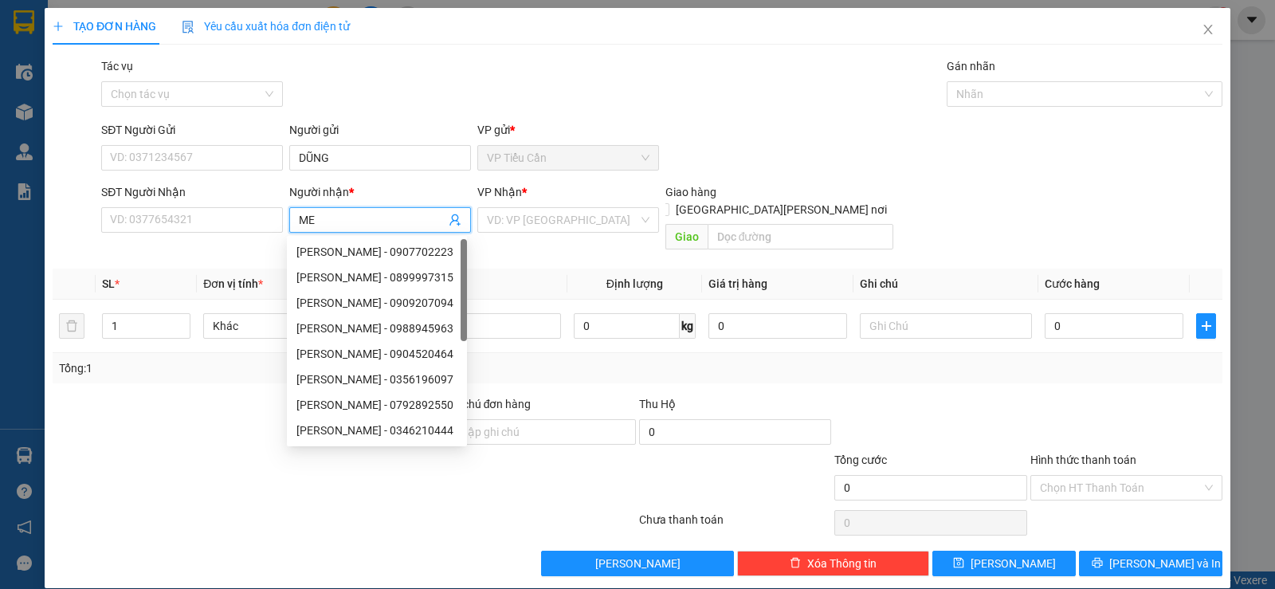
type input "MED"
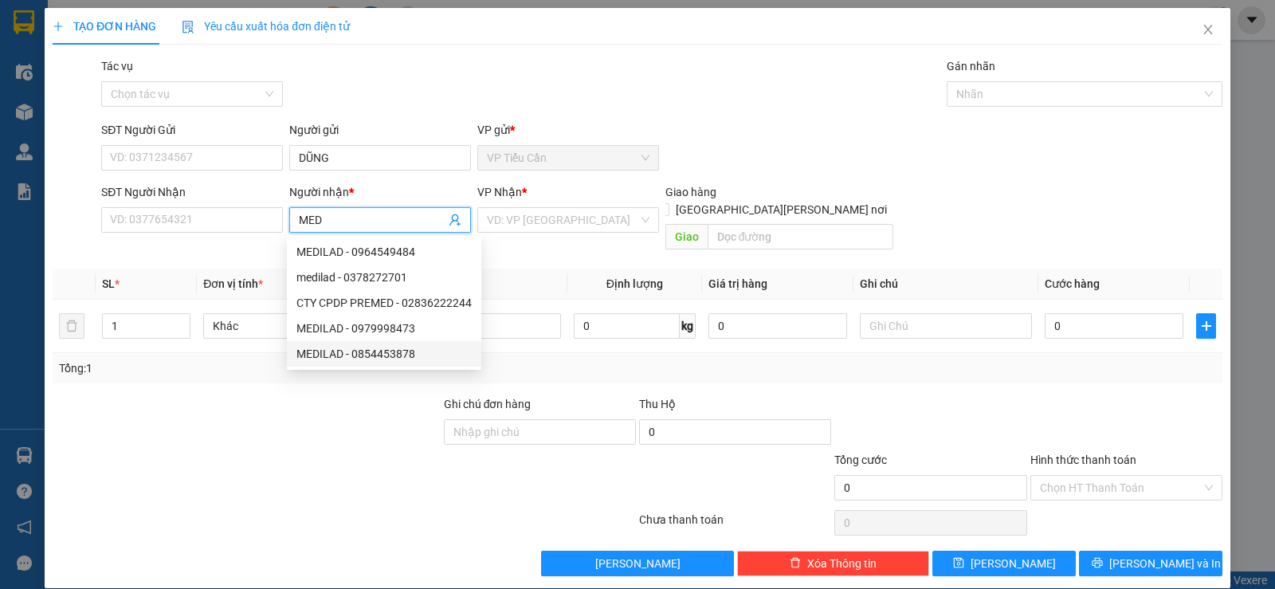
click at [345, 348] on div "MEDILAD - 0854453878" at bounding box center [383, 354] width 175 height 18
type input "0854453878"
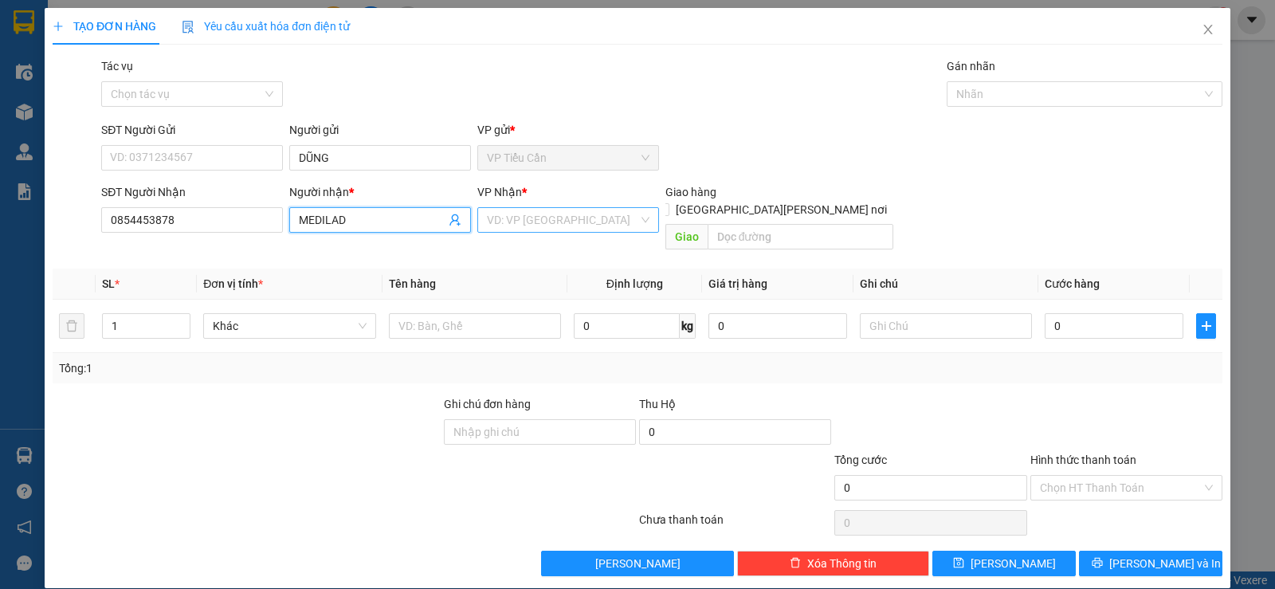
type input "MEDILAD"
click at [545, 225] on input "search" at bounding box center [562, 220] width 151 height 24
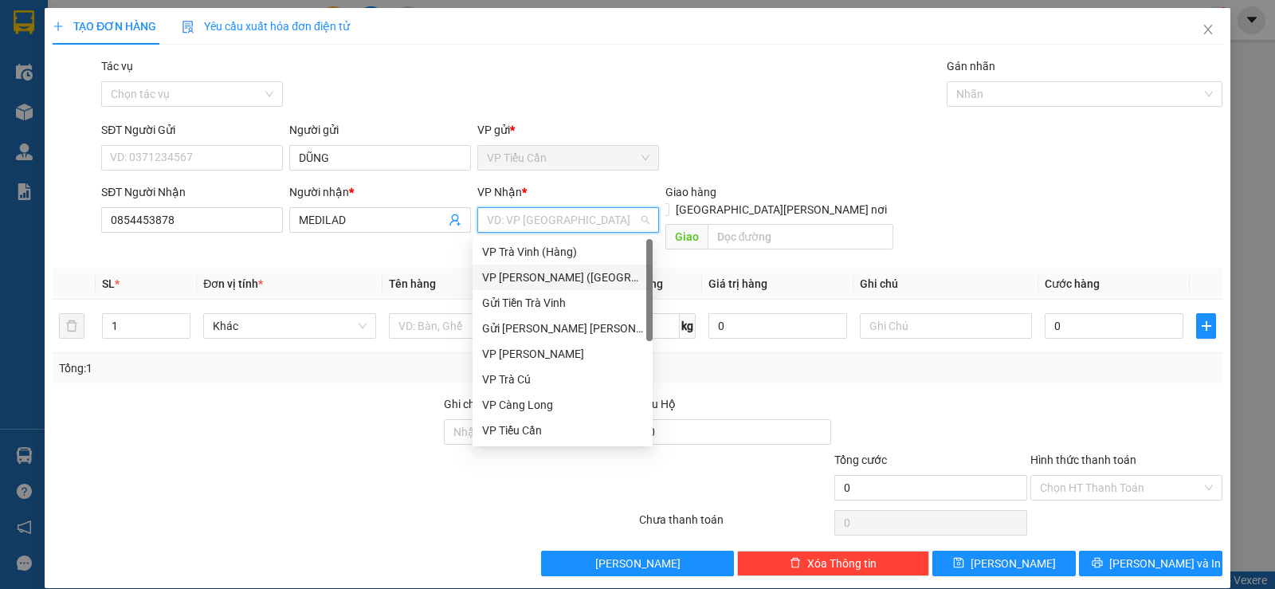
click at [548, 275] on div "VP [PERSON_NAME] ([GEOGRAPHIC_DATA])" at bounding box center [562, 278] width 161 height 18
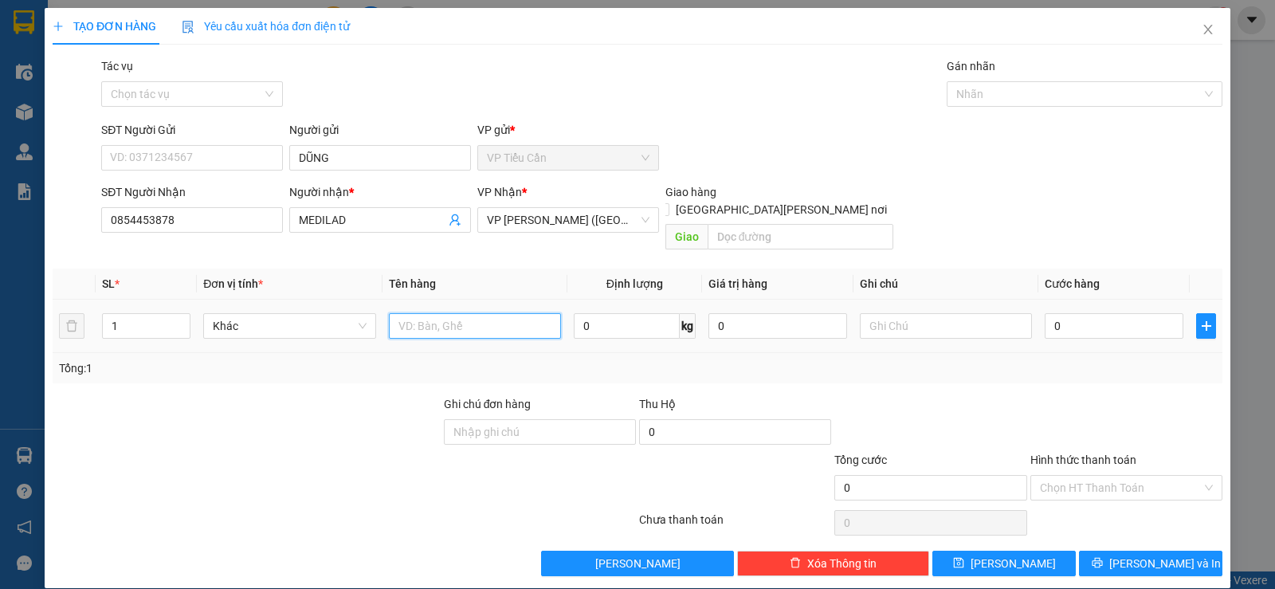
click at [456, 313] on input "text" at bounding box center [475, 326] width 172 height 26
type input "MÚT NHỎ KK"
click at [1045, 313] on input "0" at bounding box center [1114, 326] width 139 height 26
type input "3"
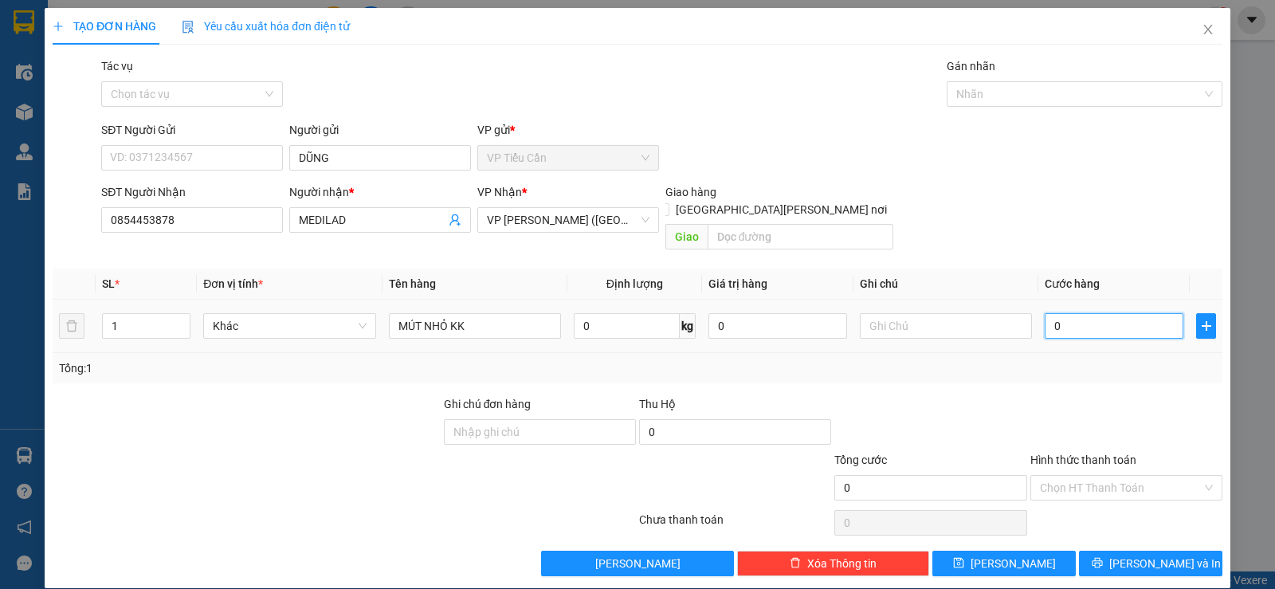
type input "3"
type input "35"
type input "35.000"
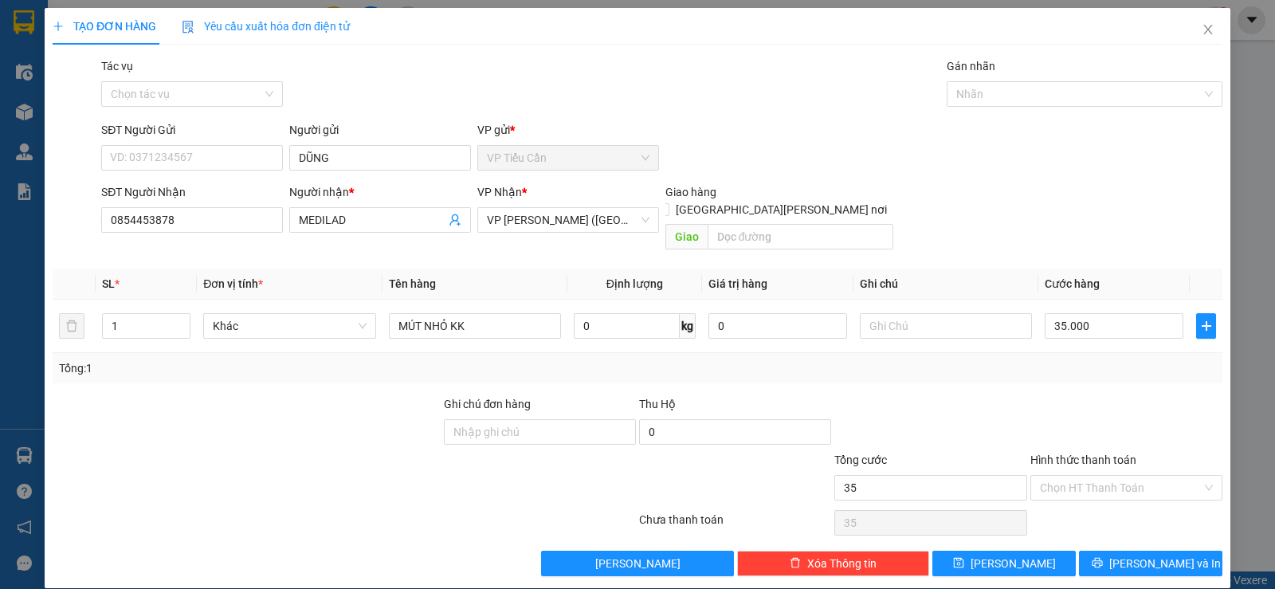
type input "35.000"
click at [1029, 395] on div at bounding box center [1126, 423] width 195 height 56
click at [1141, 555] on span "[PERSON_NAME] và In" at bounding box center [1165, 564] width 112 height 18
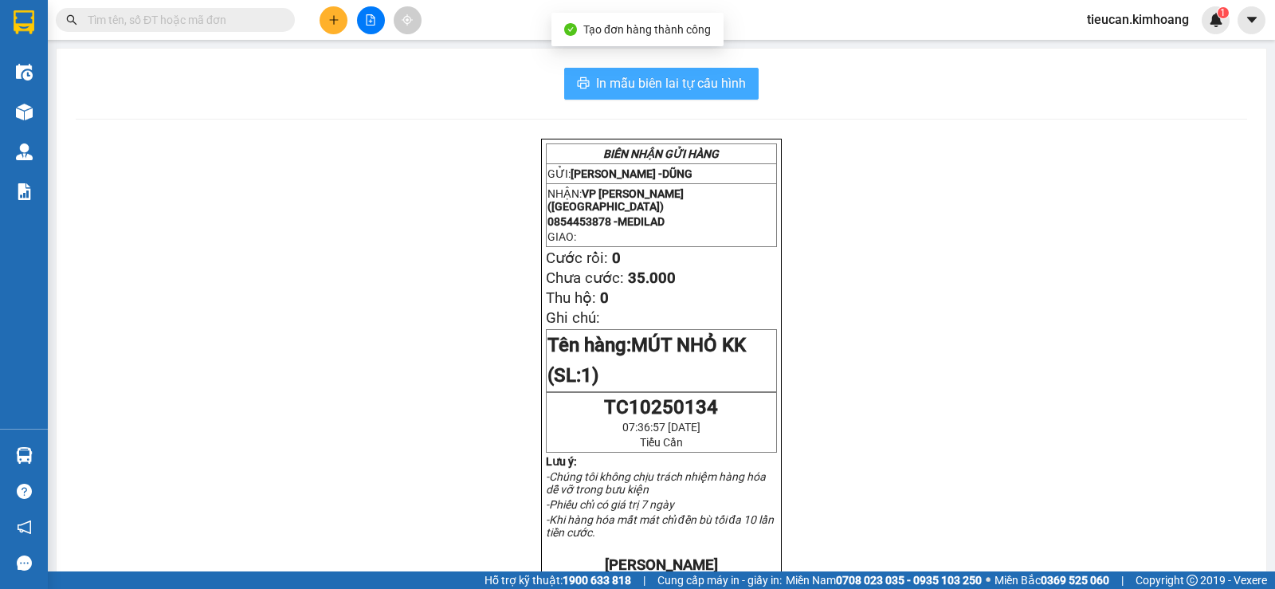
click at [681, 84] on span "In mẫu biên lai tự cấu hình" at bounding box center [671, 83] width 150 height 20
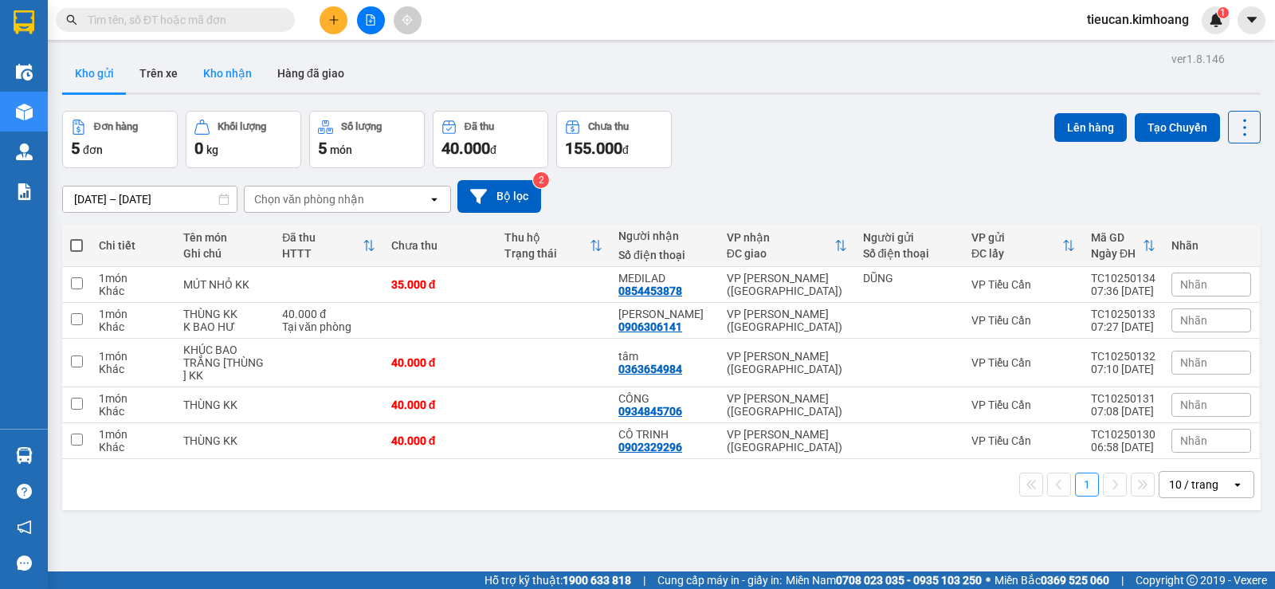
click at [229, 75] on button "Kho nhận" at bounding box center [227, 73] width 74 height 38
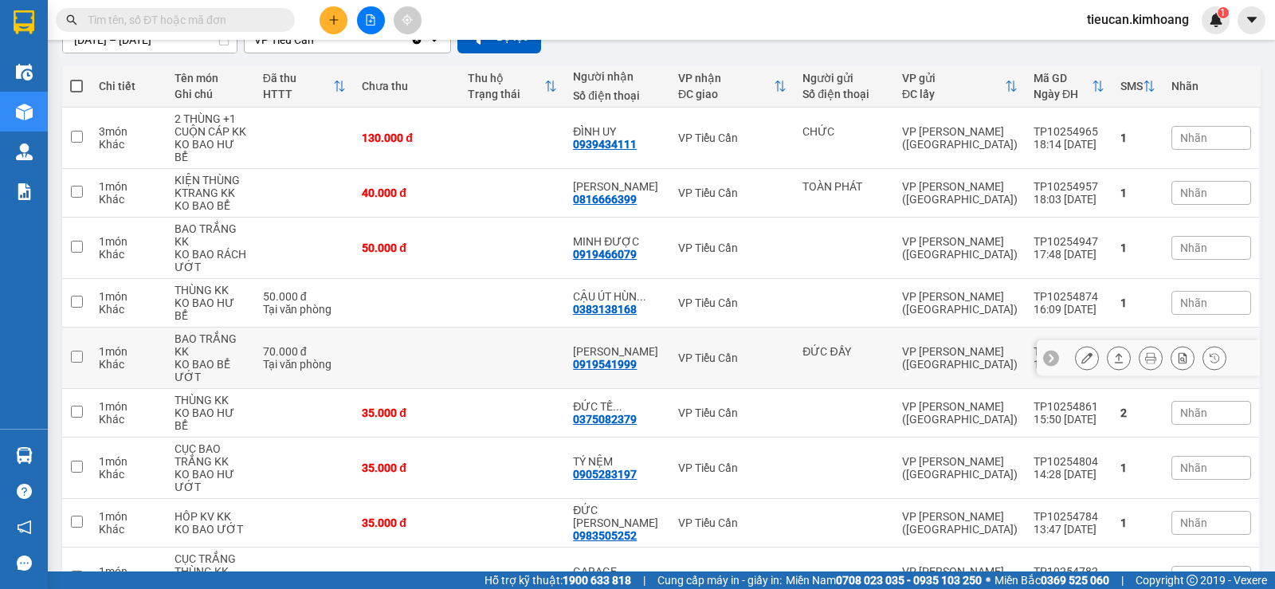
scroll to position [478, 0]
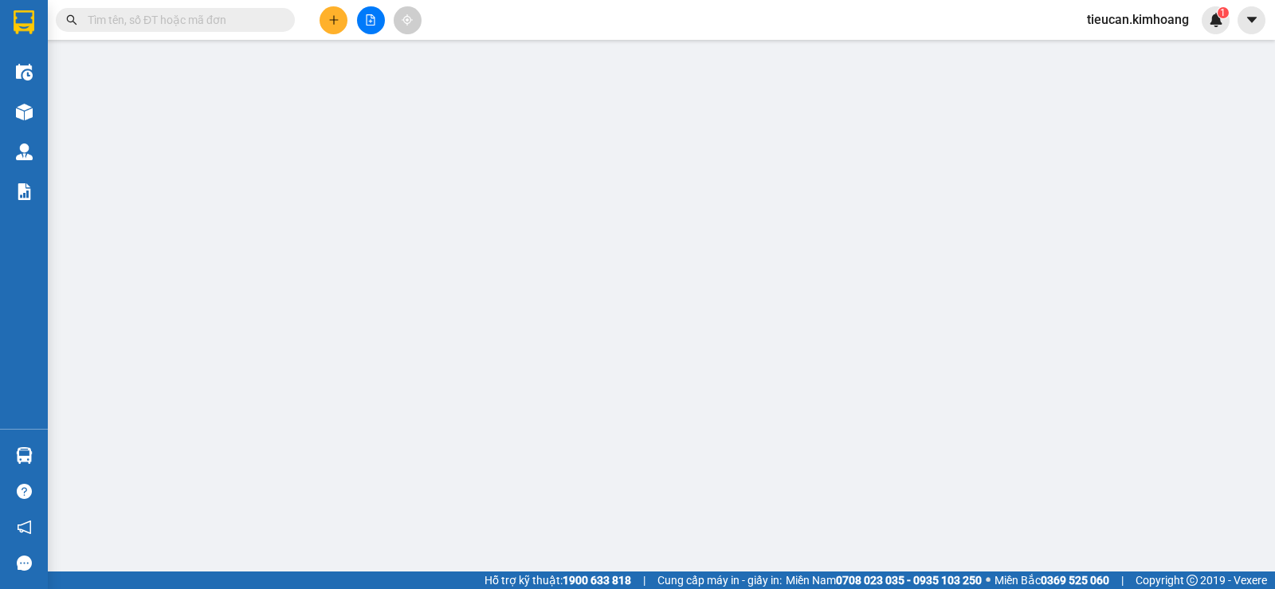
type input "0359234243"
type input "HẰNG"
type input "40.000"
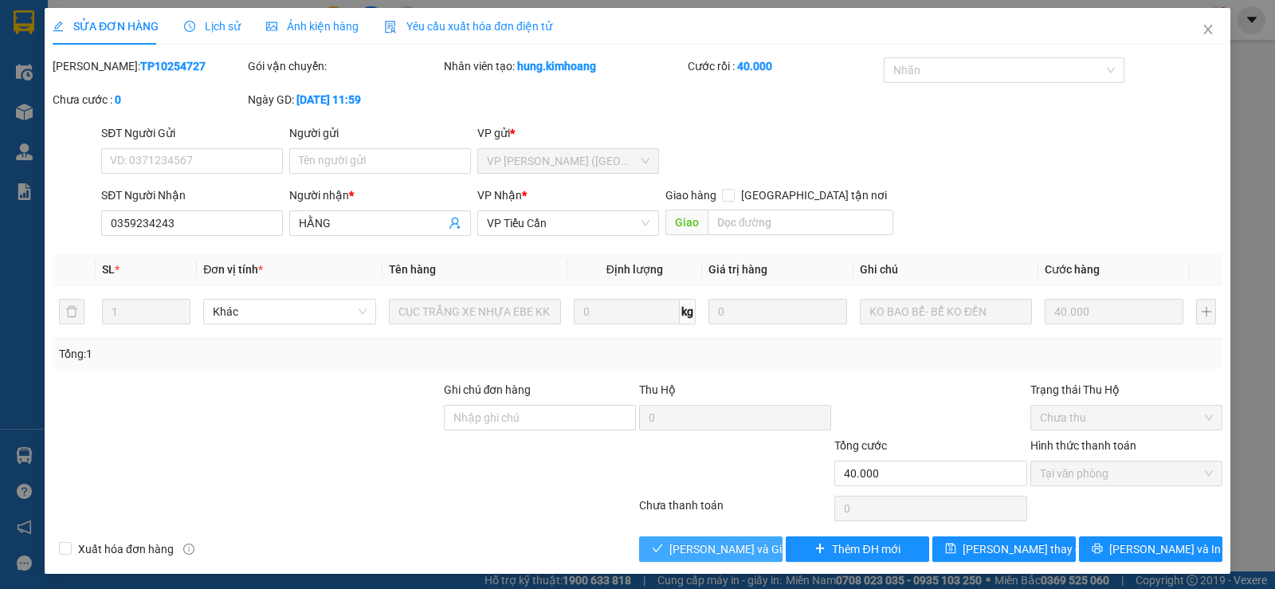
click at [743, 554] on span "Lưu và Giao hàng" at bounding box center [746, 549] width 153 height 18
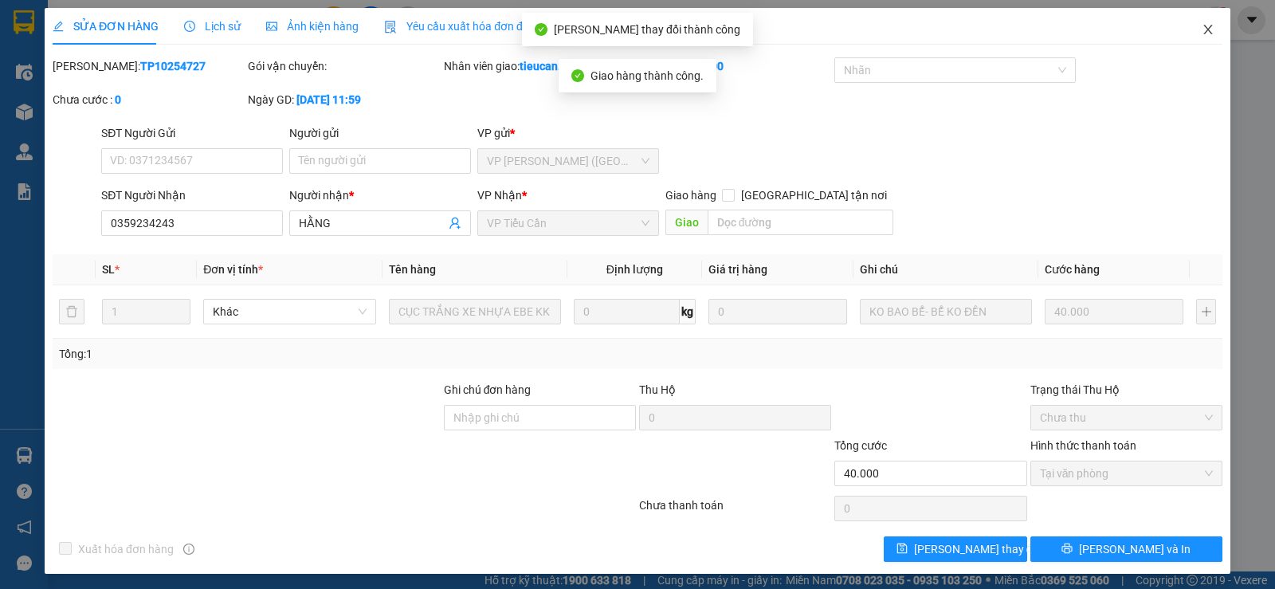
click at [1202, 24] on icon "close" at bounding box center [1208, 29] width 13 height 13
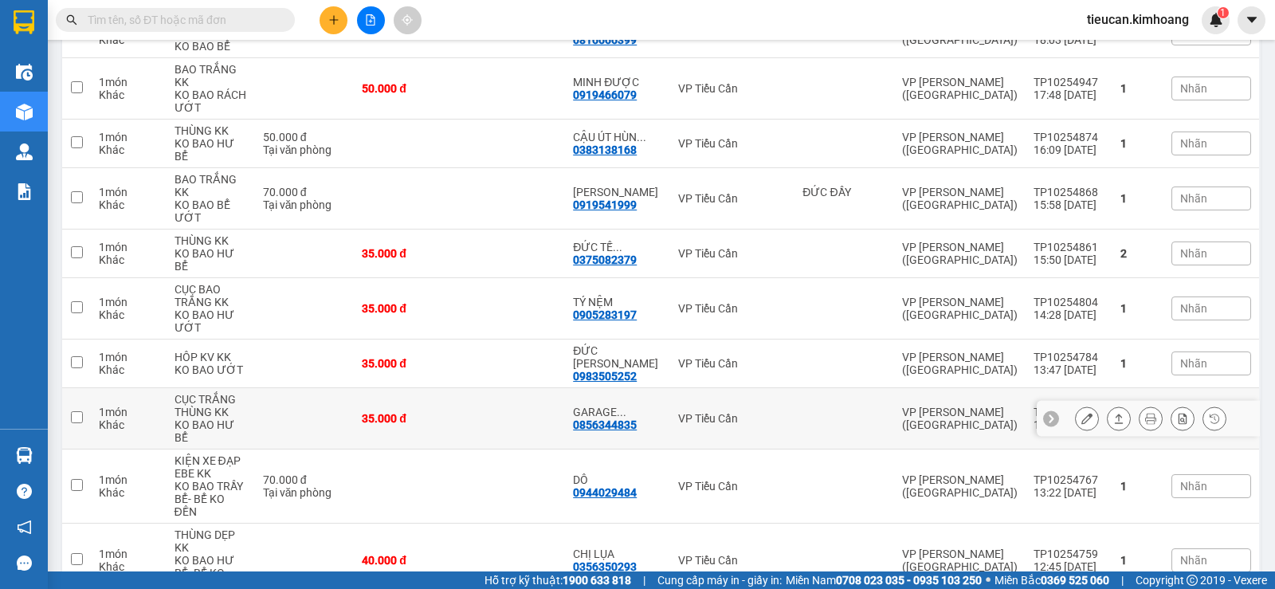
scroll to position [399, 0]
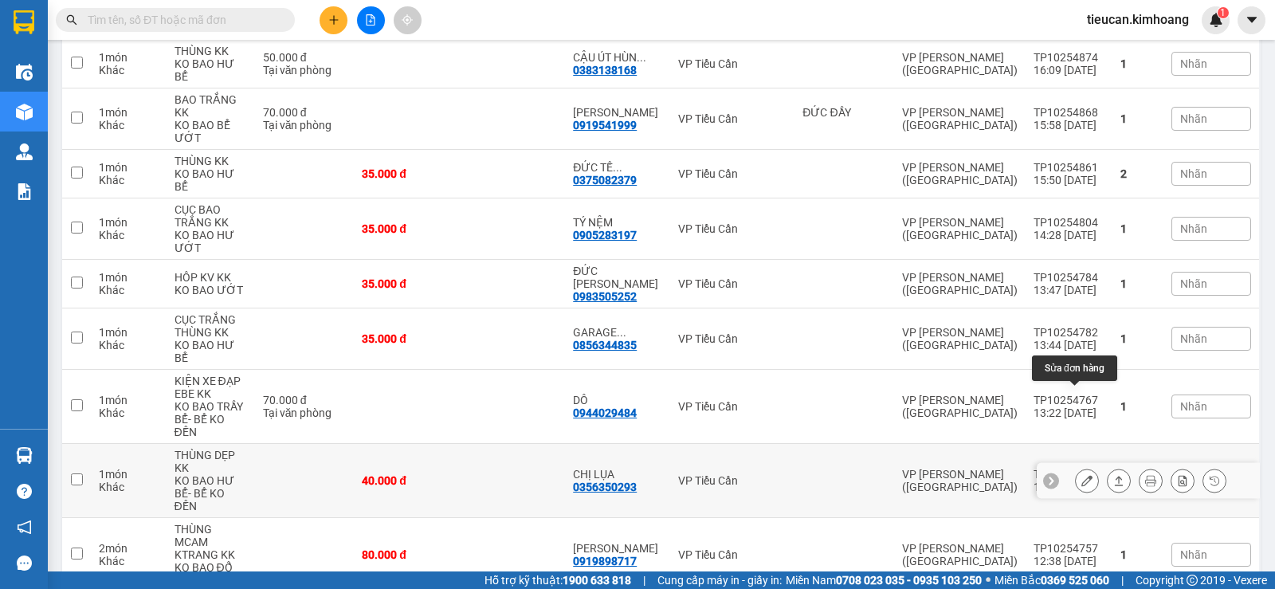
click at [1076, 467] on button at bounding box center [1087, 481] width 22 height 28
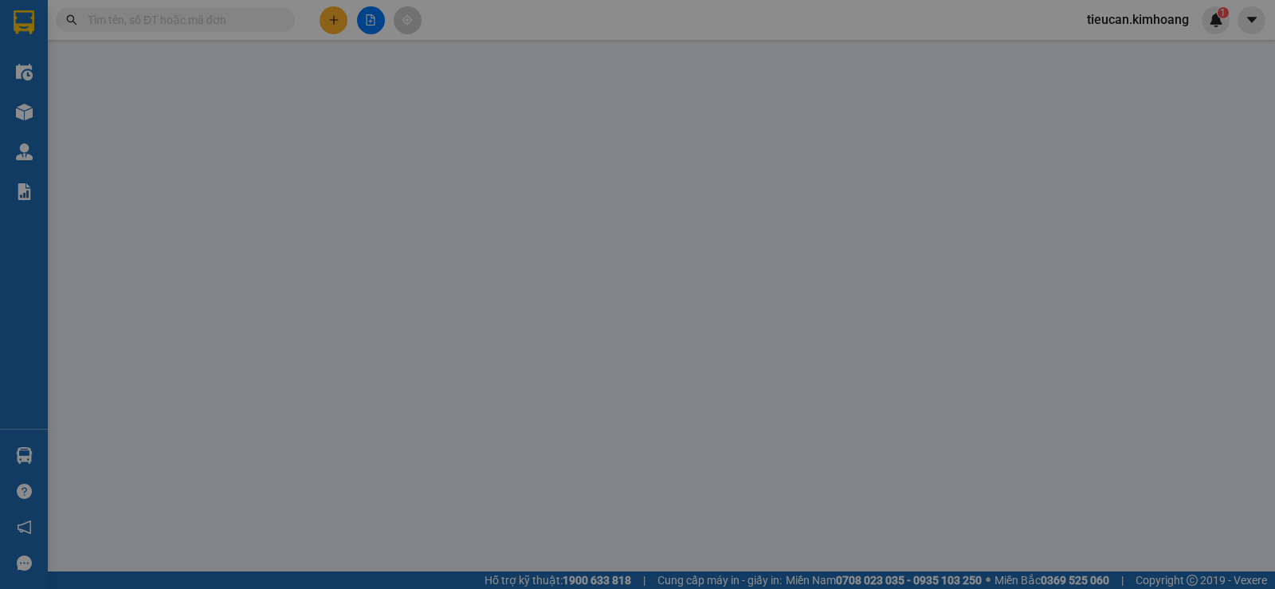
type input "0356350293"
type input "CHỊ LỤA"
type input "40.000"
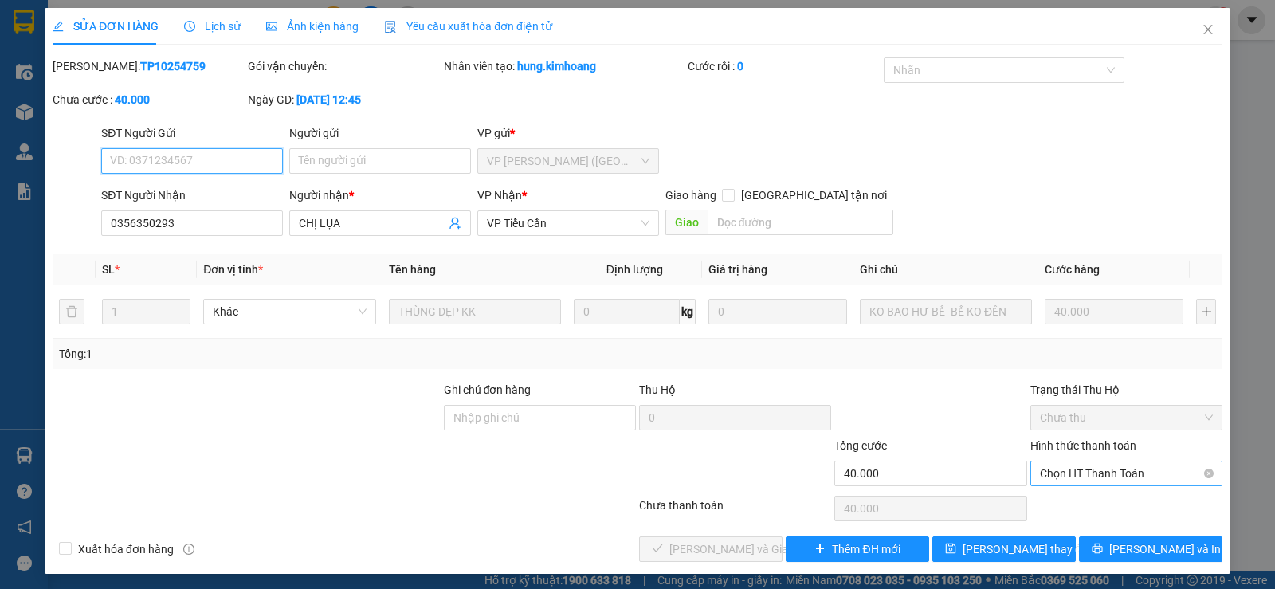
click at [1076, 476] on span "Chọn HT Thanh Toán" at bounding box center [1126, 473] width 173 height 24
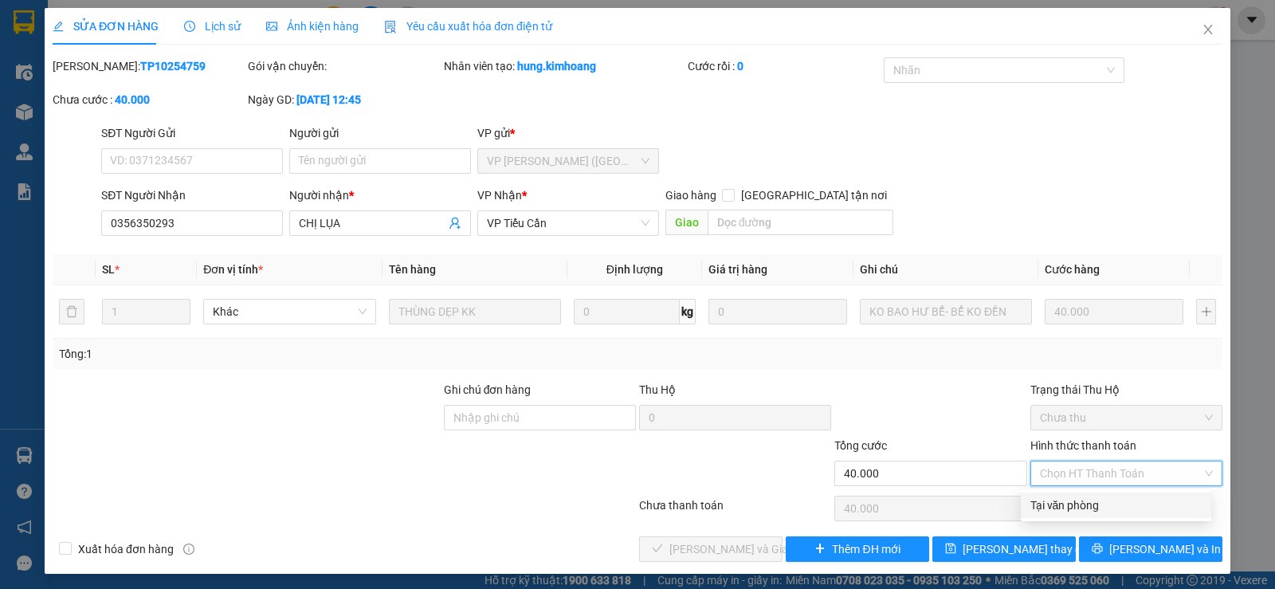
click at [1042, 504] on div "Tại văn phòng" at bounding box center [1116, 506] width 171 height 18
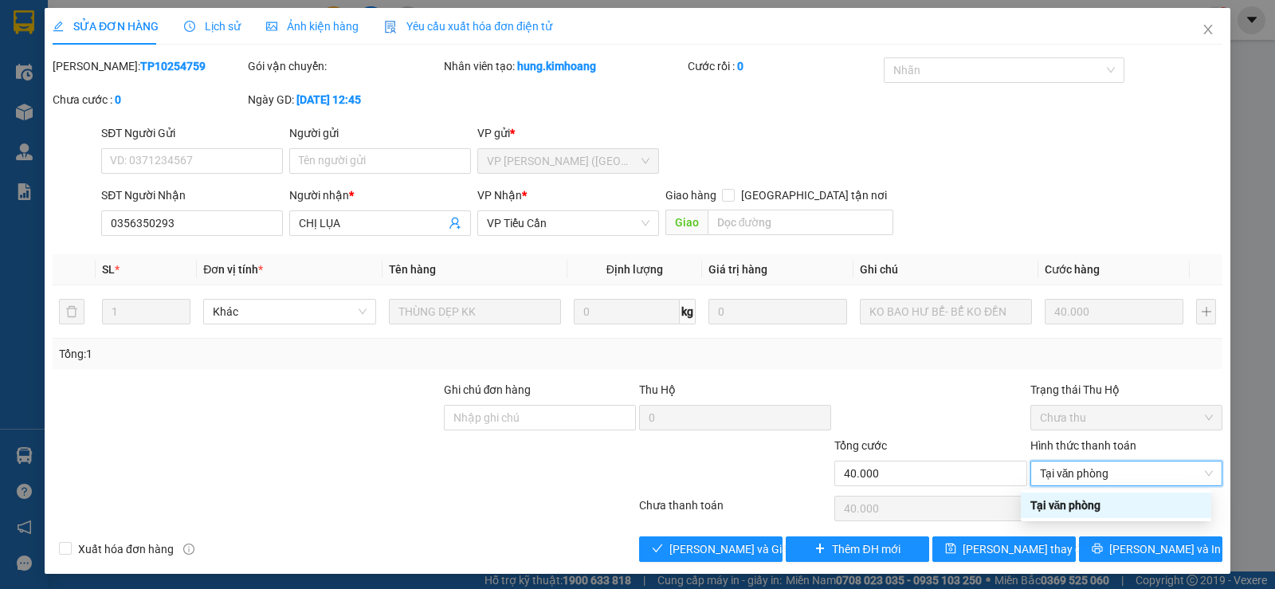
type input "0"
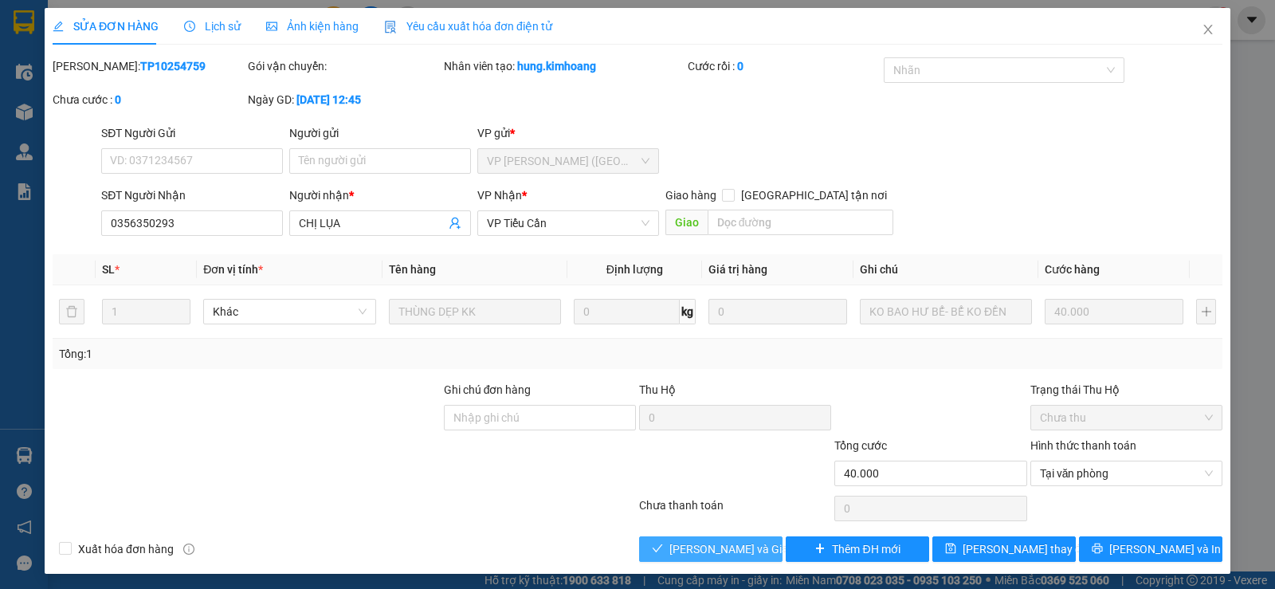
click at [723, 548] on span "Lưu và Giao hàng" at bounding box center [746, 549] width 153 height 18
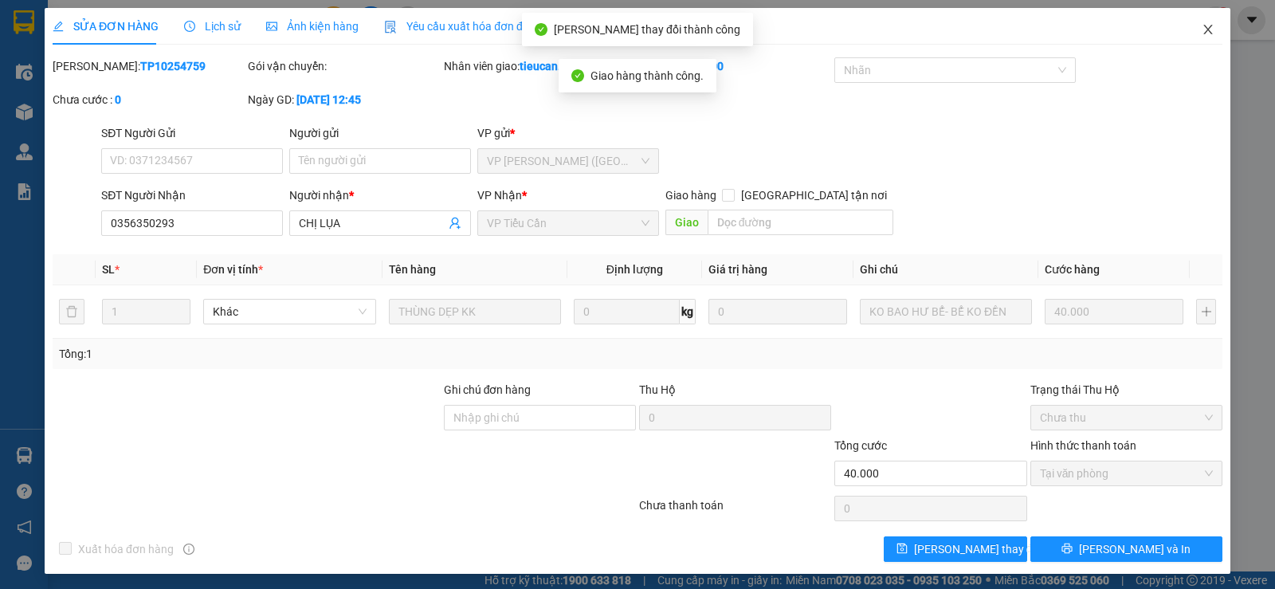
click at [1202, 23] on span "Close" at bounding box center [1208, 30] width 45 height 45
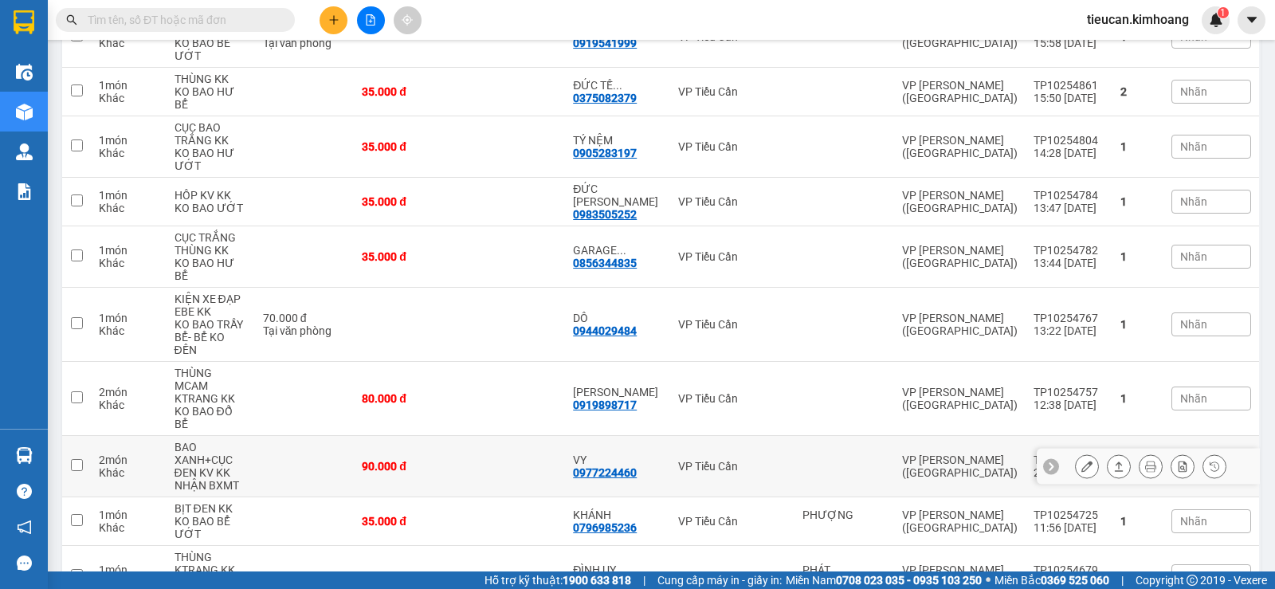
scroll to position [560, 0]
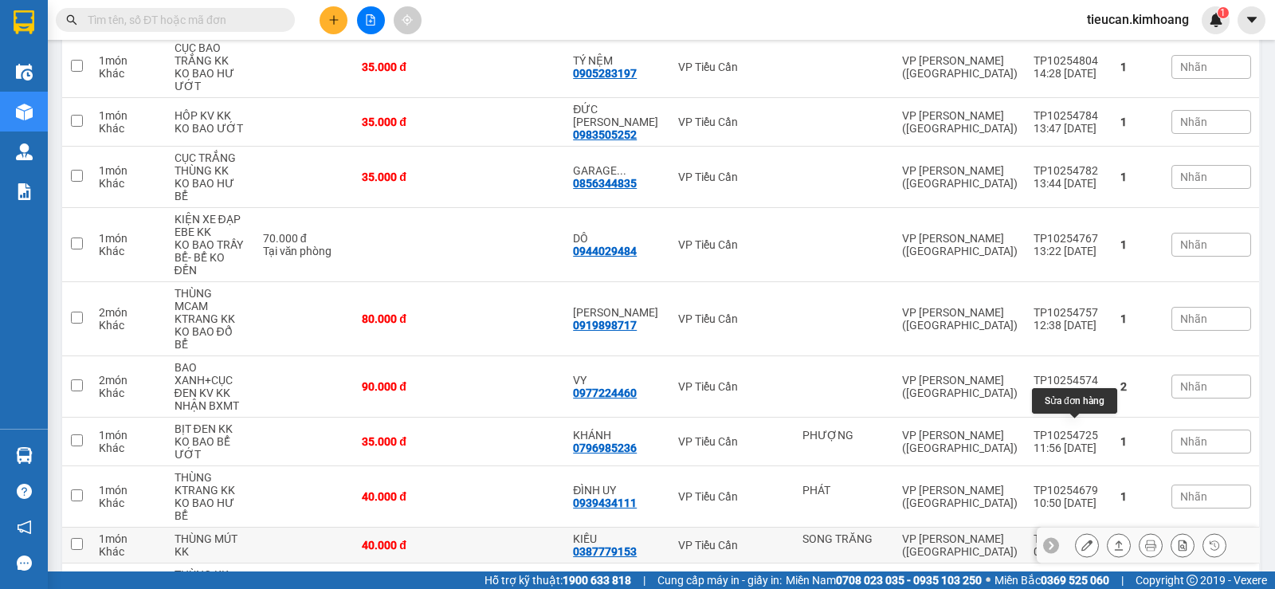
click at [1082, 532] on button at bounding box center [1087, 546] width 22 height 28
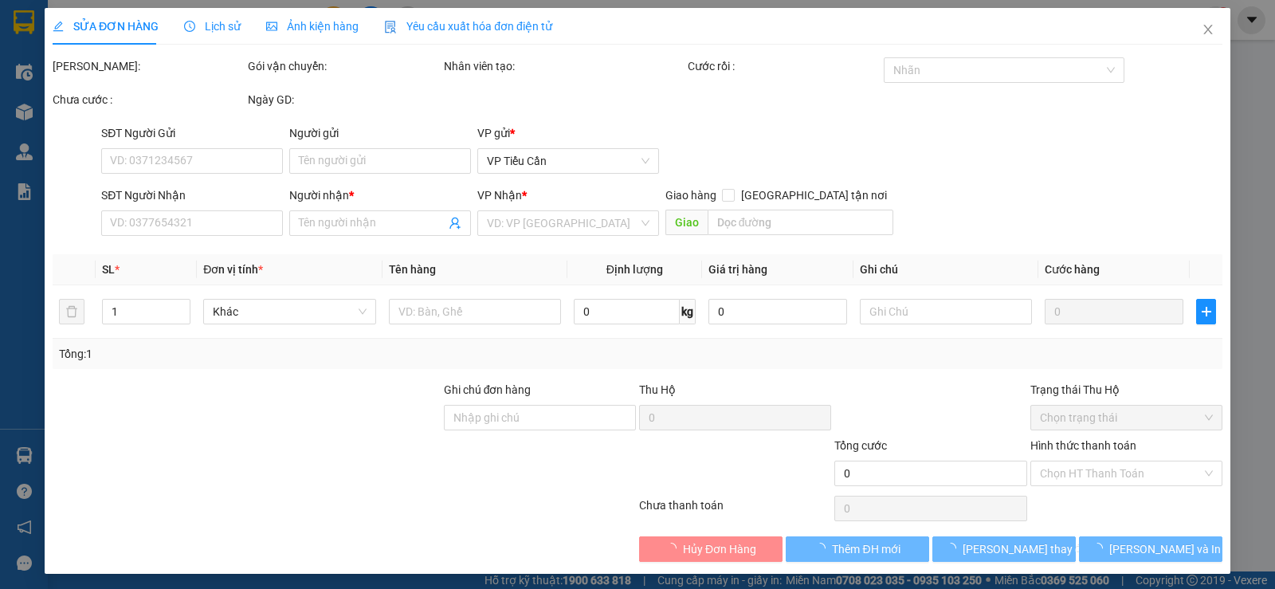
type input "SONG TRĂNG"
type input "0387779153"
type input "KIỀU"
type input "40.000"
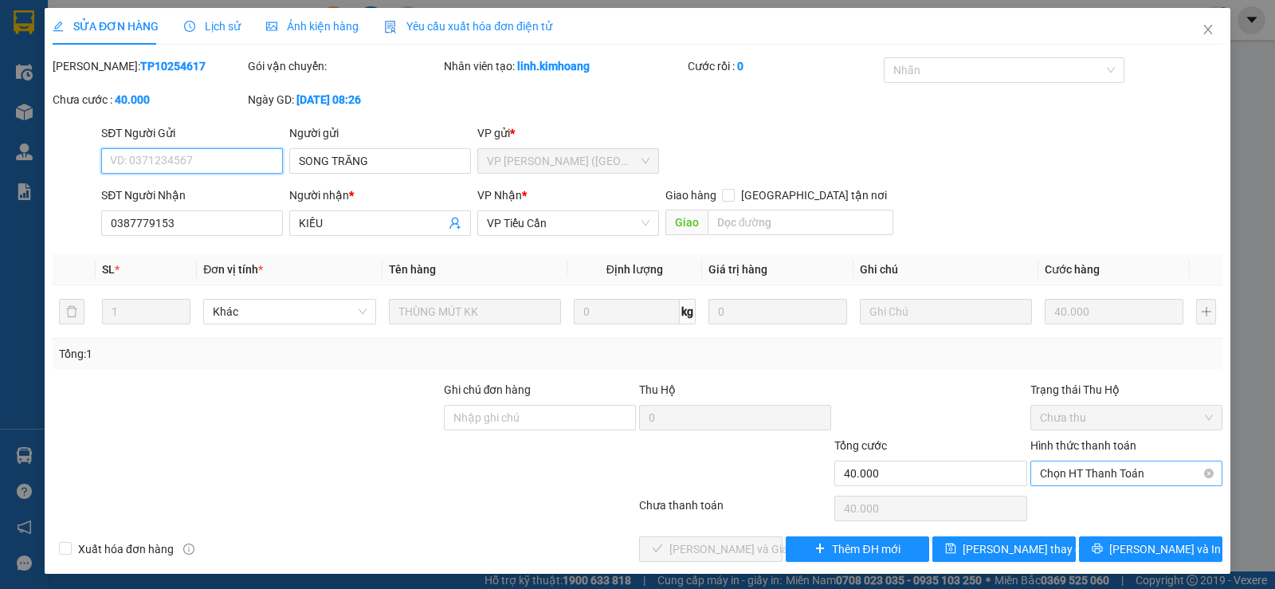
click at [1104, 465] on span "Chọn HT Thanh Toán" at bounding box center [1126, 473] width 173 height 24
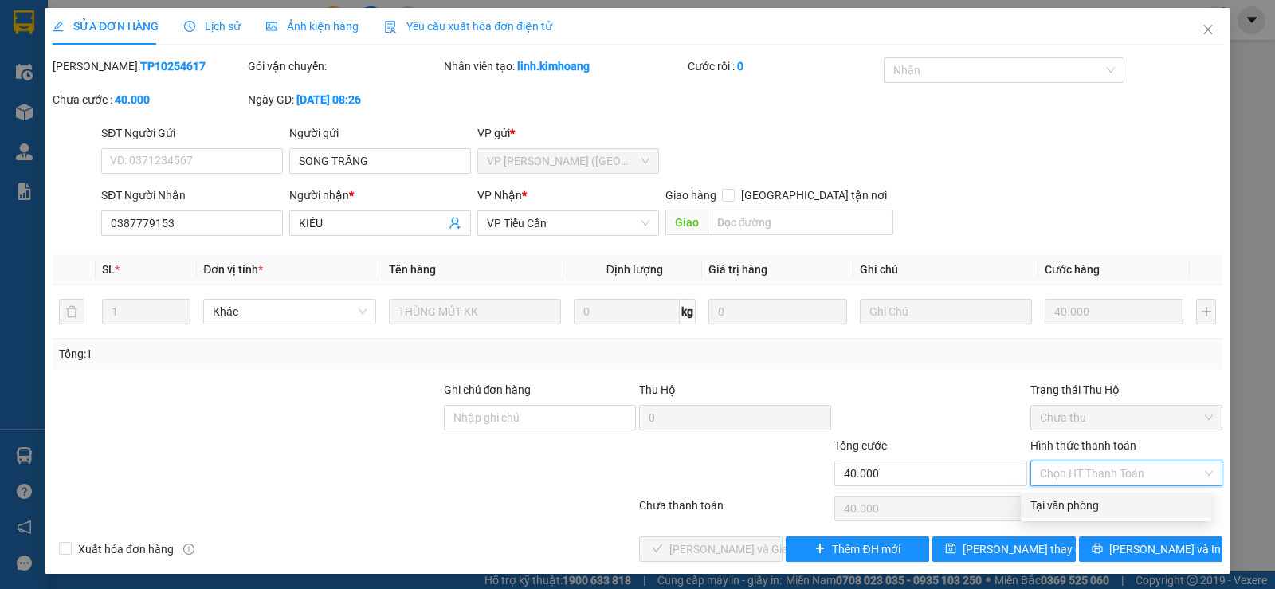
click at [1066, 508] on div "Tại văn phòng" at bounding box center [1116, 506] width 171 height 18
type input "0"
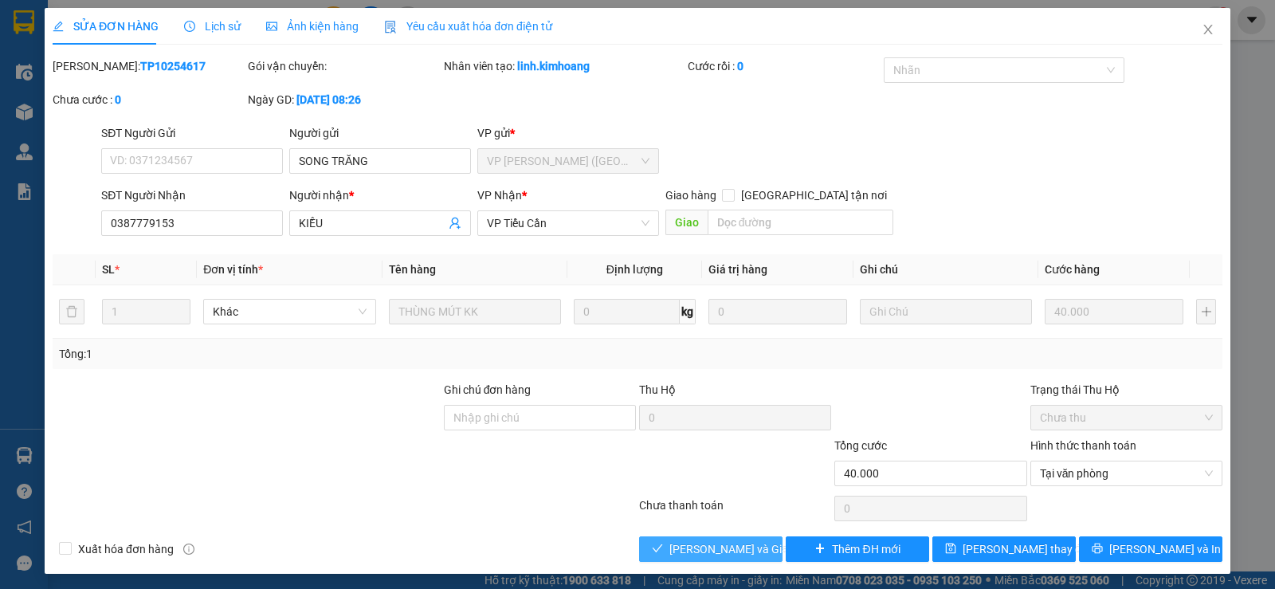
click at [757, 549] on button "Lưu và Giao hàng" at bounding box center [710, 549] width 143 height 26
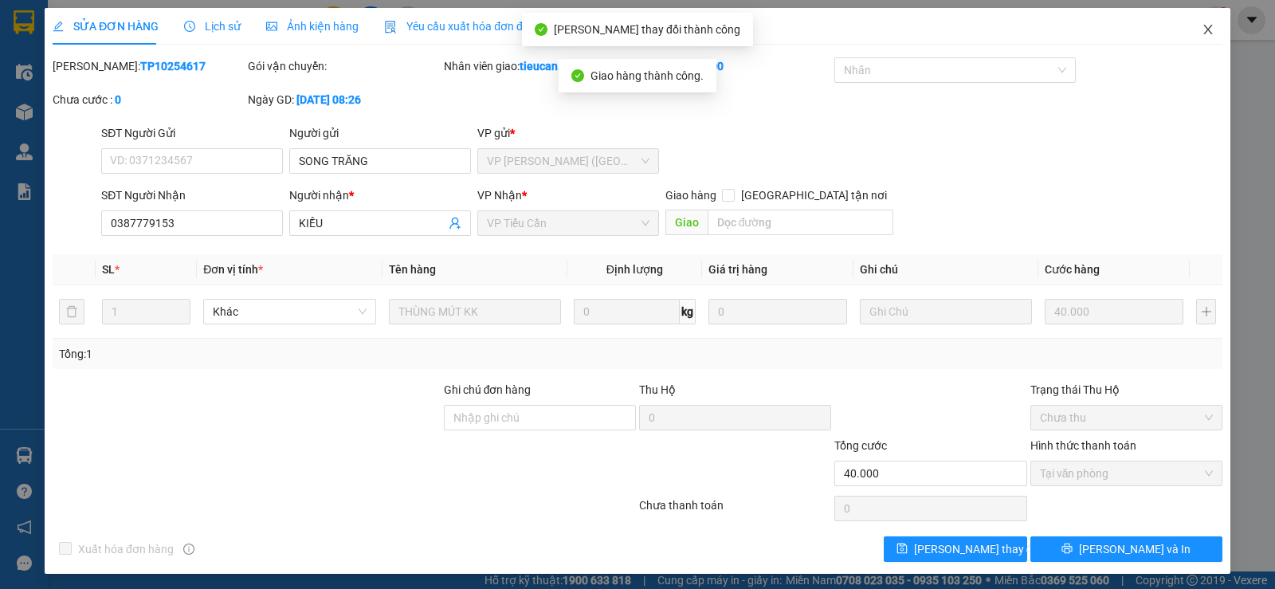
click at [1204, 32] on icon "close" at bounding box center [1208, 30] width 9 height 10
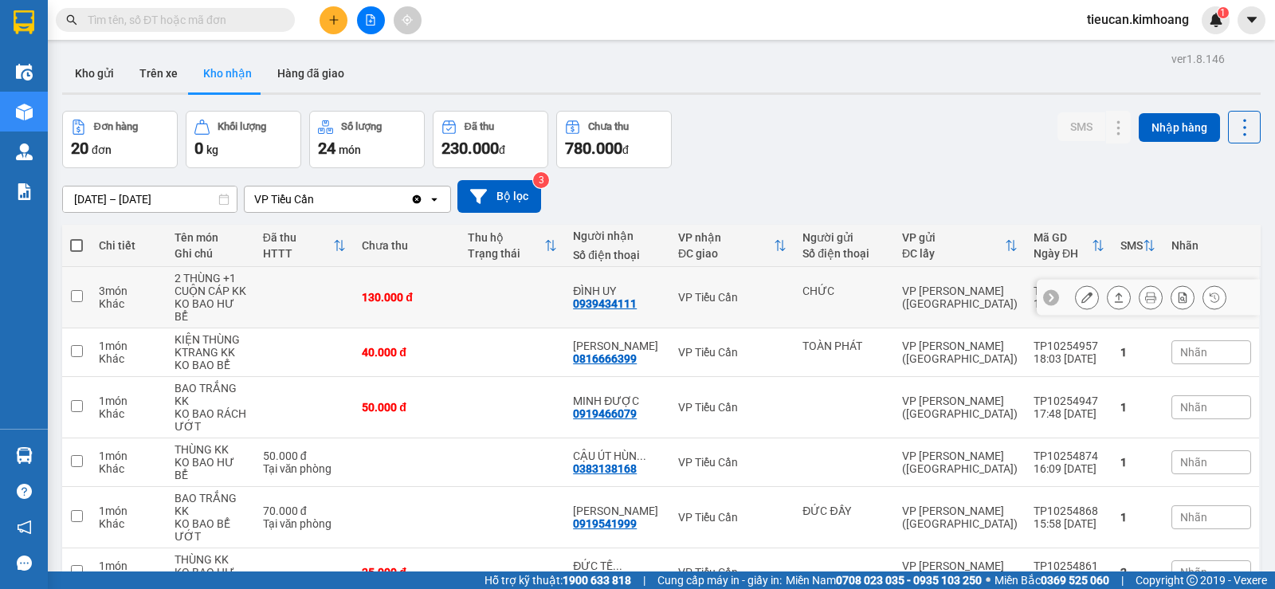
scroll to position [239, 0]
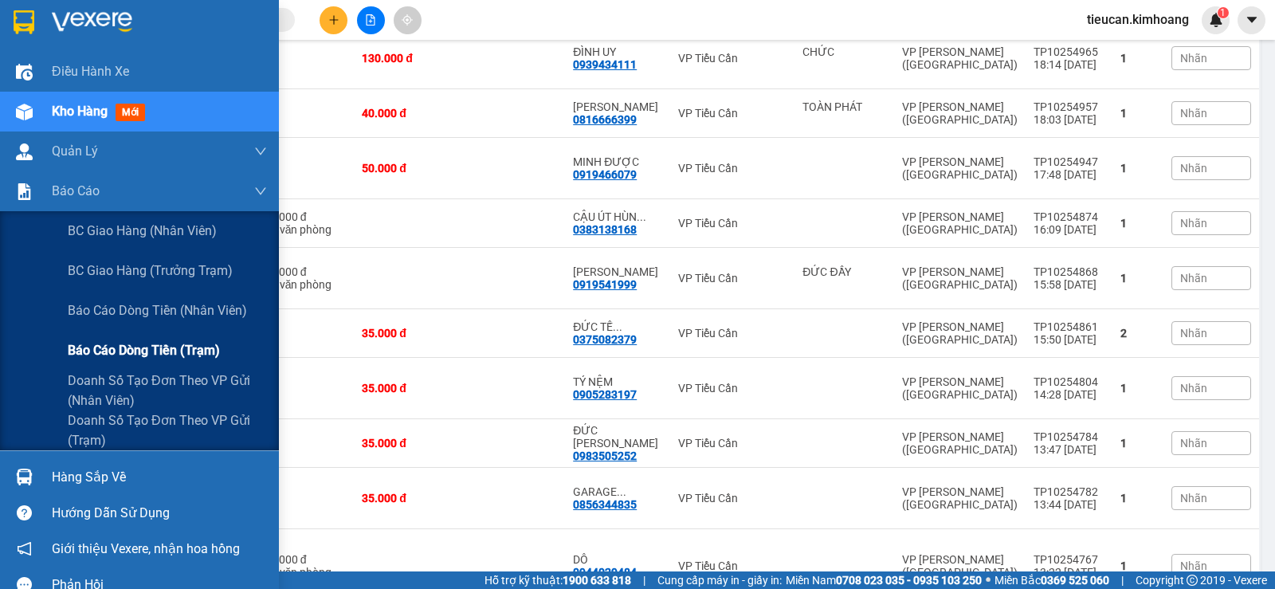
click at [138, 343] on span "Báo cáo dòng tiền (trạm)" at bounding box center [144, 350] width 152 height 20
